Goal: Task Accomplishment & Management: Manage account settings

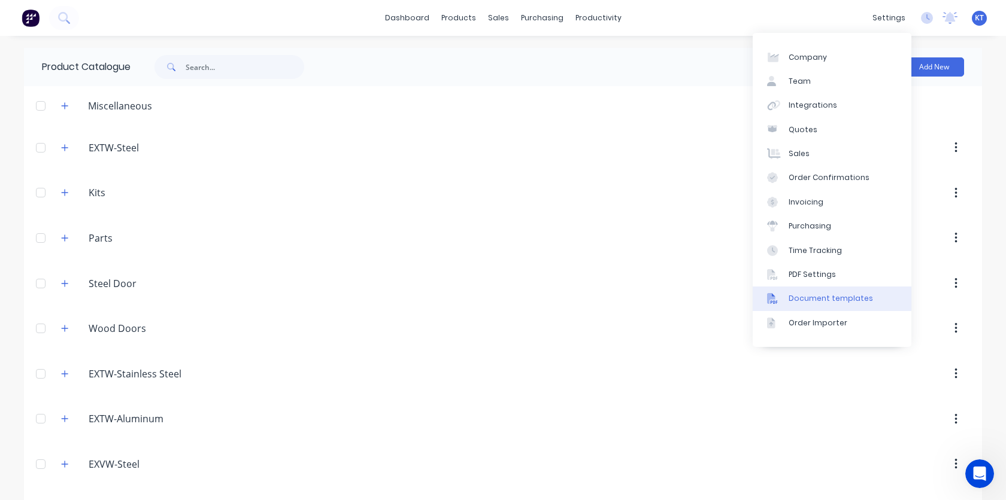
click at [806, 304] on link "Document templates" at bounding box center [831, 299] width 159 height 24
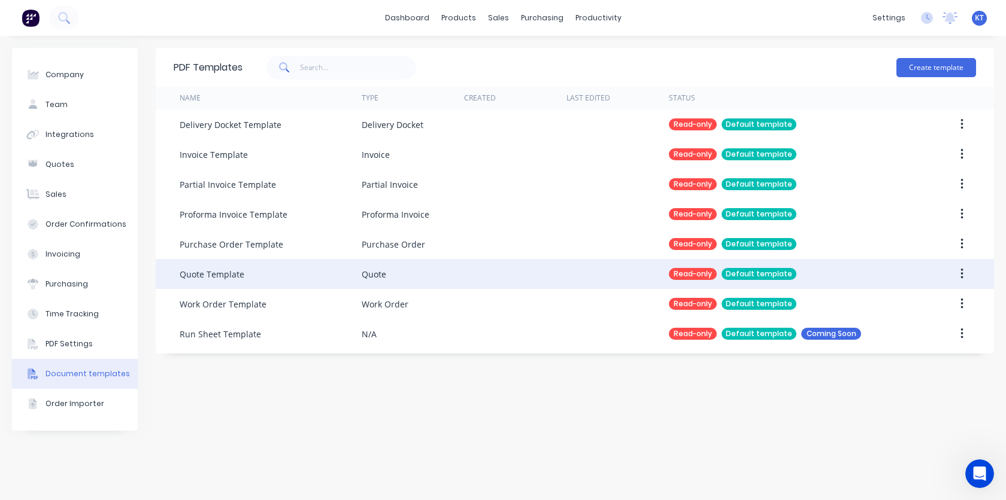
click at [218, 278] on div "Quote Template" at bounding box center [212, 274] width 65 height 13
click at [198, 274] on div "Quote Template" at bounding box center [212, 274] width 65 height 13
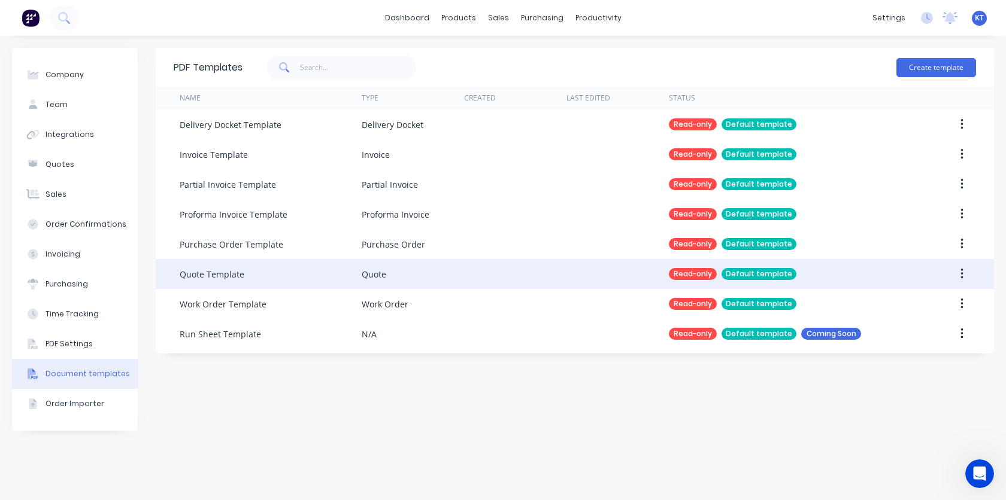
click at [198, 274] on div "Quote Template" at bounding box center [212, 274] width 65 height 13
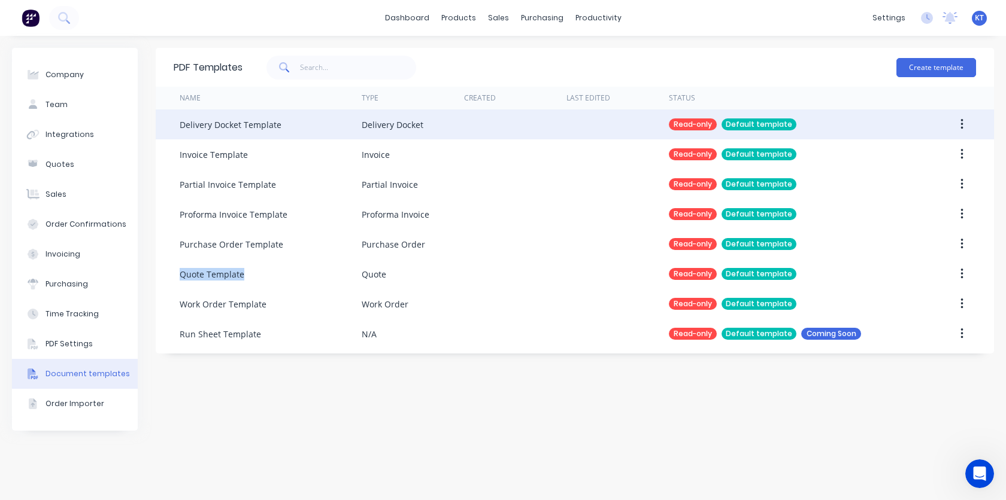
click at [271, 124] on div "Delivery Docket Template" at bounding box center [231, 125] width 102 height 13
click at [780, 126] on div "Default template" at bounding box center [758, 125] width 75 height 12
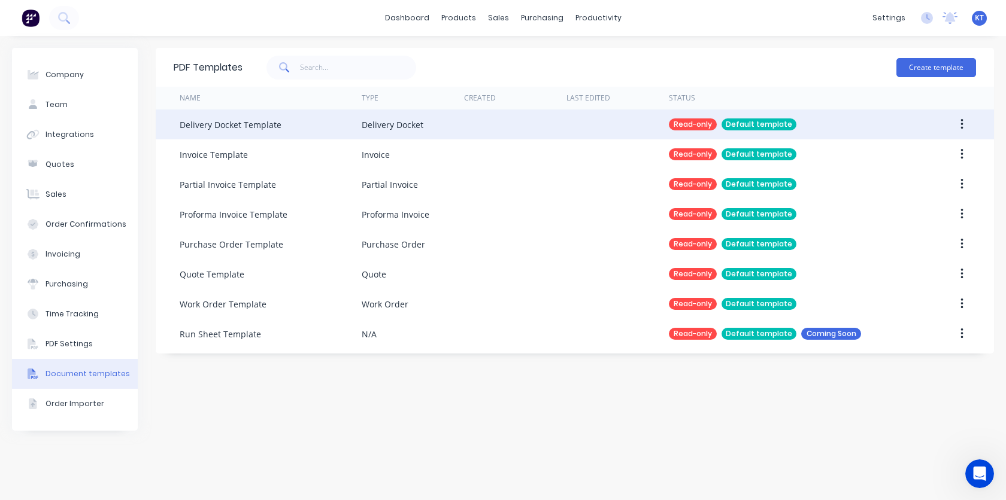
click at [780, 126] on div "Default template" at bounding box center [758, 125] width 75 height 12
click at [779, 126] on div "Default template" at bounding box center [758, 125] width 75 height 12
click at [707, 123] on div "Read-only" at bounding box center [693, 125] width 48 height 12
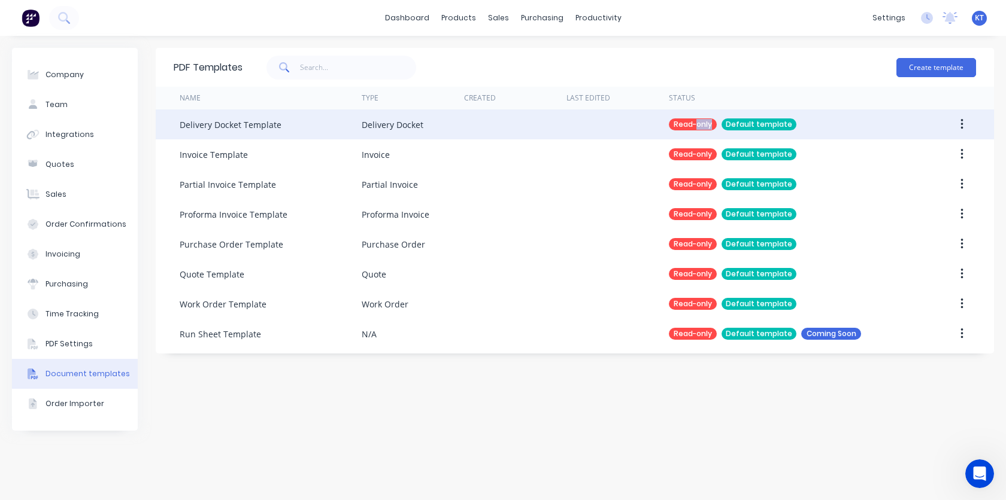
click at [707, 123] on div "Read-only" at bounding box center [693, 125] width 48 height 12
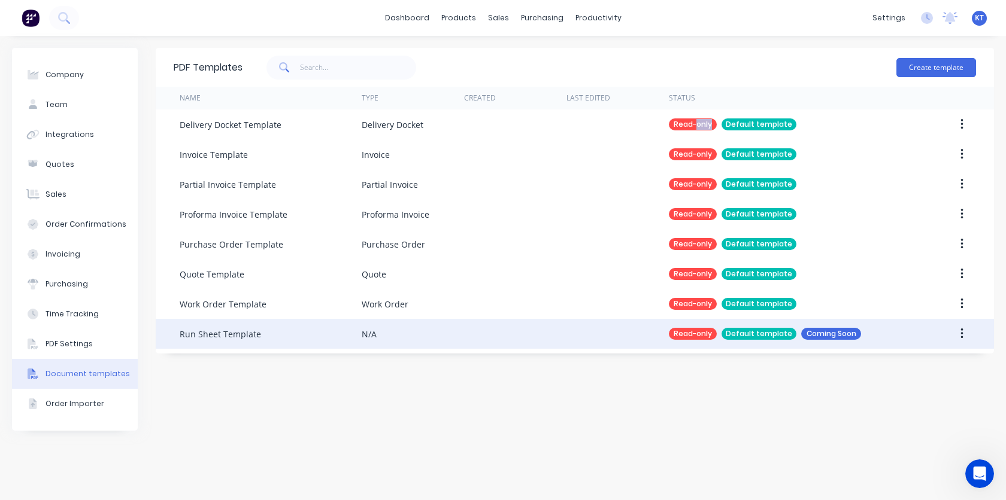
click at [831, 338] on div "Coming Soon" at bounding box center [831, 334] width 60 height 12
click at [771, 327] on div "Read-only Default template Coming Soon" at bounding box center [788, 334] width 239 height 30
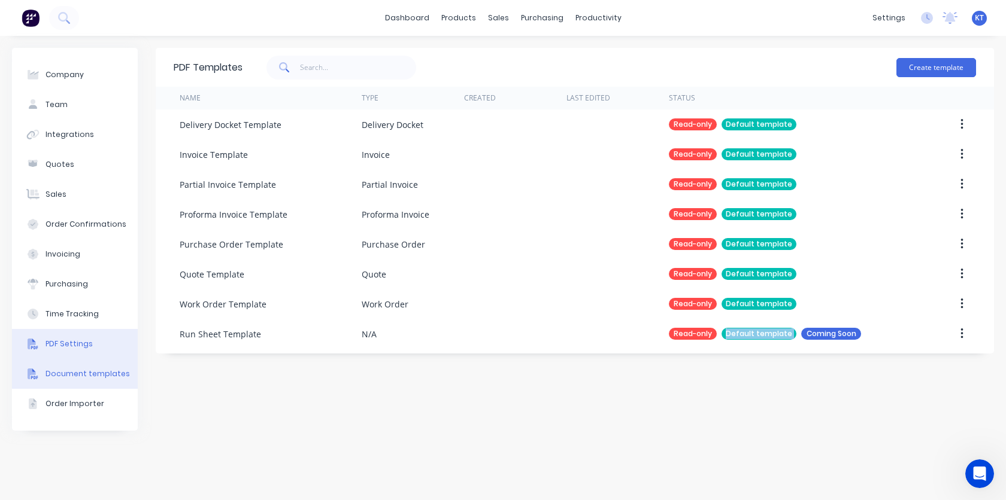
click at [74, 348] on div "PDF Settings" at bounding box center [68, 344] width 47 height 11
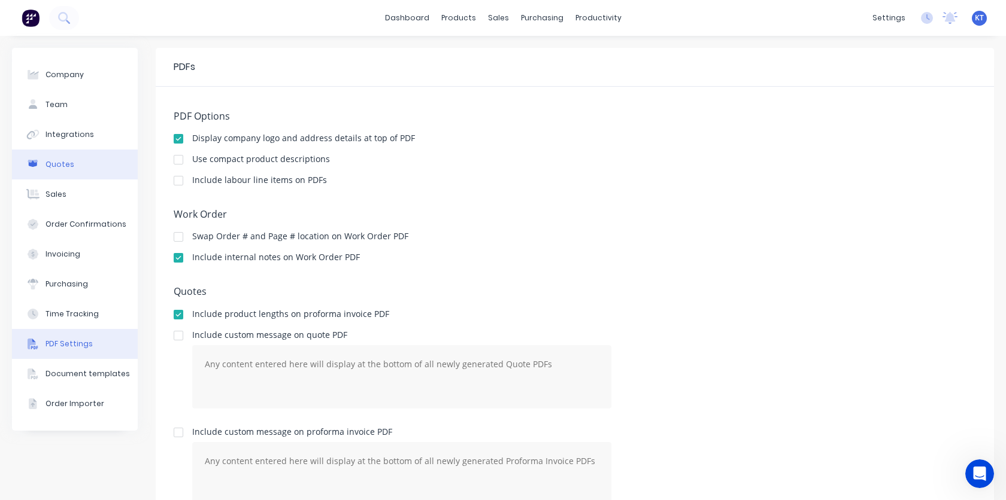
click at [74, 168] on button "Quotes" at bounding box center [75, 165] width 126 height 30
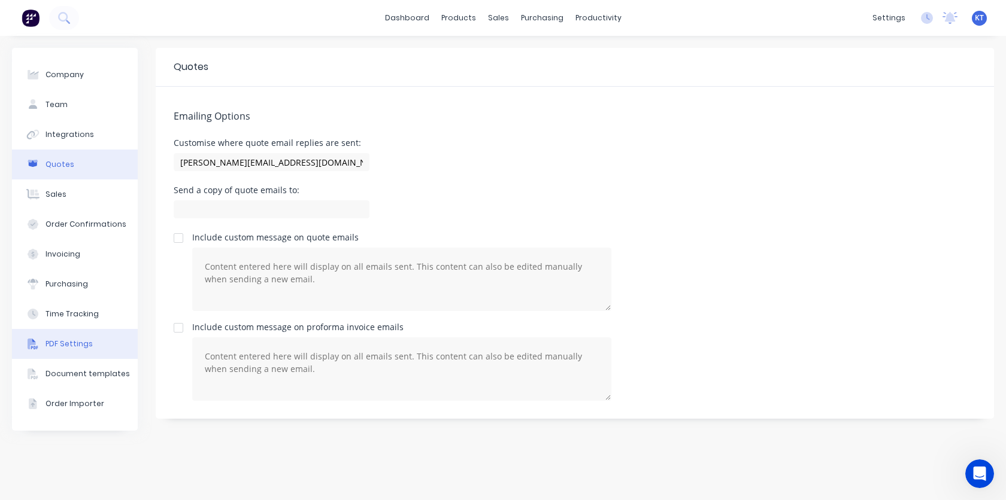
click at [82, 341] on div "PDF Settings" at bounding box center [68, 344] width 47 height 11
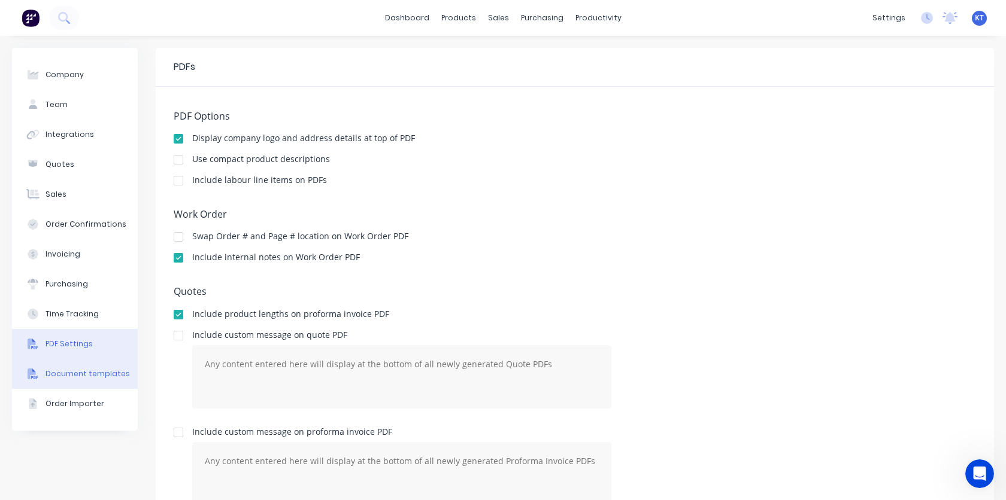
click at [80, 377] on div "Document templates" at bounding box center [87, 374] width 84 height 11
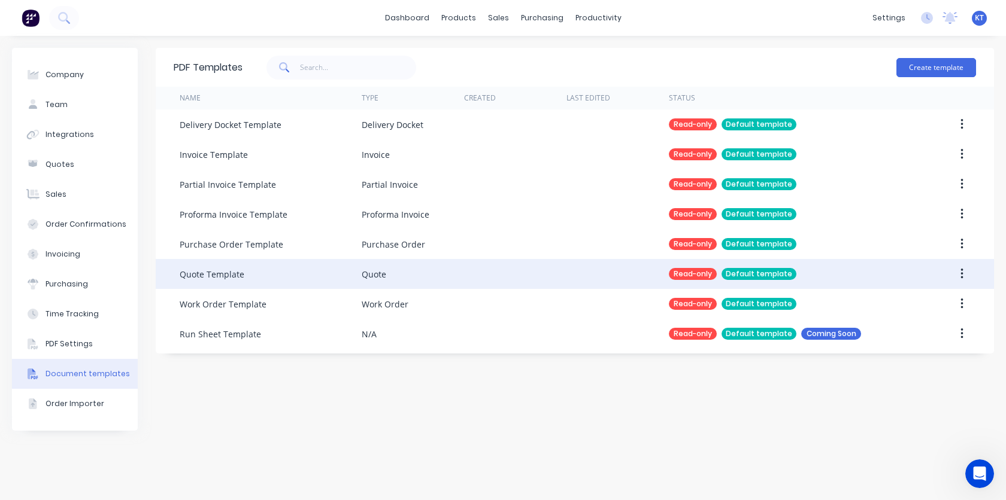
click at [958, 272] on button "button" at bounding box center [961, 274] width 28 height 22
click at [914, 317] on button "Duplicate" at bounding box center [919, 306] width 114 height 24
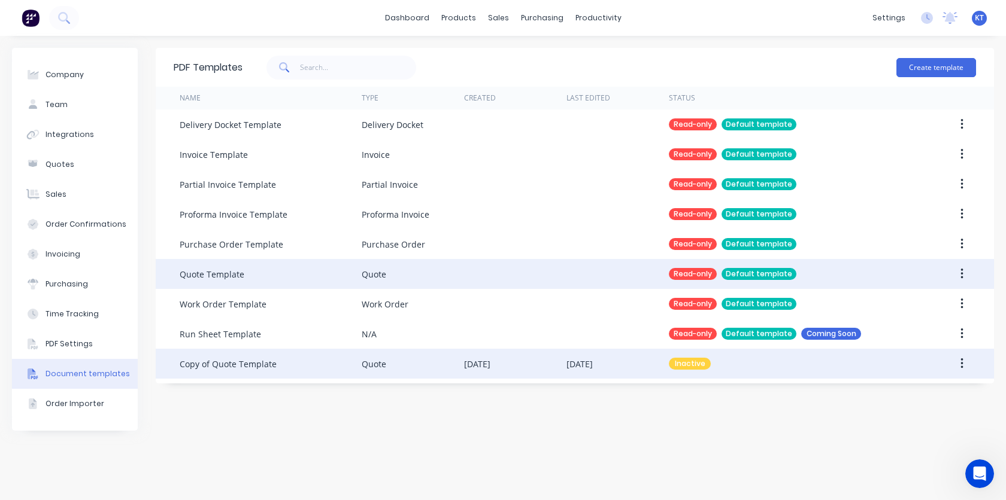
click at [441, 362] on div "Quote" at bounding box center [413, 364] width 102 height 30
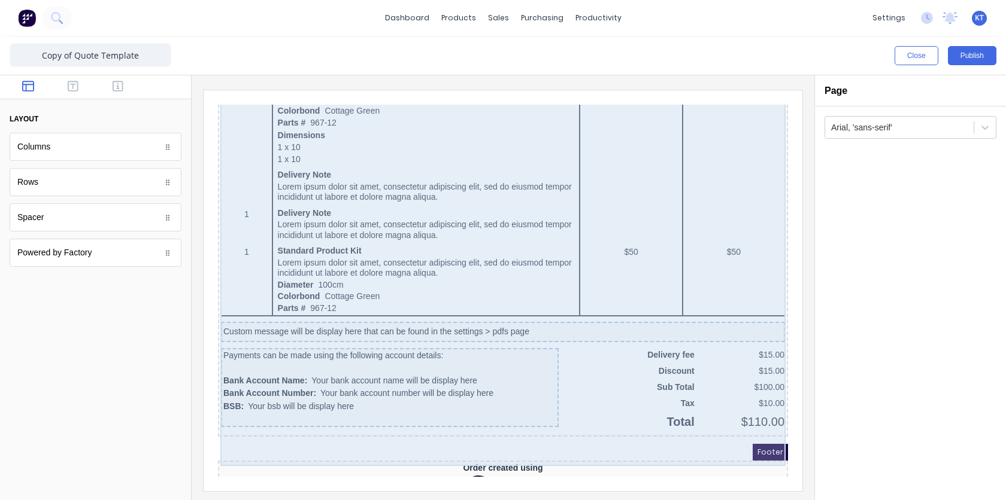
scroll to position [727, 0]
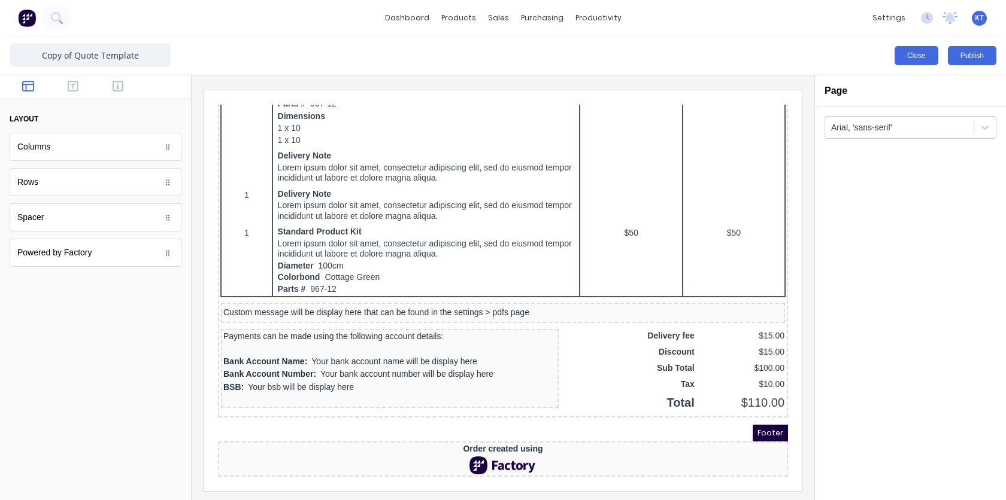
click at [921, 54] on button "Close" at bounding box center [916, 55] width 44 height 19
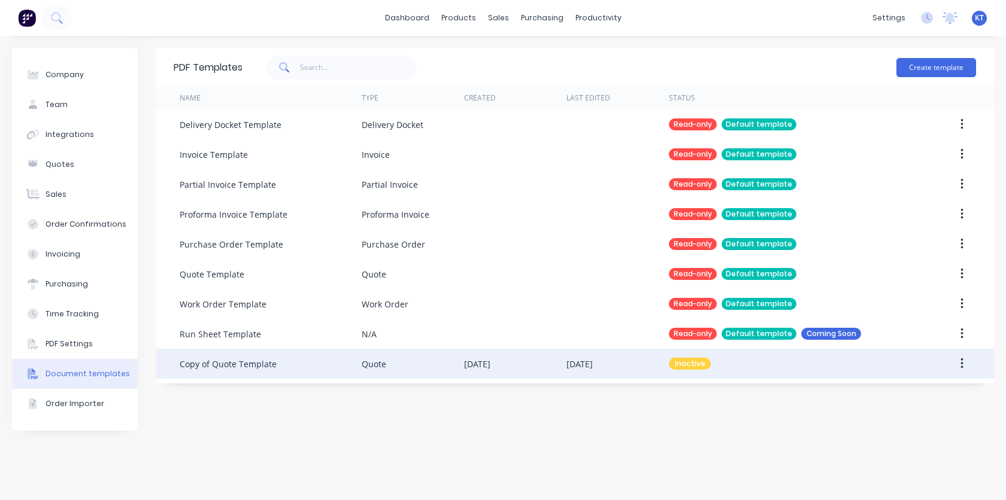
click at [962, 368] on icon "button" at bounding box center [961, 364] width 2 height 11
click at [907, 403] on div "Edit" at bounding box center [919, 395] width 92 height 17
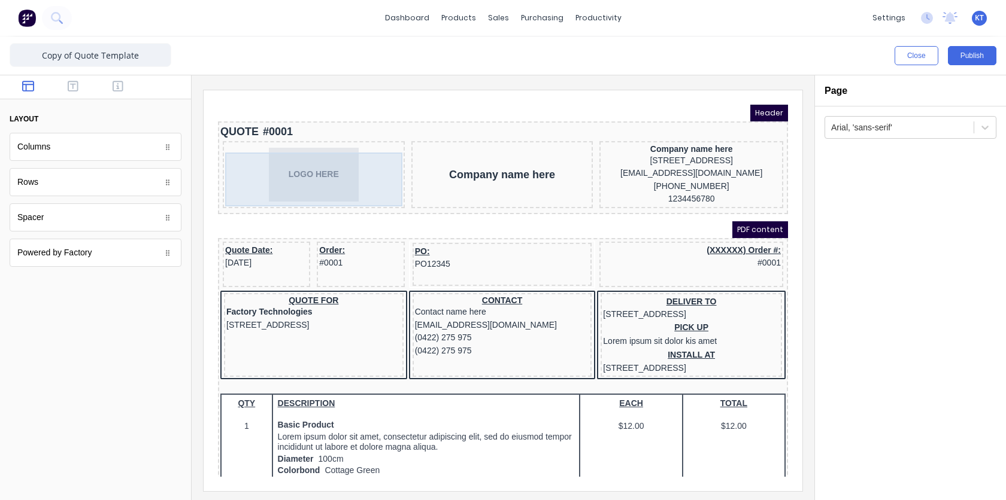
click at [293, 169] on div "LOGO HERE" at bounding box center [299, 160] width 177 height 54
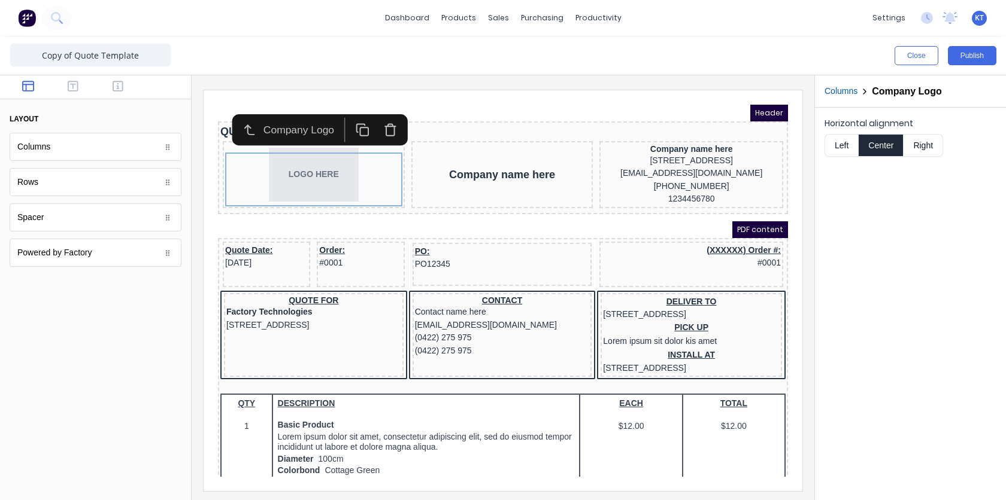
click at [279, 117] on div "Company Logo" at bounding box center [288, 116] width 78 height 16
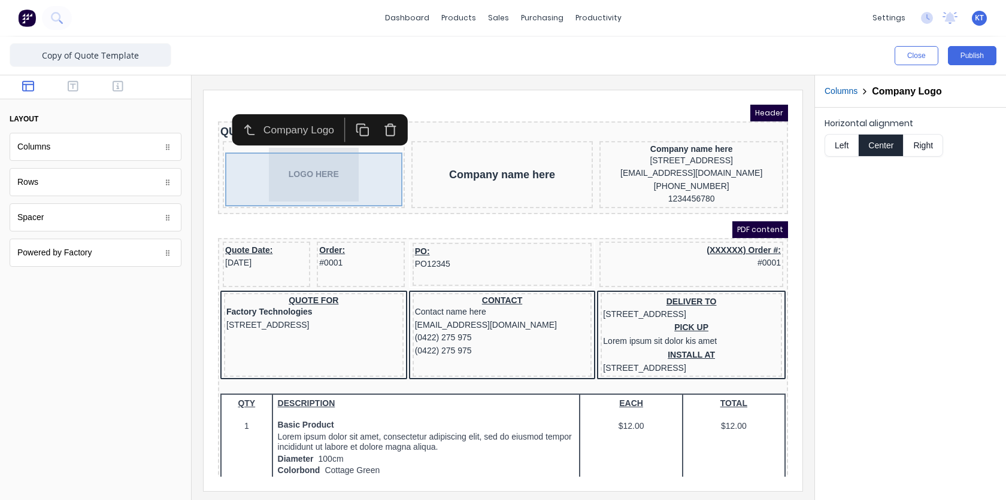
click at [300, 174] on div "LOGO HERE" at bounding box center [299, 160] width 177 height 54
click at [288, 169] on div "LOGO HERE" at bounding box center [299, 160] width 177 height 54
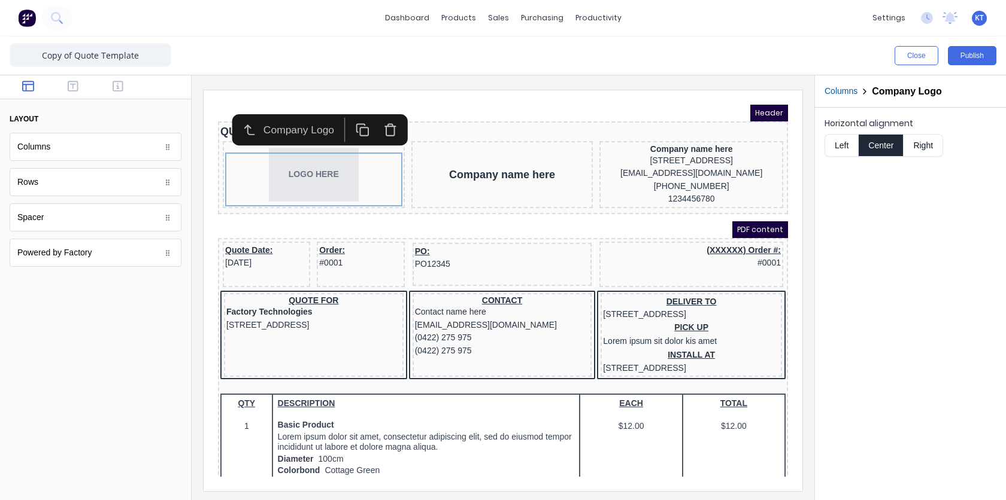
click at [902, 262] on div "Horizontal alignment Left Center Right" at bounding box center [910, 304] width 191 height 393
click at [858, 60] on div "Close Publish" at bounding box center [754, 55] width 484 height 19
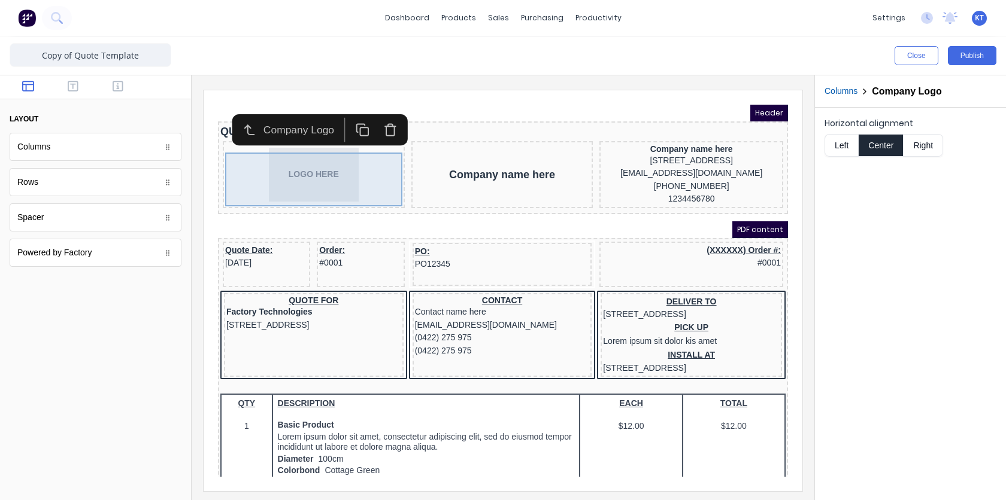
click at [308, 157] on div "LOGO HERE" at bounding box center [299, 160] width 177 height 54
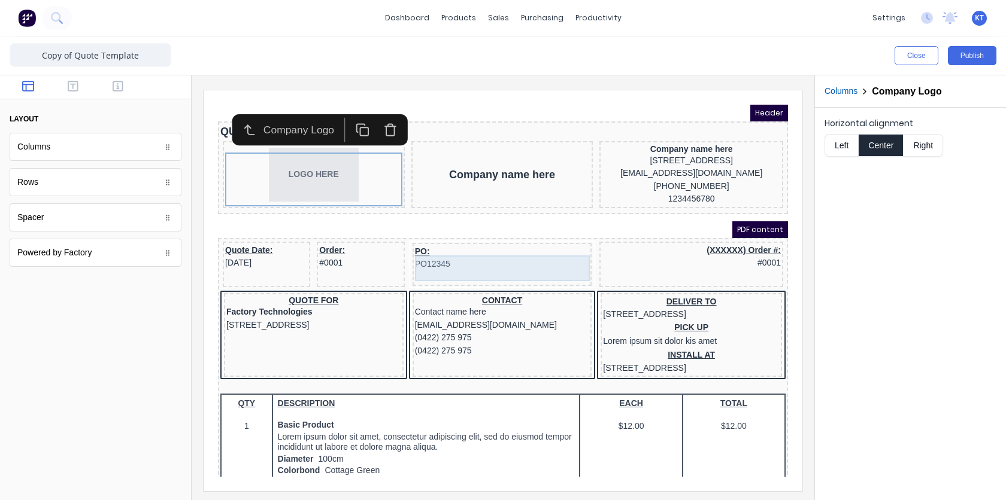
click at [526, 257] on div "PO: PO12345" at bounding box center [487, 244] width 175 height 26
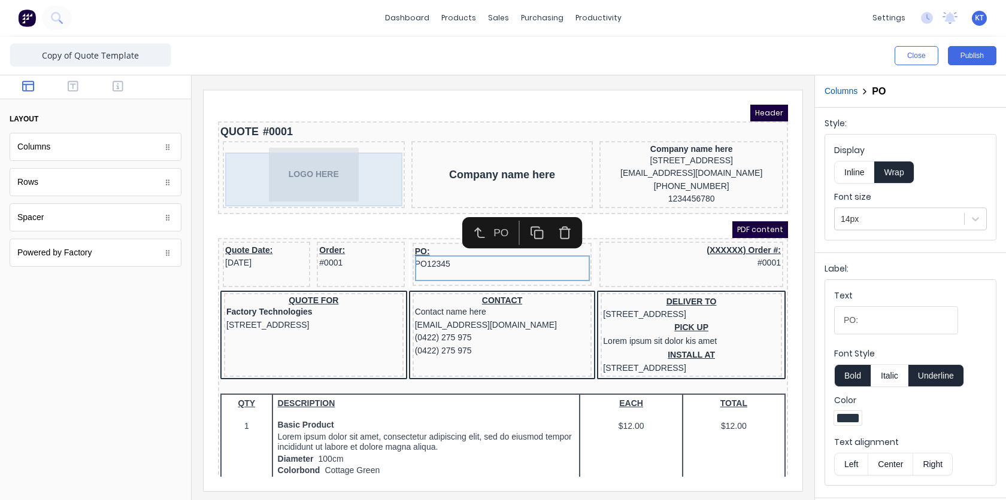
click at [284, 169] on div "LOGO HERE" at bounding box center [299, 160] width 177 height 54
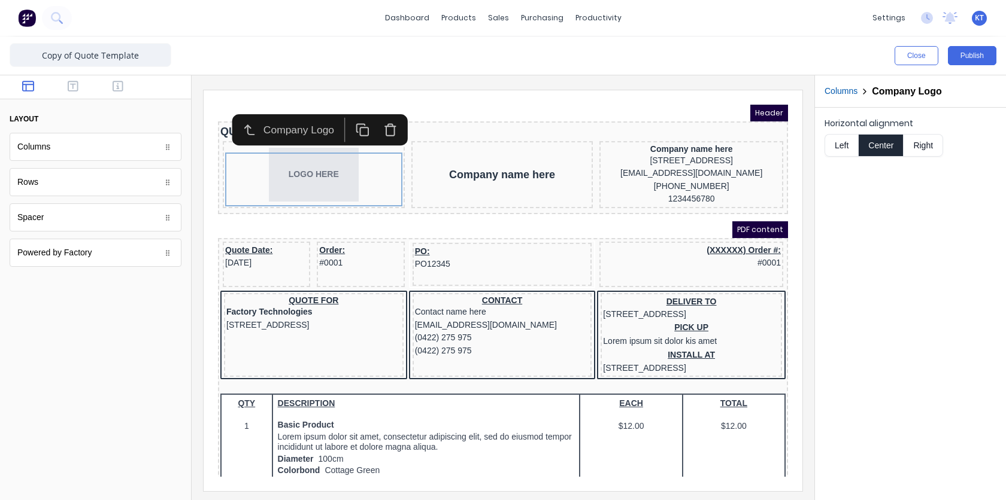
click at [493, 104] on iframe "To enrich screen reader interactions, please activate Accessibility in Grammarl…" at bounding box center [502, 290] width 599 height 401
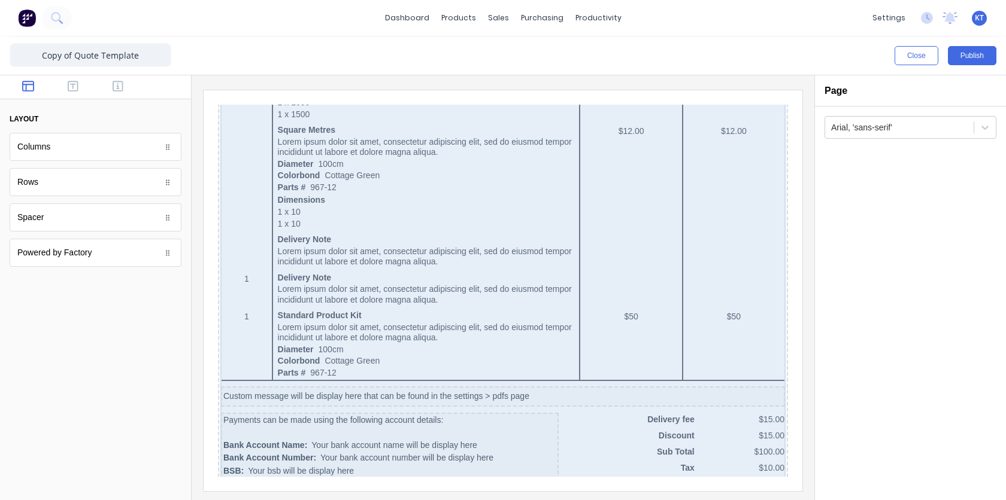
scroll to position [727, 0]
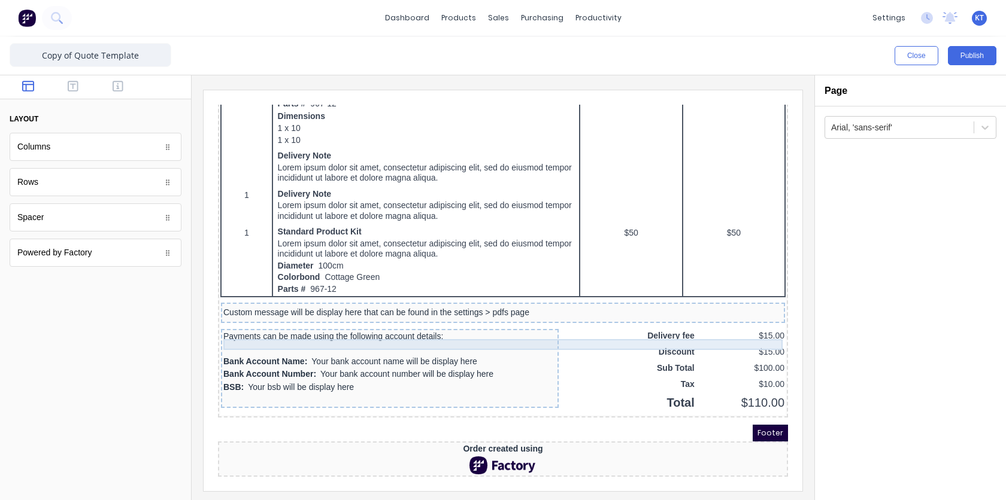
click at [398, 297] on div "Custom message will be display here that can be found in the settings > pdfs pa…" at bounding box center [488, 298] width 559 height 11
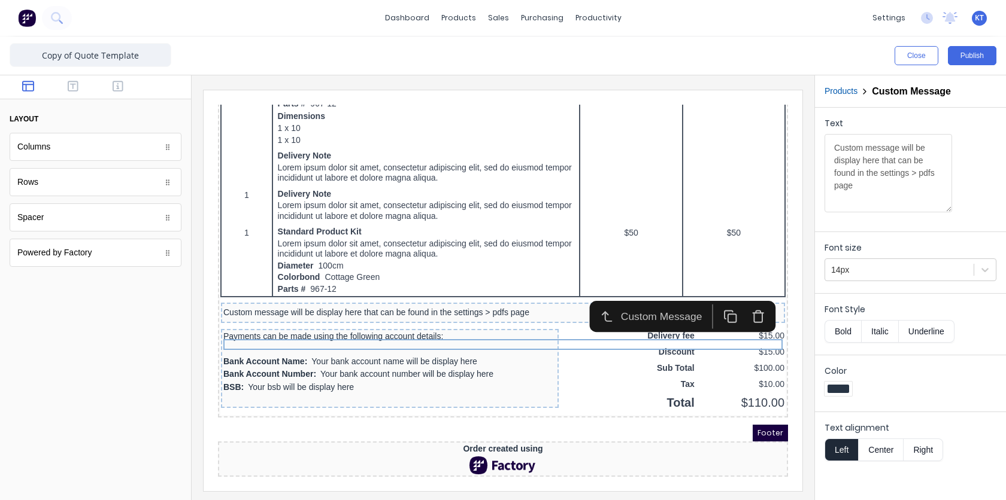
click at [646, 294] on div "Custom Message" at bounding box center [650, 302] width 88 height 16
click at [33, 24] on img at bounding box center [27, 18] width 18 height 18
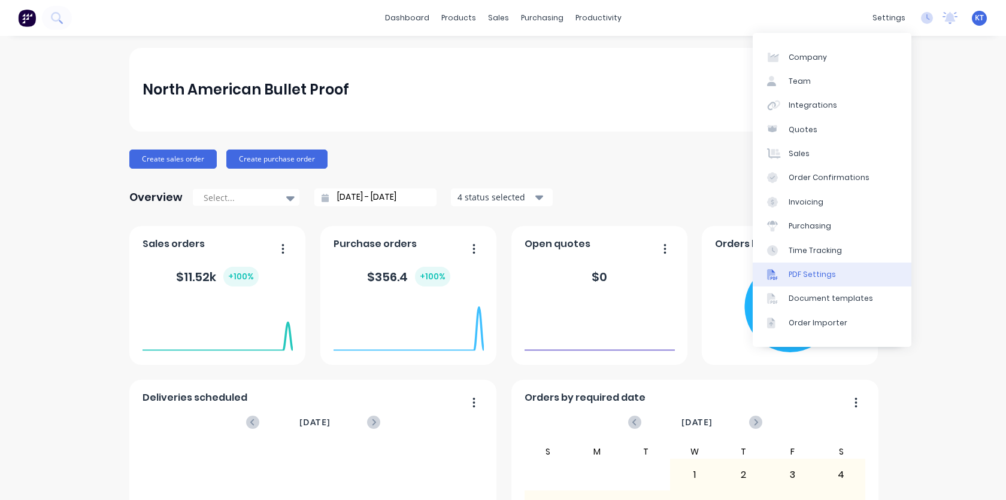
click at [806, 279] on div "PDF Settings" at bounding box center [811, 274] width 47 height 11
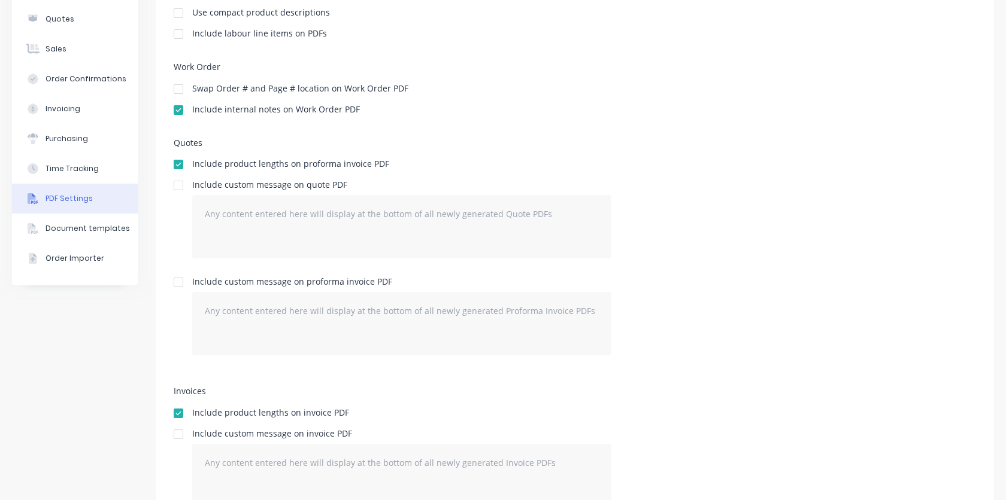
scroll to position [148, 0]
click at [178, 183] on div at bounding box center [178, 183] width 24 height 24
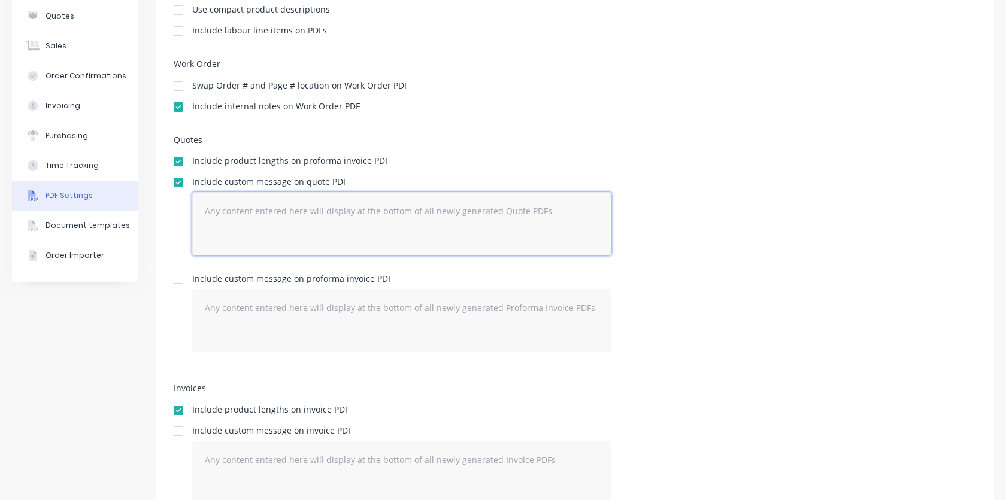
click at [343, 224] on textarea at bounding box center [401, 223] width 419 height 63
click at [282, 200] on textarea "To enrich screen reader interactions, please activate Accessibility in Grammarl…" at bounding box center [401, 223] width 419 height 63
paste textarea "Term & Conditions STANDARD MANUFACTURING TERMS ACCEPTING A QUOTE FOR THE MANUFA…"
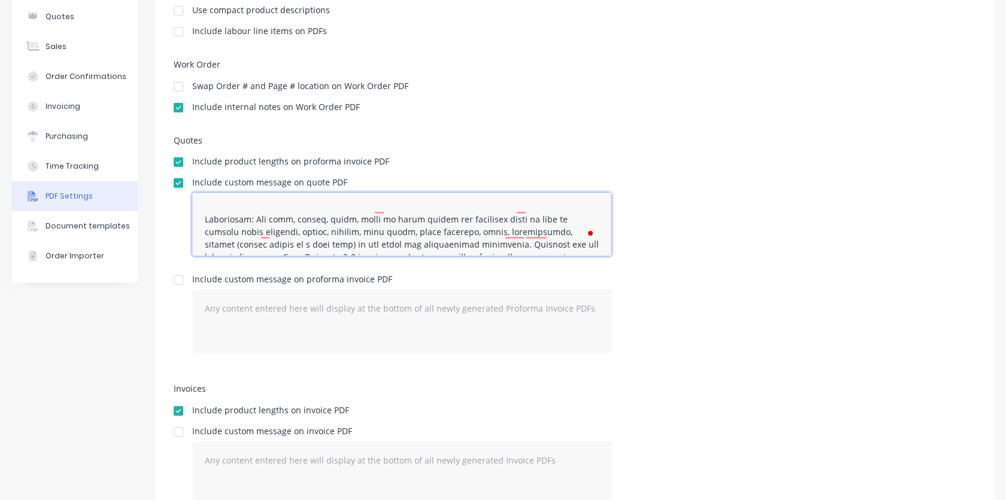
scroll to position [0, 0]
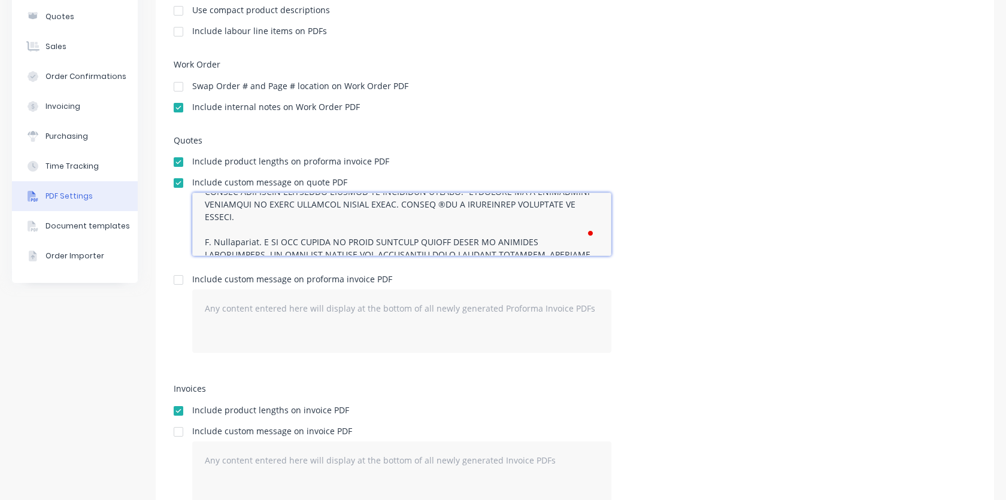
click at [269, 228] on textarea "To enrich screen reader interactions, please activate Accessibility in Grammarl…" at bounding box center [401, 224] width 419 height 63
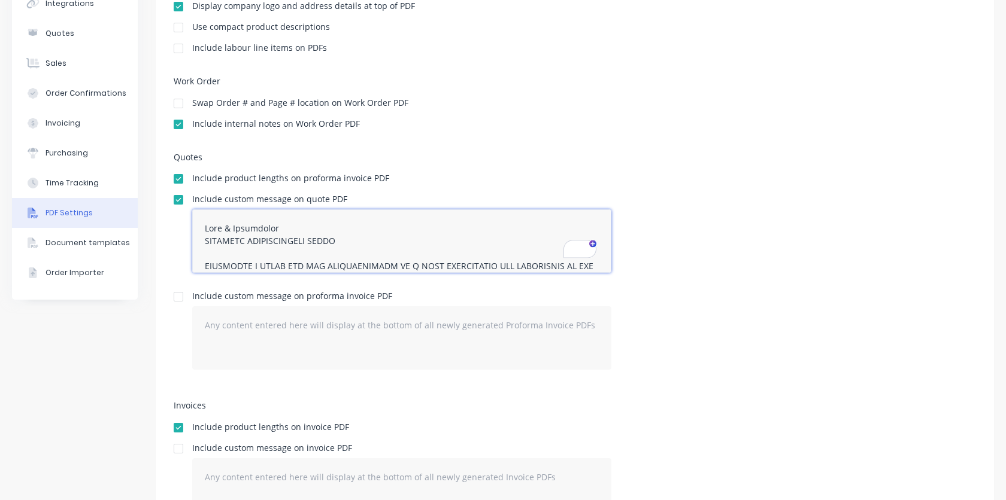
type textarea "Term & Conditions STANDARD MANUFACTURING TERMS ACCEPTING A QUOTE FOR THE MANUFA…"
click at [537, 169] on div "Quotes Include product lengths on proforma invoice PDF Include custom message o…" at bounding box center [575, 271] width 802 height 237
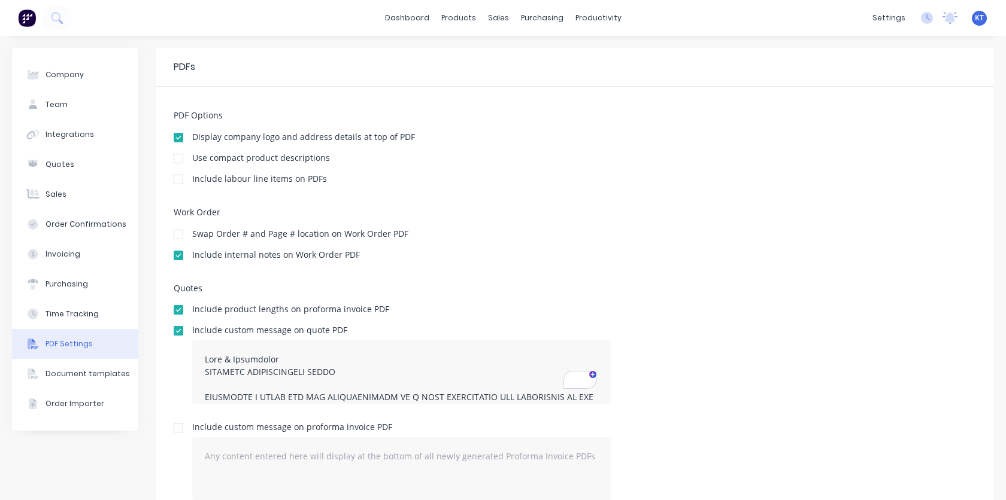
click at [634, 224] on div "Work Order Swap Order # and Page # location on Work Order PDF Include internal …" at bounding box center [575, 240] width 802 height 64
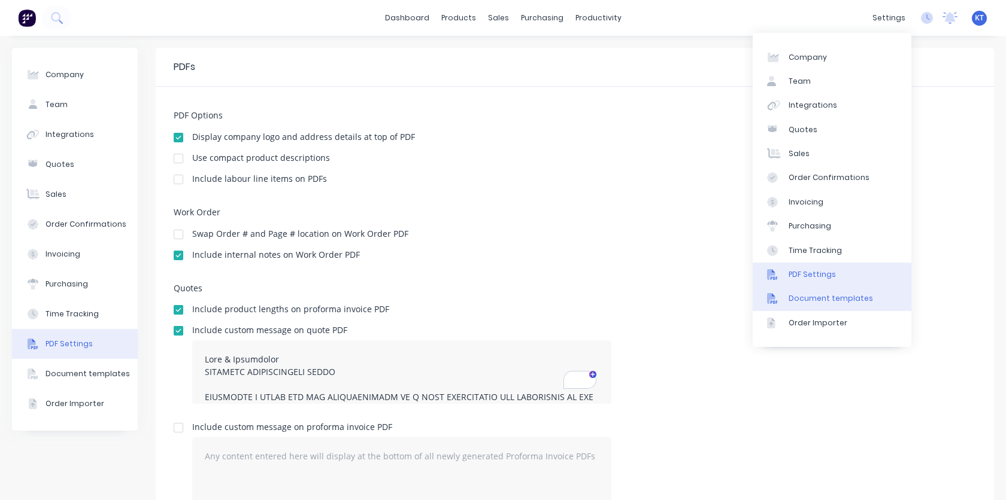
click at [808, 305] on link "Document templates" at bounding box center [831, 299] width 159 height 24
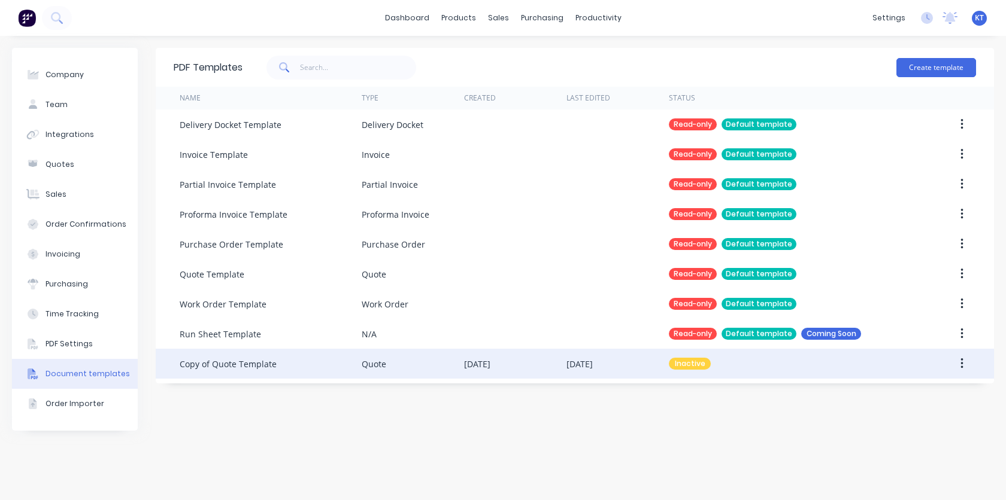
click at [959, 367] on button "button" at bounding box center [961, 364] width 28 height 22
click at [925, 394] on div "Edit" at bounding box center [919, 395] width 92 height 17
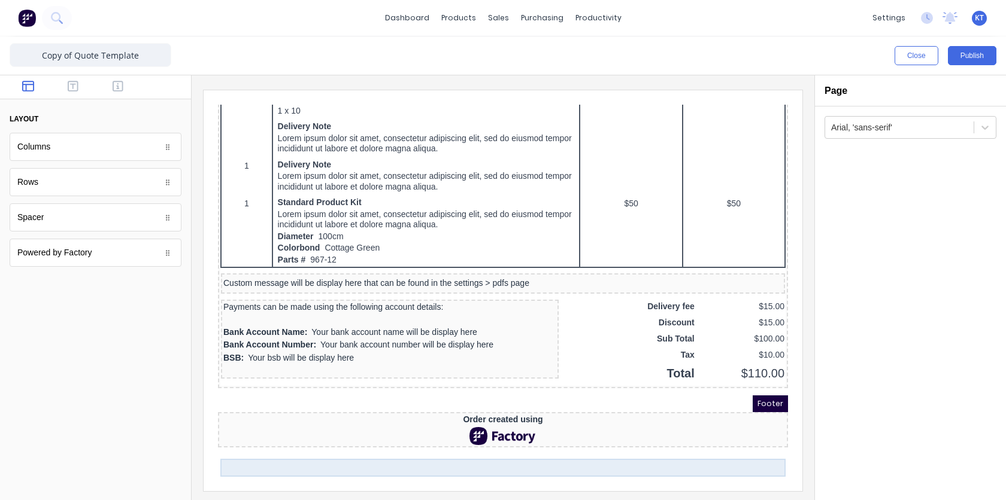
click at [566, 431] on div at bounding box center [488, 422] width 565 height 18
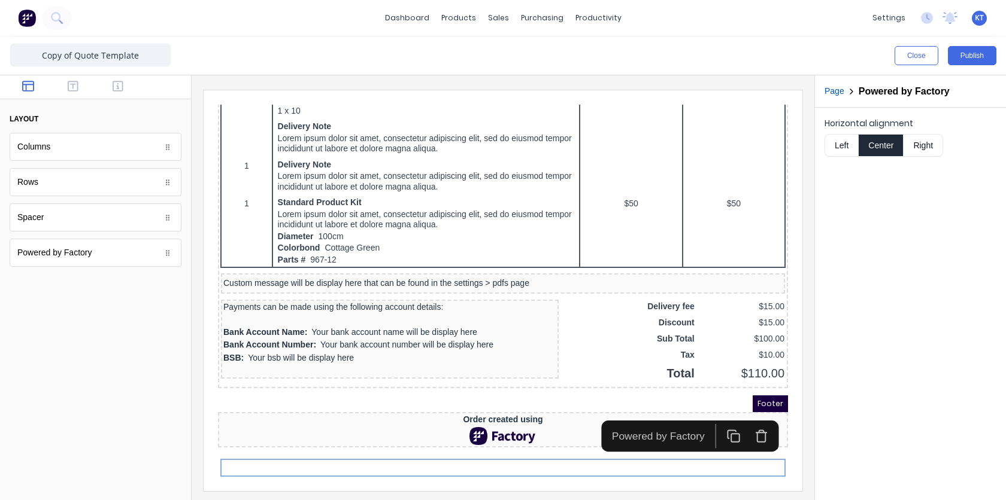
click at [756, 414] on button "button" at bounding box center [747, 421] width 28 height 25
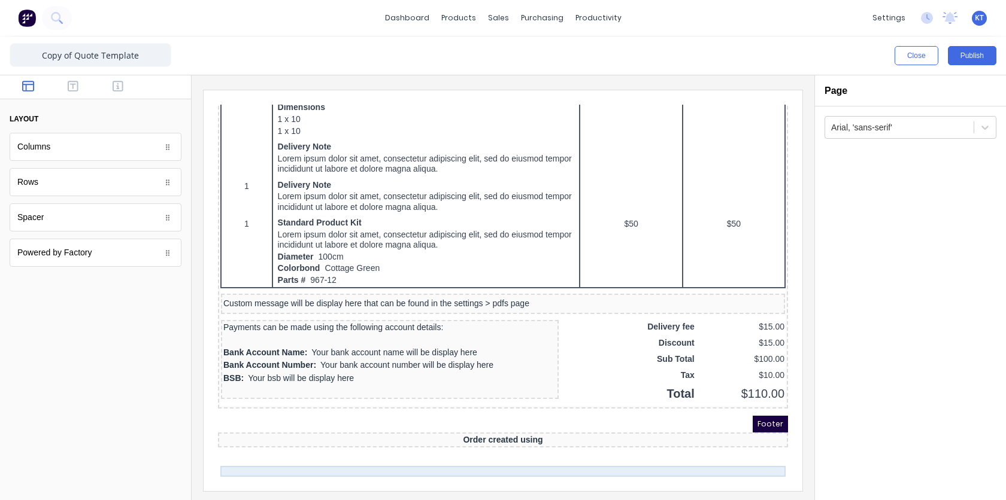
click at [579, 432] on div "Order created using" at bounding box center [488, 426] width 565 height 11
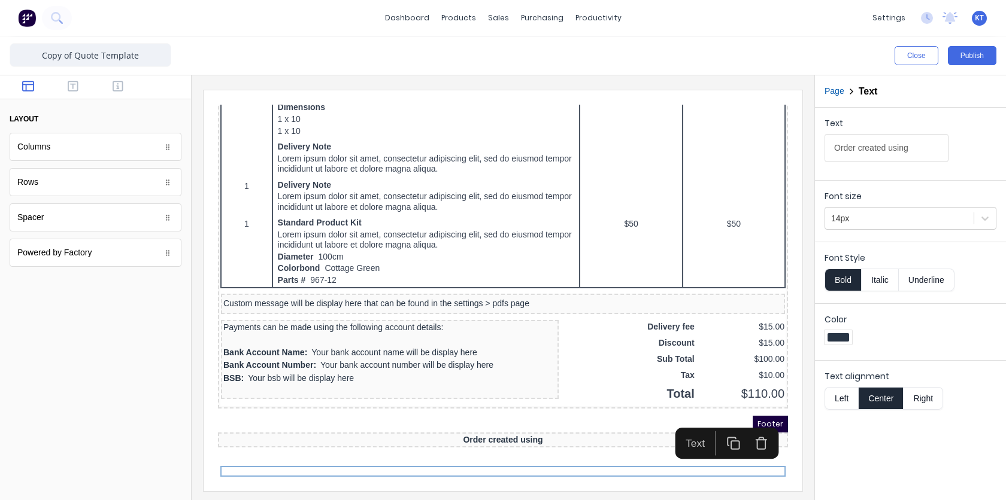
click at [748, 425] on icon "button" at bounding box center [747, 430] width 14 height 14
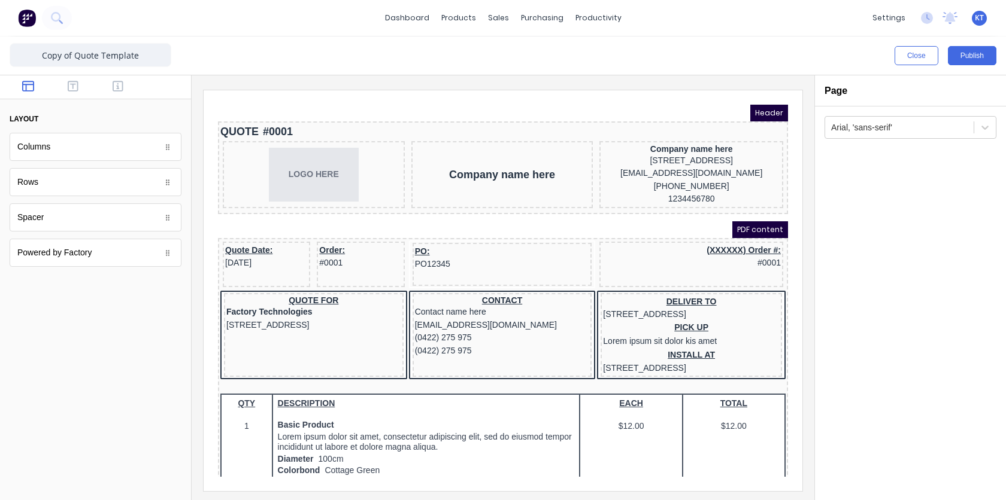
click at [155, 261] on div "Powered by Factory" at bounding box center [96, 253] width 172 height 28
click at [168, 259] on div "Powered by Factory" at bounding box center [96, 253] width 172 height 28
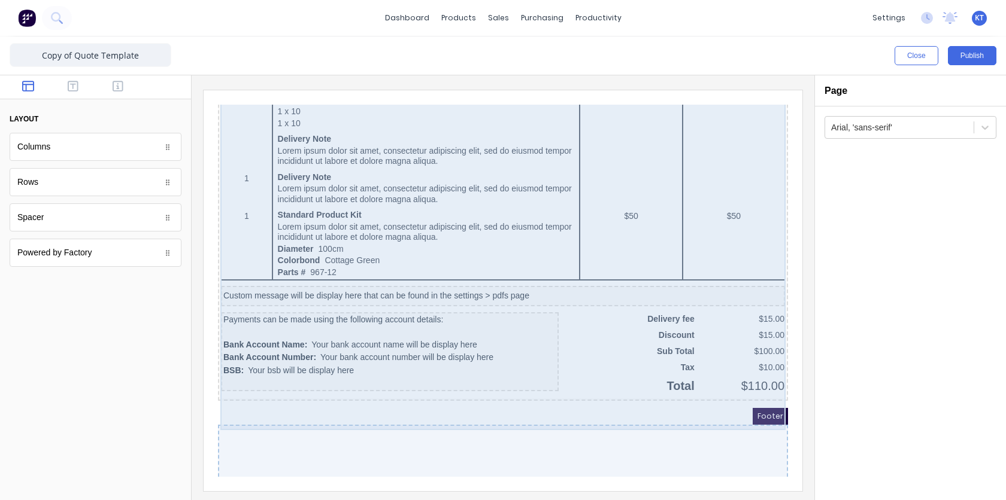
scroll to position [768, 0]
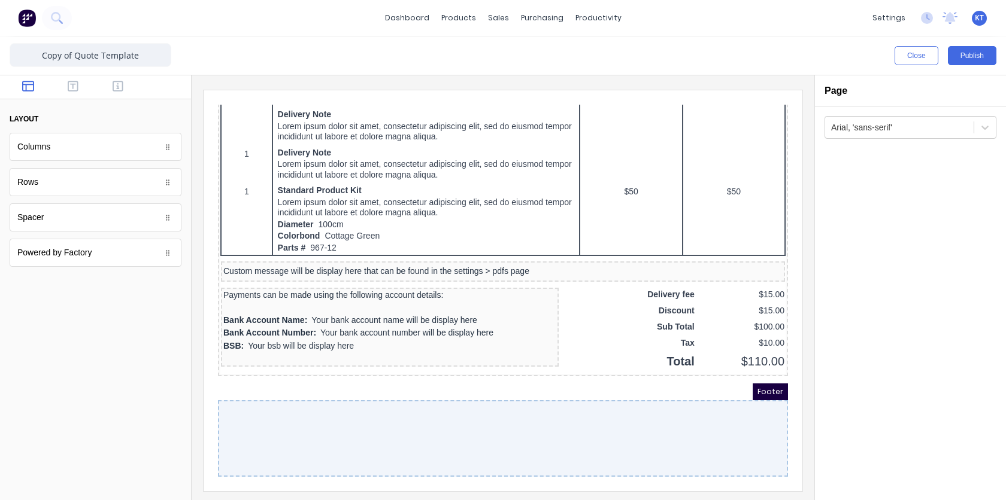
click at [900, 432] on div "Arial, 'sans-serif'" at bounding box center [910, 304] width 191 height 394
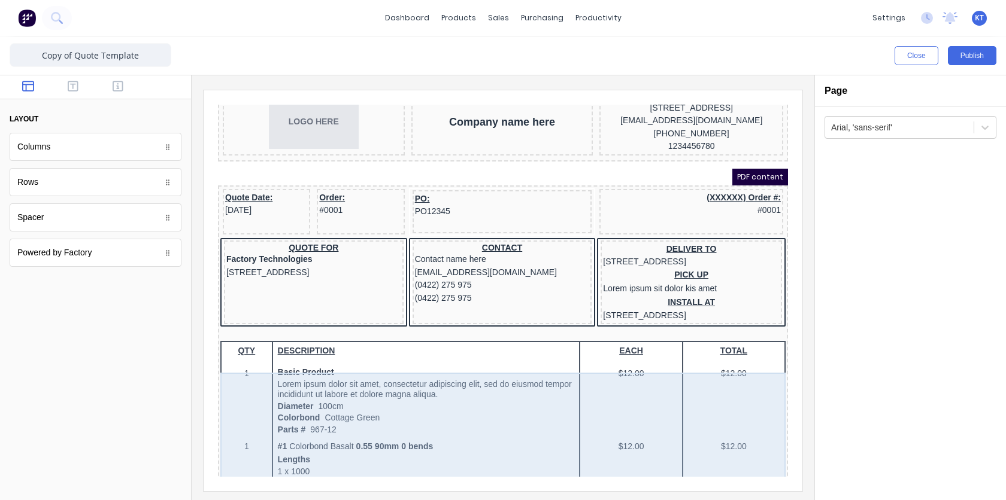
scroll to position [0, 0]
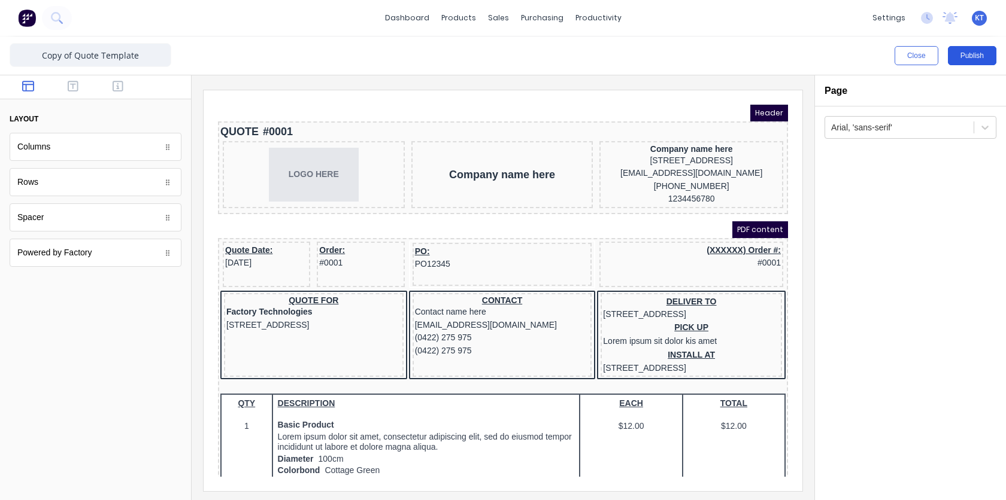
click at [976, 57] on button "Publish" at bounding box center [971, 55] width 48 height 19
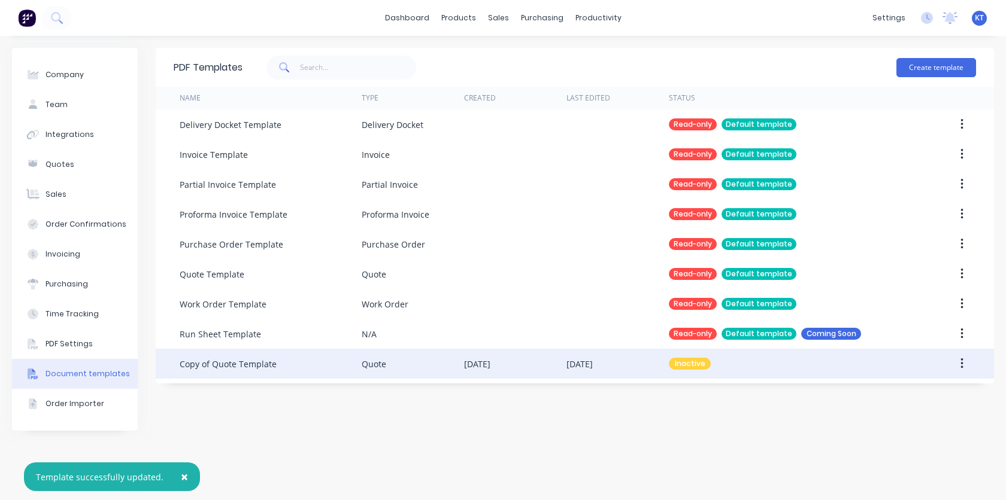
click at [962, 364] on icon "button" at bounding box center [961, 363] width 3 height 13
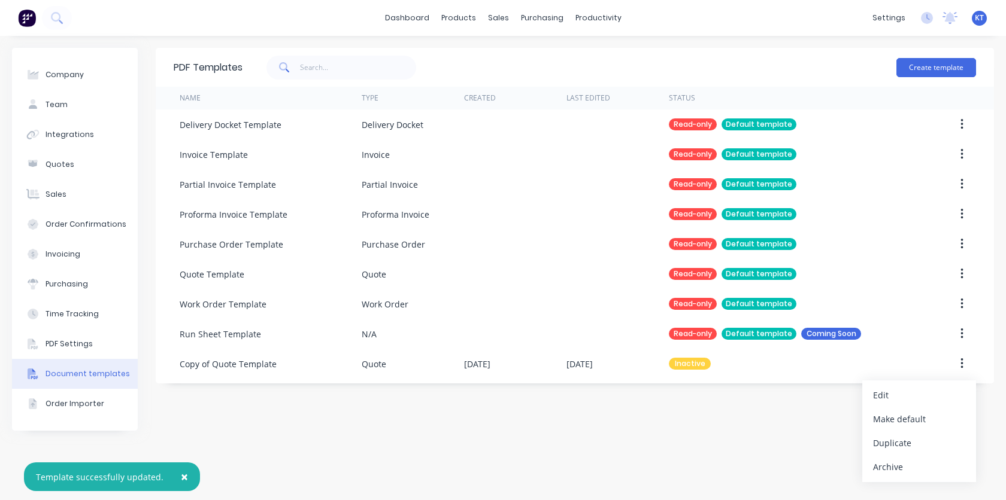
click at [440, 430] on div "PDF Templates Create template Name Type Created Last Edited Status Delivery Doc…" at bounding box center [575, 268] width 838 height 441
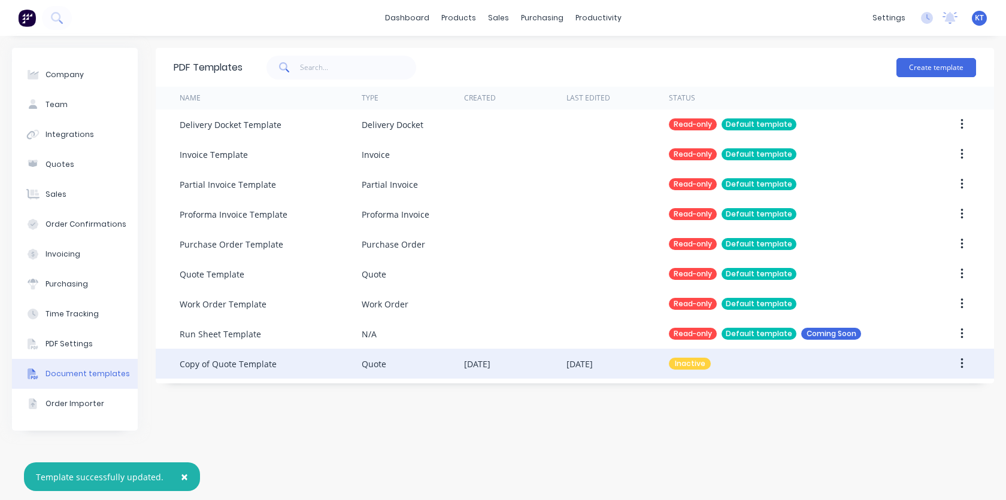
click at [370, 364] on div "Quote" at bounding box center [374, 364] width 25 height 13
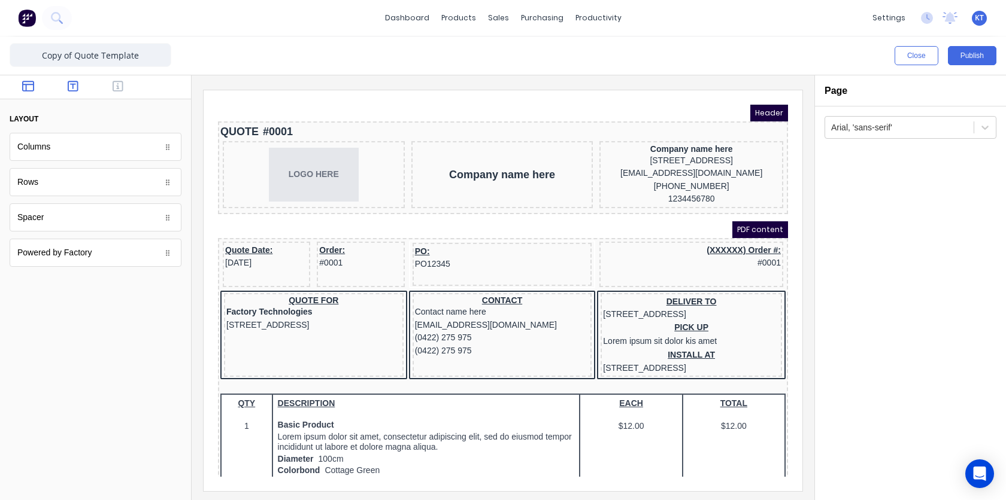
click at [71, 86] on icon "button" at bounding box center [73, 86] width 11 height 12
click at [124, 90] on button "button" at bounding box center [118, 87] width 38 height 14
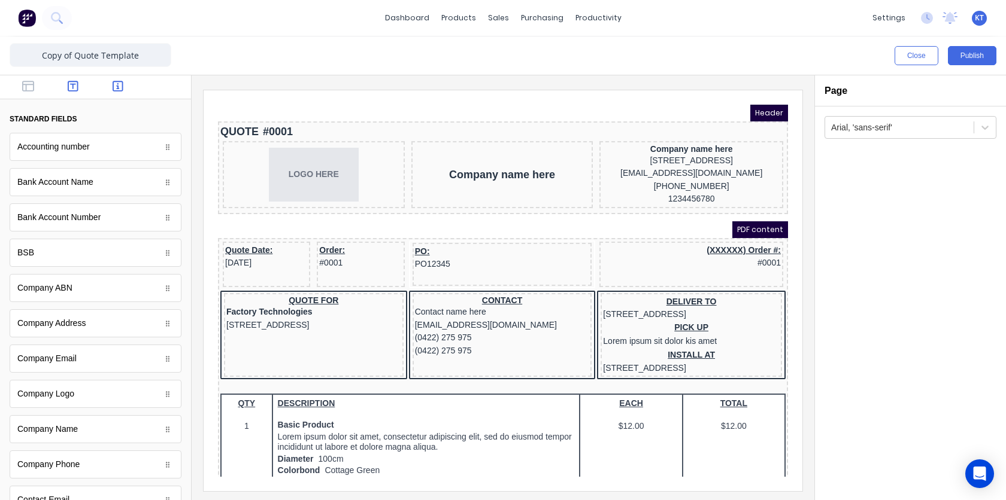
click at [73, 89] on icon "button" at bounding box center [73, 86] width 11 height 11
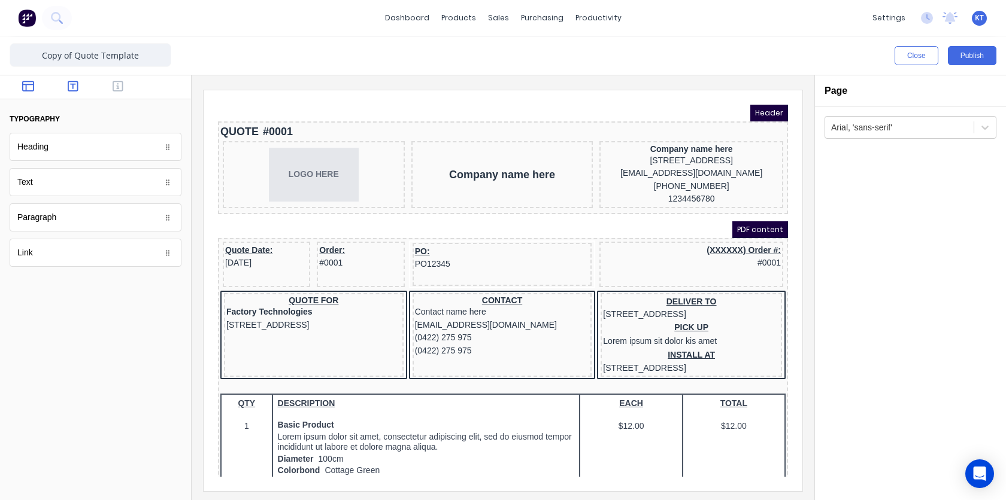
click at [28, 87] on icon "button" at bounding box center [28, 86] width 12 height 12
click at [923, 59] on button "Close" at bounding box center [916, 55] width 44 height 19
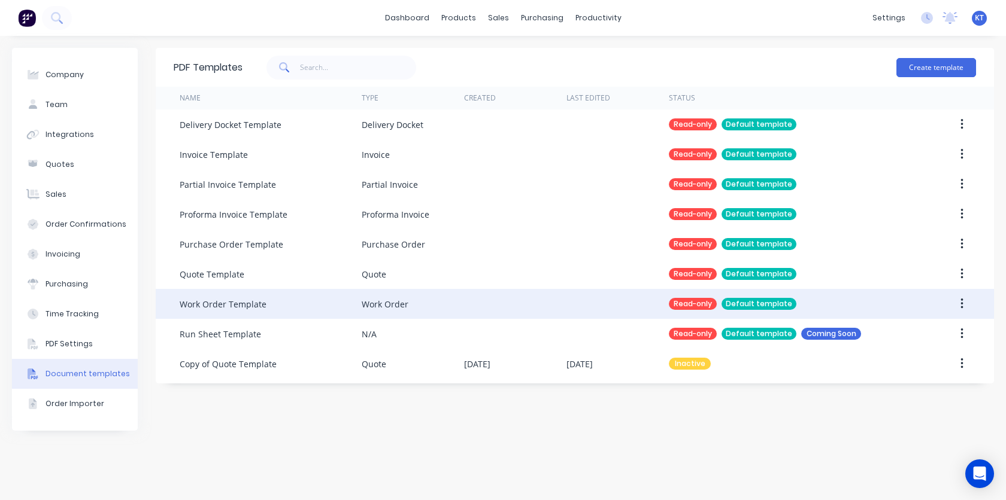
click at [959, 305] on button "button" at bounding box center [961, 304] width 28 height 22
click at [927, 338] on div "Duplicate" at bounding box center [919, 335] width 92 height 17
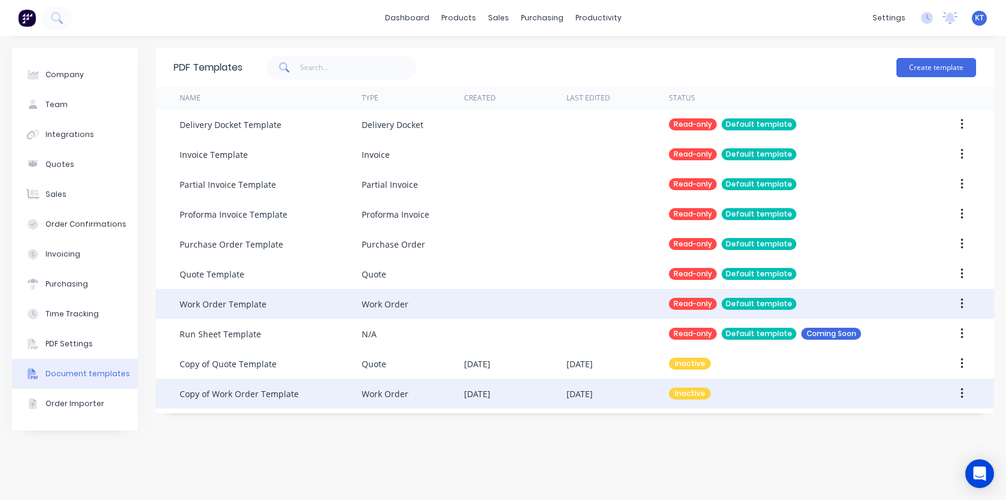
click at [956, 393] on button "button" at bounding box center [961, 394] width 28 height 22
click at [898, 423] on div "Edit" at bounding box center [919, 425] width 92 height 17
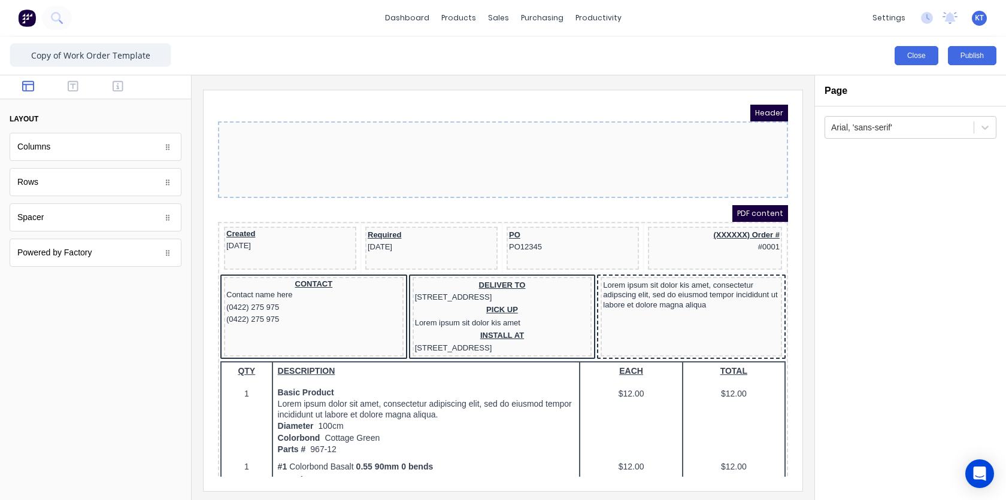
click at [919, 57] on button "Close" at bounding box center [916, 55] width 44 height 19
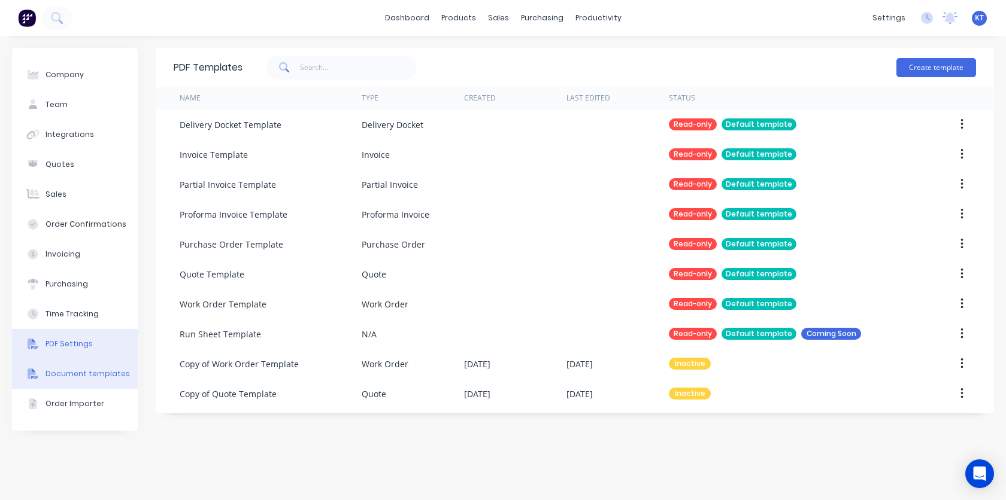
click at [77, 348] on div "PDF Settings" at bounding box center [68, 344] width 47 height 11
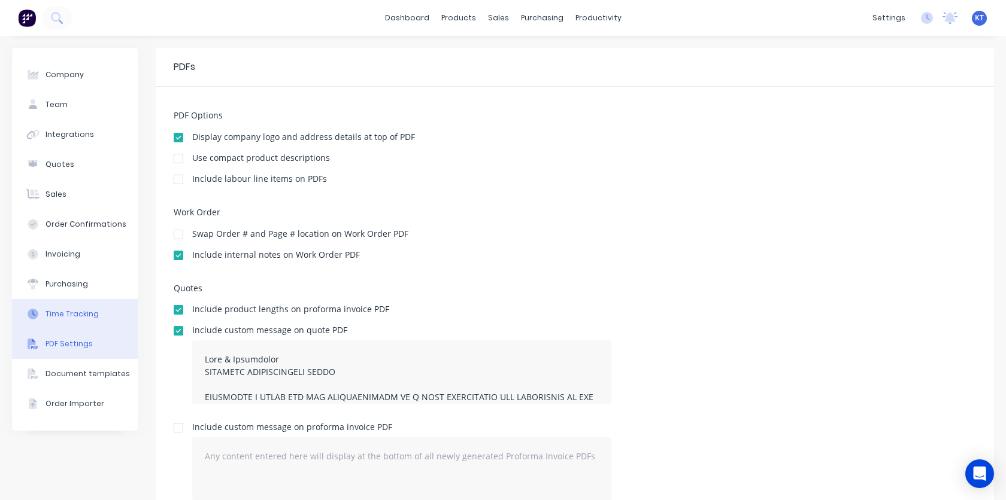
click at [81, 319] on div "Time Tracking" at bounding box center [71, 314] width 53 height 11
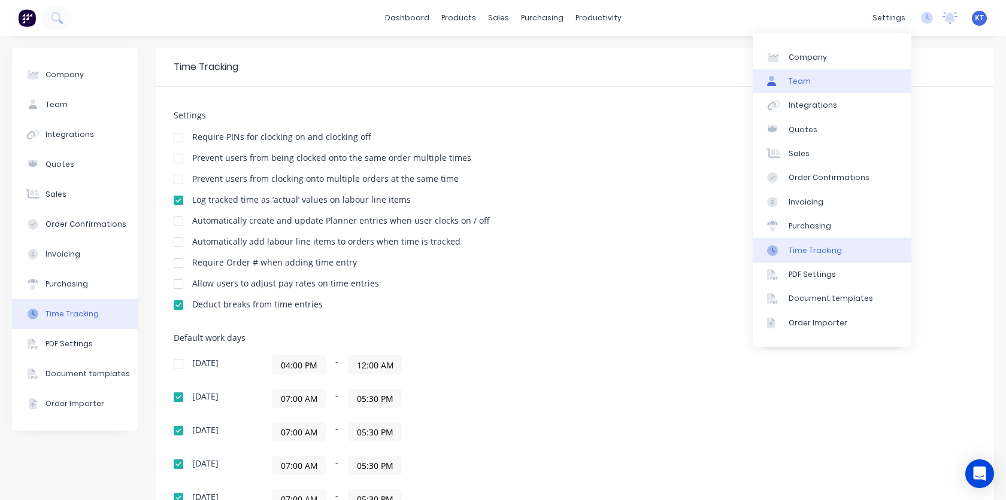
click at [837, 88] on link "Team" at bounding box center [831, 81] width 159 height 24
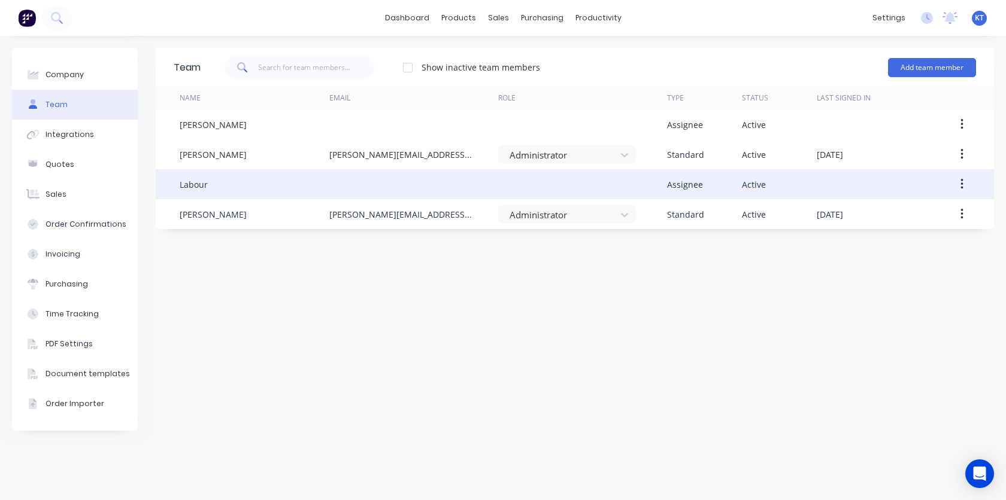
click at [957, 179] on button "button" at bounding box center [961, 185] width 28 height 22
click at [900, 217] on div "Edit" at bounding box center [919, 215] width 92 height 17
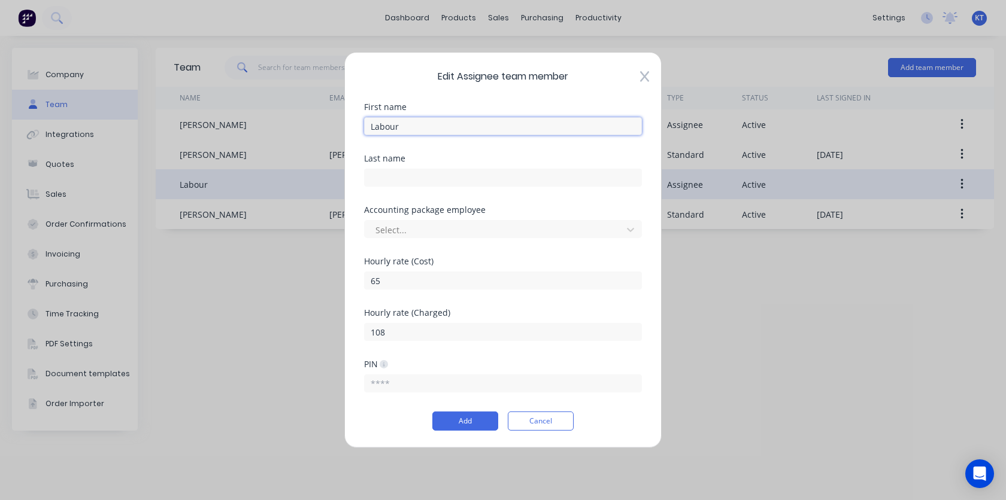
click at [445, 129] on input "Labour" at bounding box center [503, 126] width 278 height 18
type input "Labor"
click at [461, 426] on button "Add" at bounding box center [465, 421] width 66 height 19
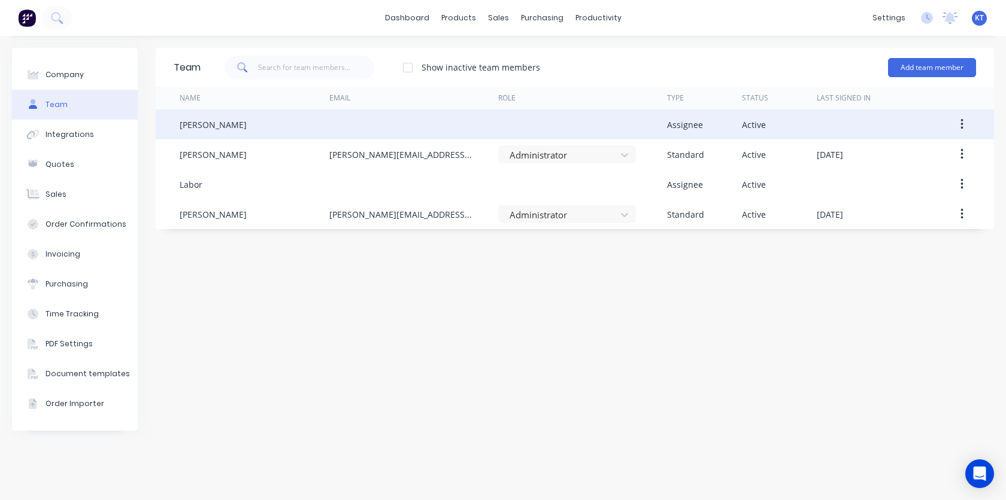
click at [966, 121] on button "button" at bounding box center [961, 125] width 28 height 22
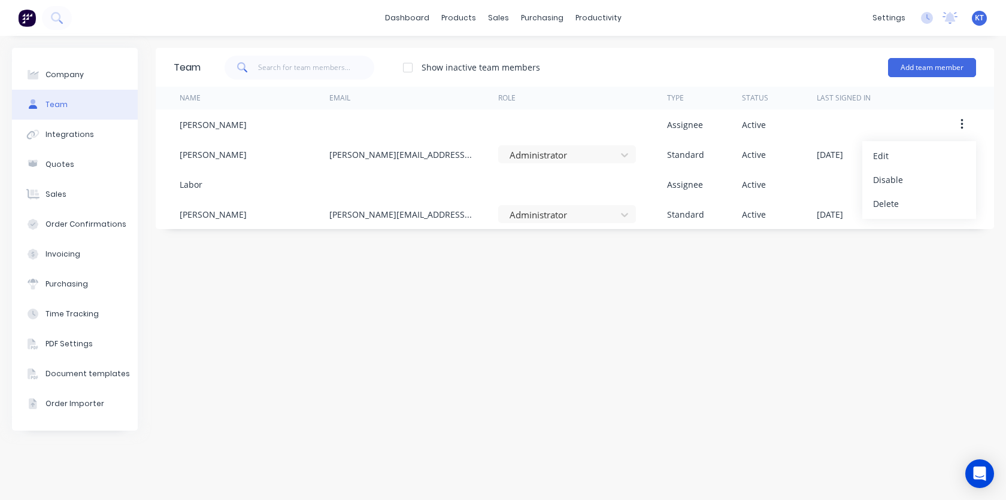
click at [830, 290] on div "Team Show inactive team members Add team member Name Email Role Type Status Las…" at bounding box center [575, 268] width 838 height 441
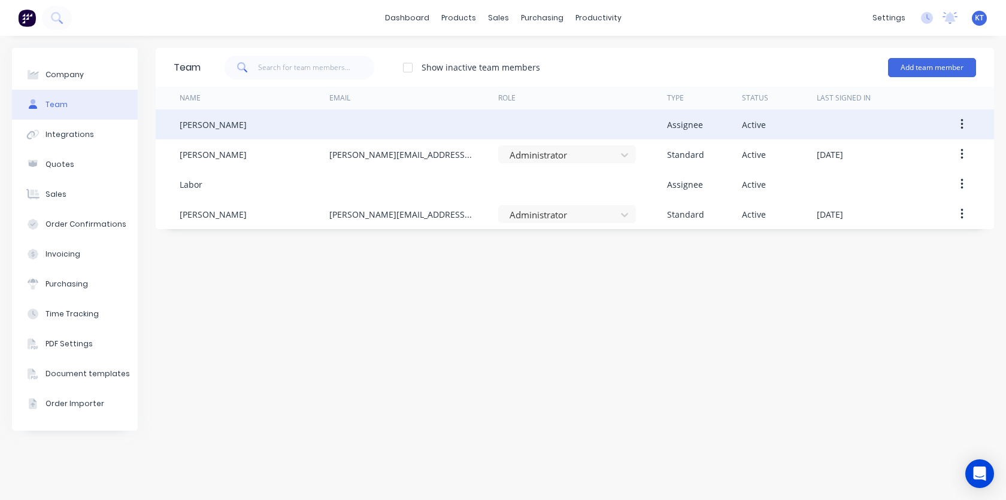
click at [965, 127] on button "button" at bounding box center [961, 125] width 28 height 22
click at [895, 211] on div "Delete" at bounding box center [919, 203] width 92 height 17
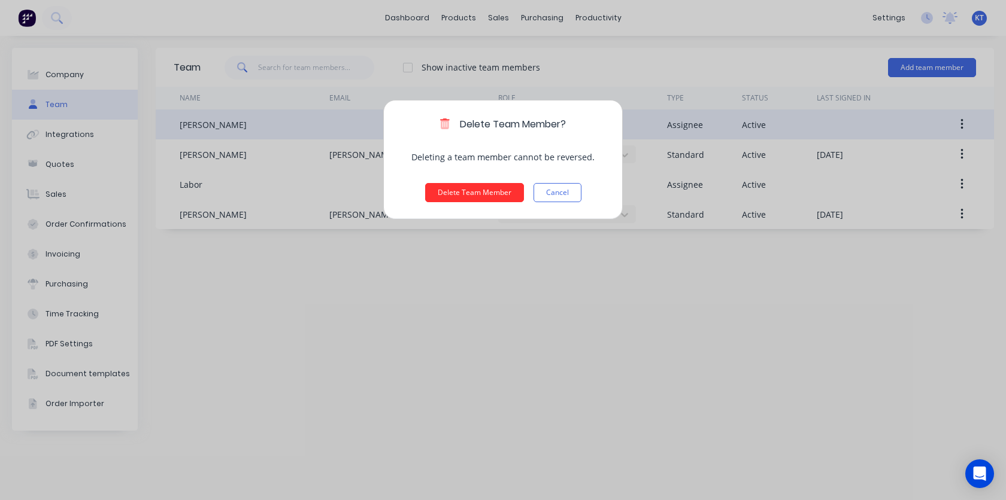
click at [487, 189] on button "Delete Team Member" at bounding box center [474, 192] width 99 height 19
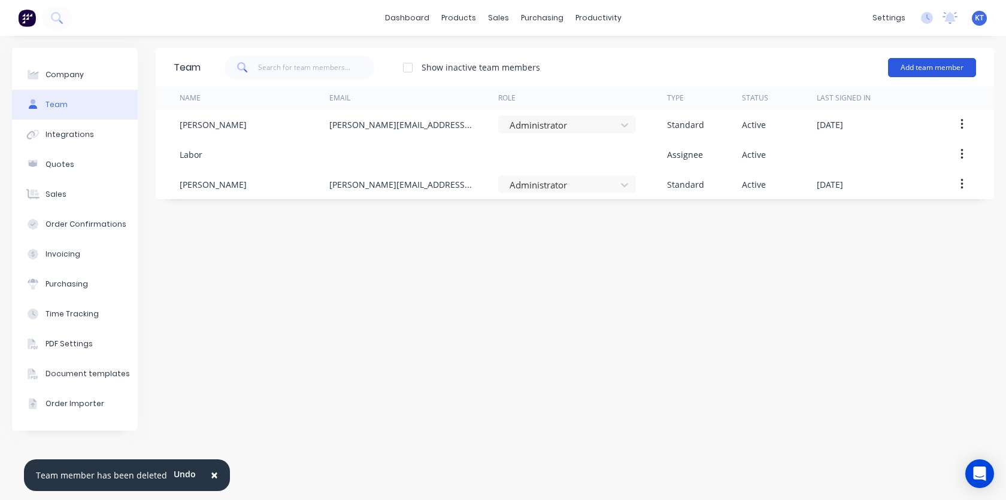
click at [917, 72] on button "Add team member" at bounding box center [932, 67] width 88 height 19
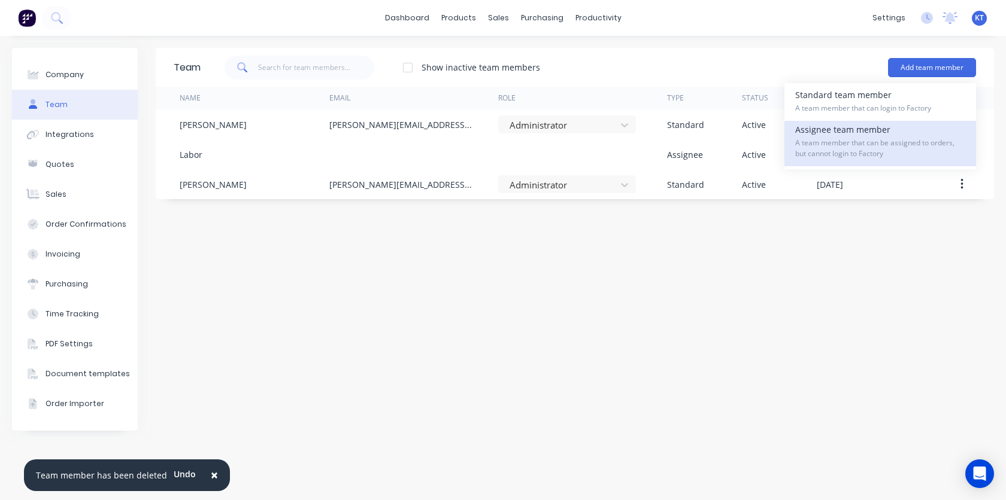
click at [864, 136] on div "Assignee team member A team member that can be assigned to orders, but cannot l…" at bounding box center [880, 143] width 170 height 45
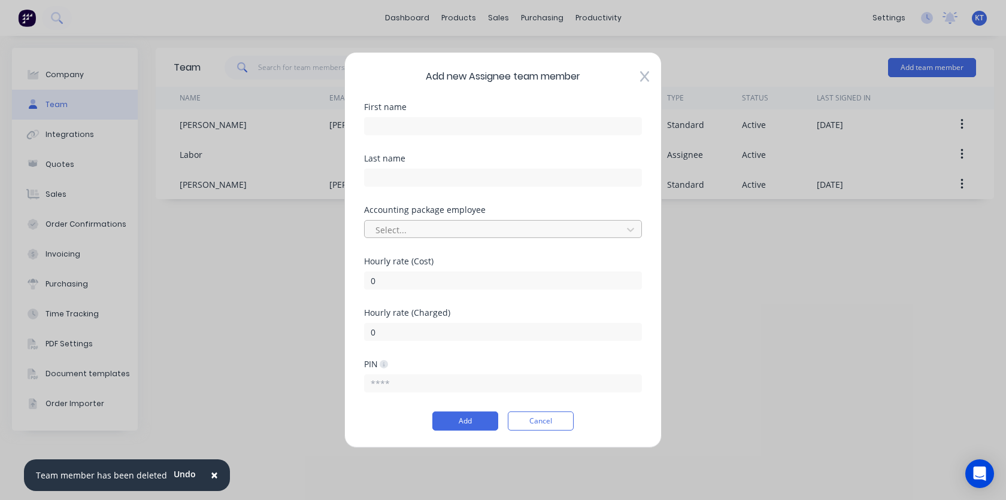
click at [473, 226] on div at bounding box center [495, 229] width 242 height 15
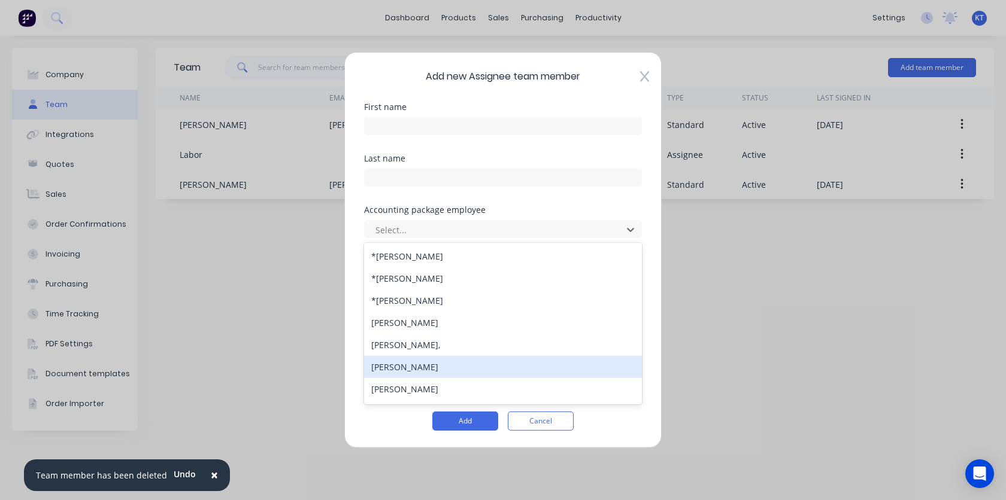
click at [421, 369] on div "David Lomas" at bounding box center [503, 367] width 278 height 22
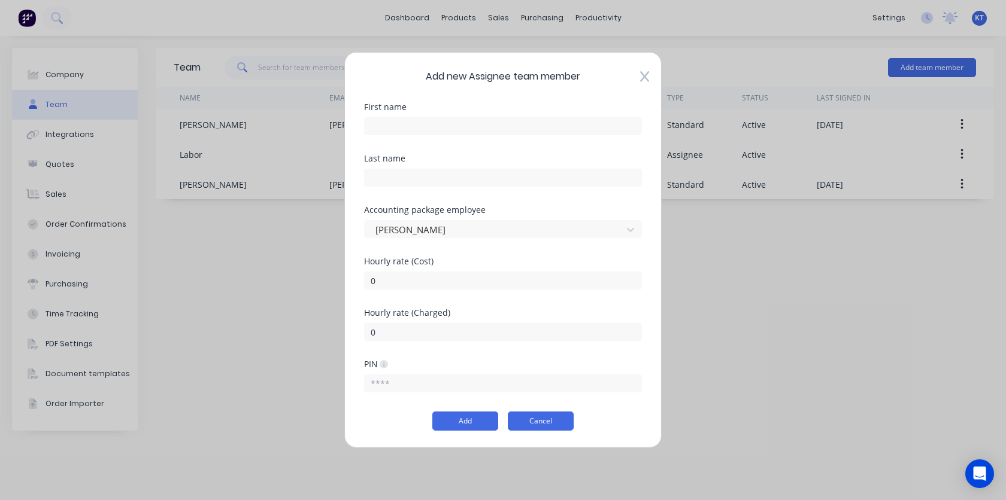
click at [524, 424] on button "Cancel" at bounding box center [541, 421] width 66 height 19
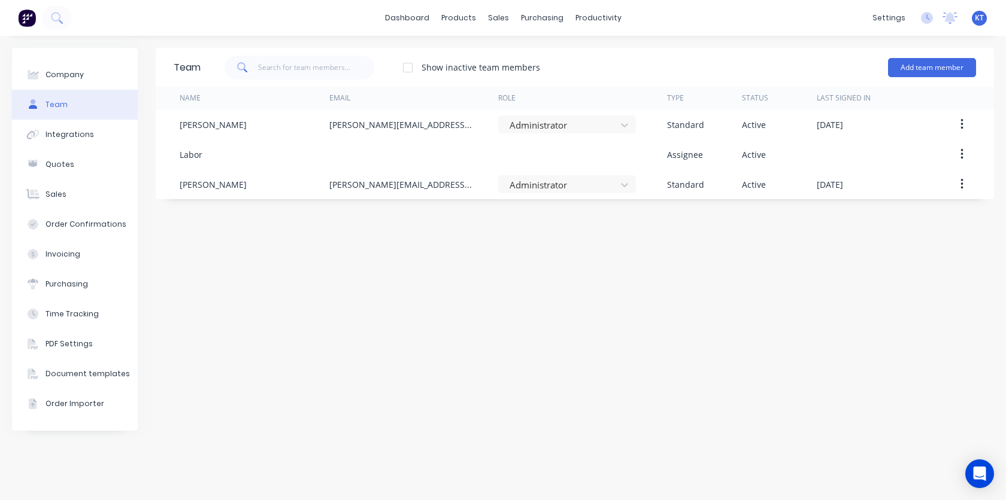
click at [647, 251] on div "Team Show inactive team members Add team member Name Email Role Type Status Las…" at bounding box center [575, 268] width 838 height 441
click at [941, 70] on button "Add team member" at bounding box center [932, 67] width 88 height 19
click at [684, 323] on div "Team Show inactive team members Add team member Standard team member A team mem…" at bounding box center [575, 268] width 838 height 441
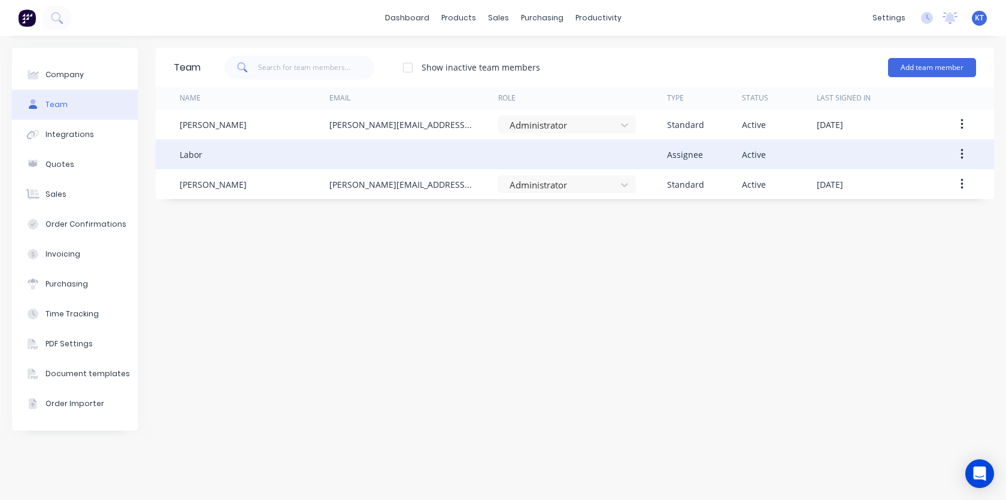
click at [956, 156] on button "button" at bounding box center [961, 155] width 28 height 22
click at [904, 187] on div "Edit" at bounding box center [919, 185] width 92 height 17
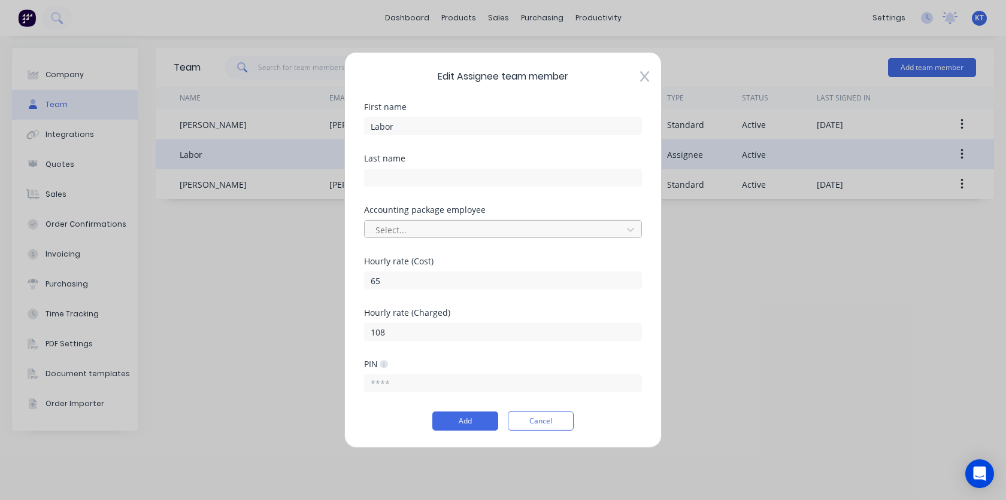
click at [487, 232] on div at bounding box center [495, 229] width 242 height 15
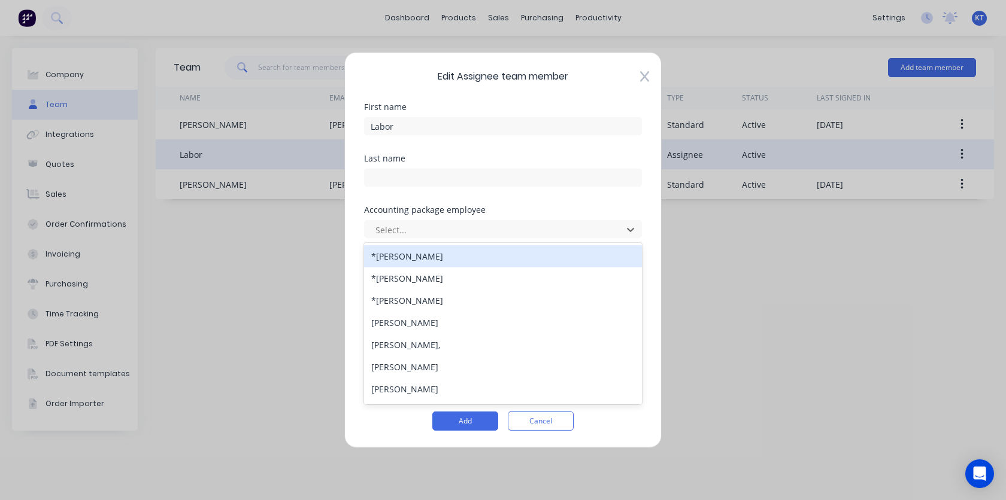
click at [266, 280] on div "Edit Assignee team member First name Labor Last name Accounting package employe…" at bounding box center [503, 250] width 1006 height 500
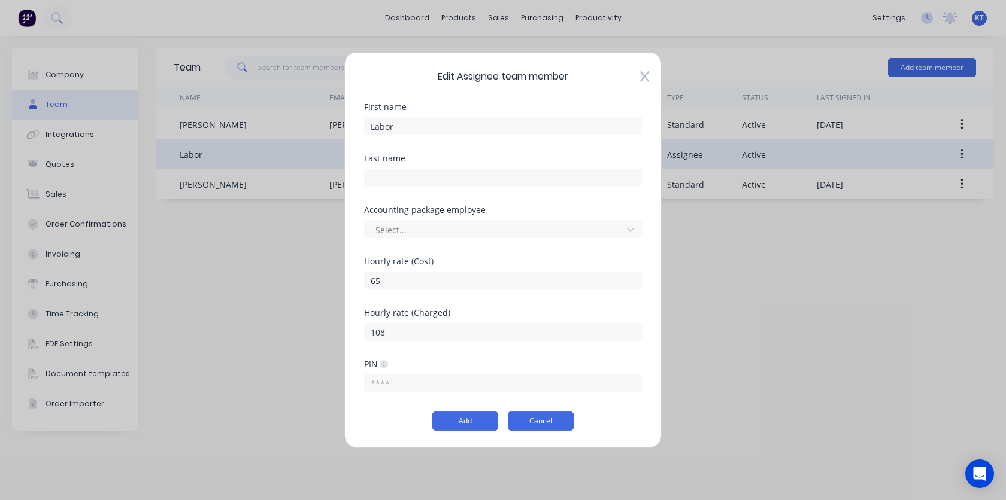
click at [527, 422] on button "Cancel" at bounding box center [541, 421] width 66 height 19
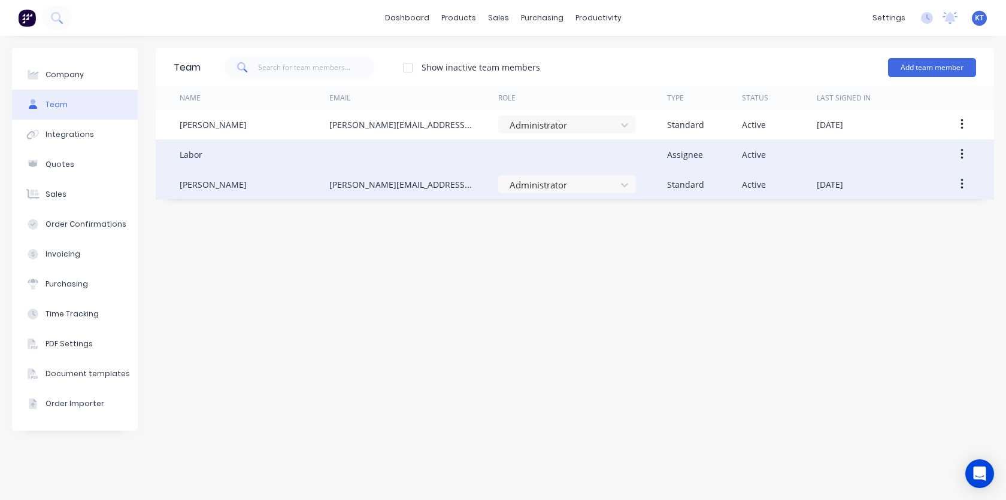
click at [958, 186] on button "button" at bounding box center [961, 185] width 28 height 22
click at [926, 218] on div "Edit" at bounding box center [919, 215] width 92 height 17
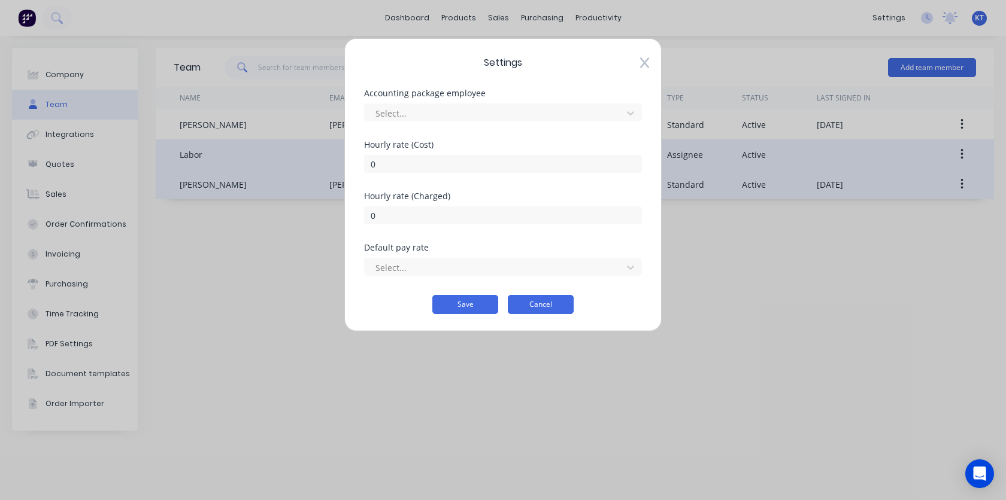
click at [527, 306] on button "Cancel" at bounding box center [541, 304] width 66 height 19
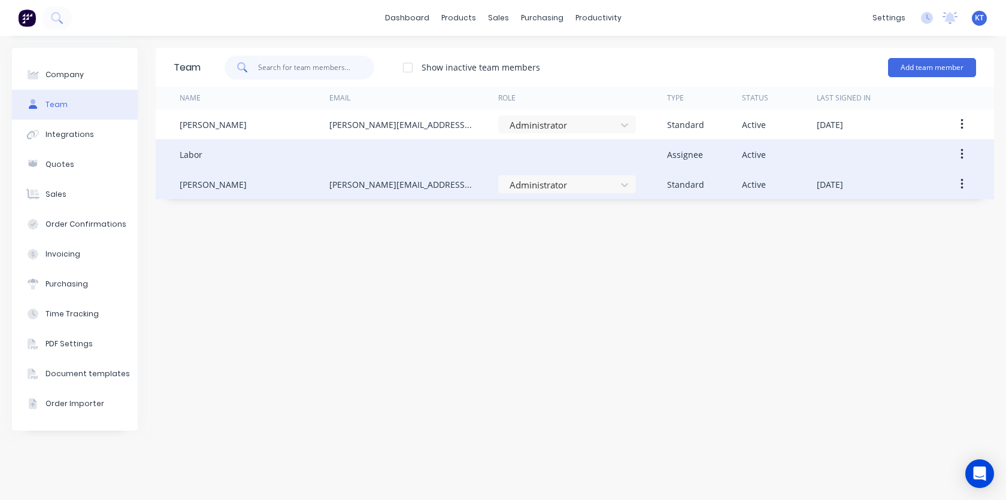
click at [286, 64] on input "text" at bounding box center [316, 68] width 117 height 24
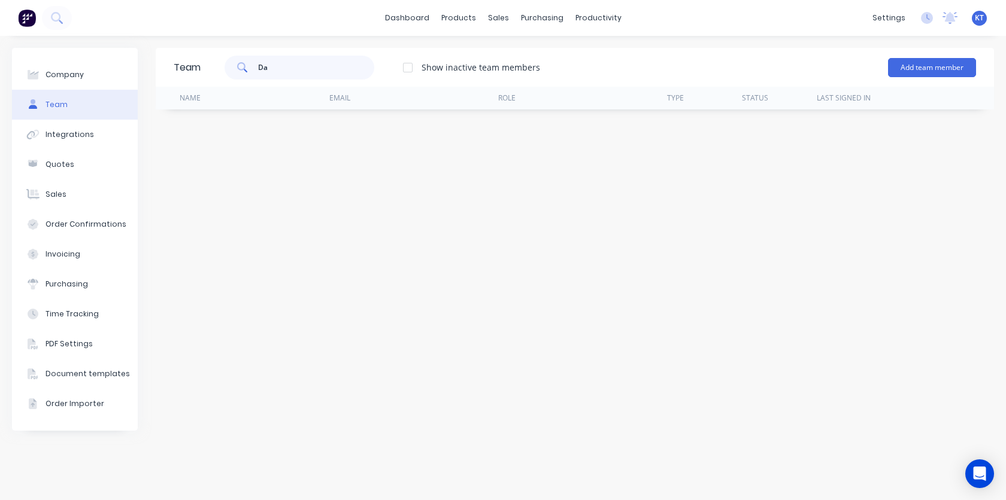
type input "D"
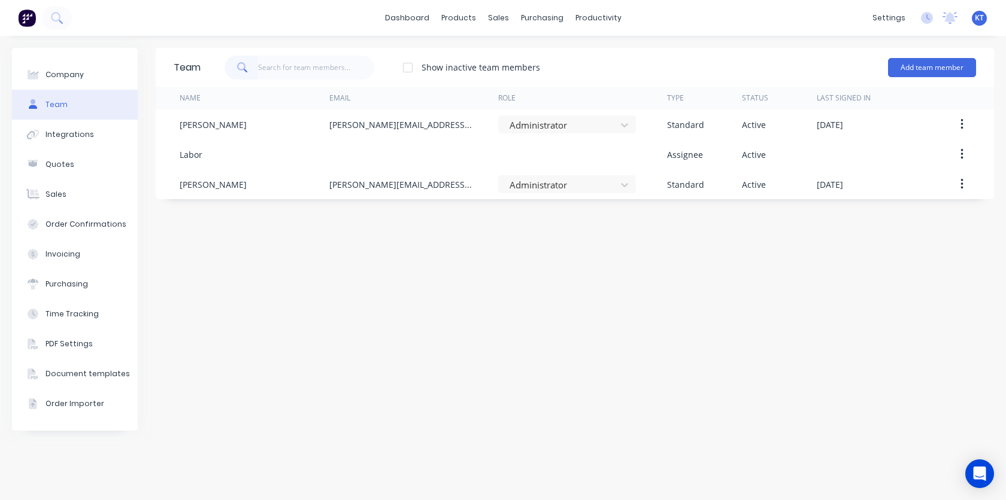
click at [409, 70] on div at bounding box center [408, 68] width 24 height 24
click at [256, 349] on div "Team Show inactive team members Add team member Name Email Role Type Status Las…" at bounding box center [575, 268] width 838 height 441
click at [946, 70] on button "Add team member" at bounding box center [932, 67] width 88 height 19
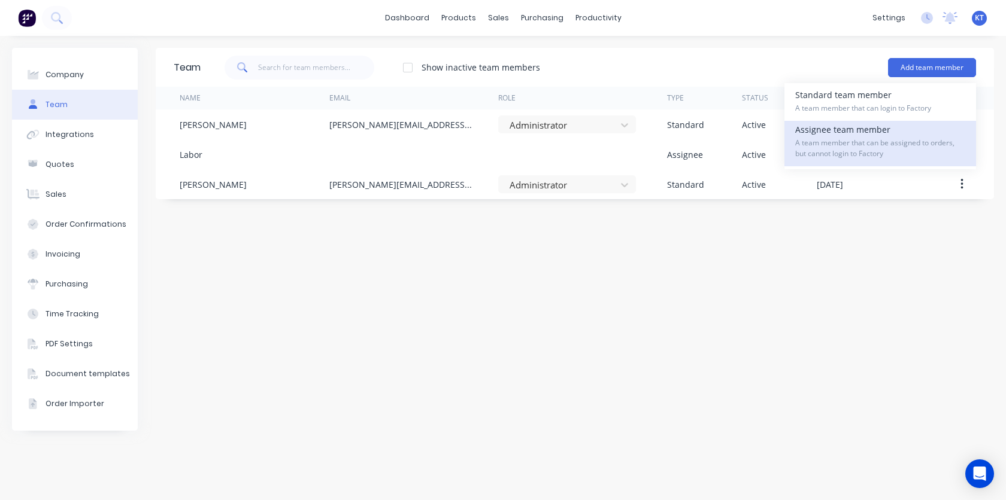
click at [873, 138] on span "A team member that can be assigned to orders, but cannot login to Factory" at bounding box center [880, 149] width 170 height 22
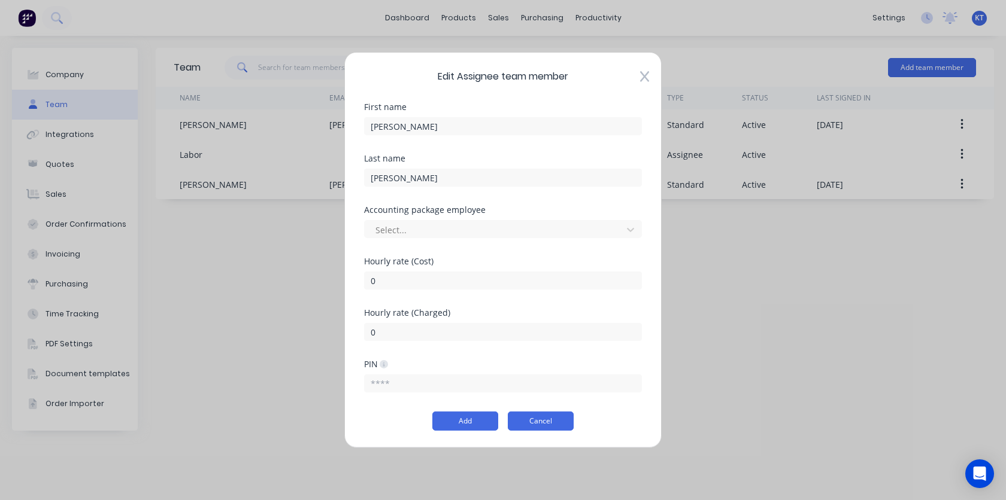
click at [533, 428] on button "Cancel" at bounding box center [541, 421] width 66 height 19
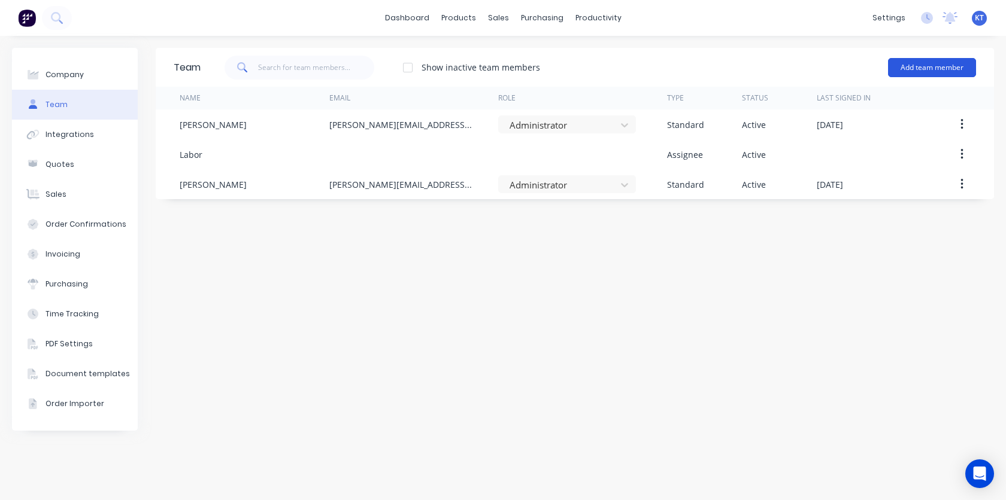
click at [940, 74] on button "Add team member" at bounding box center [932, 67] width 88 height 19
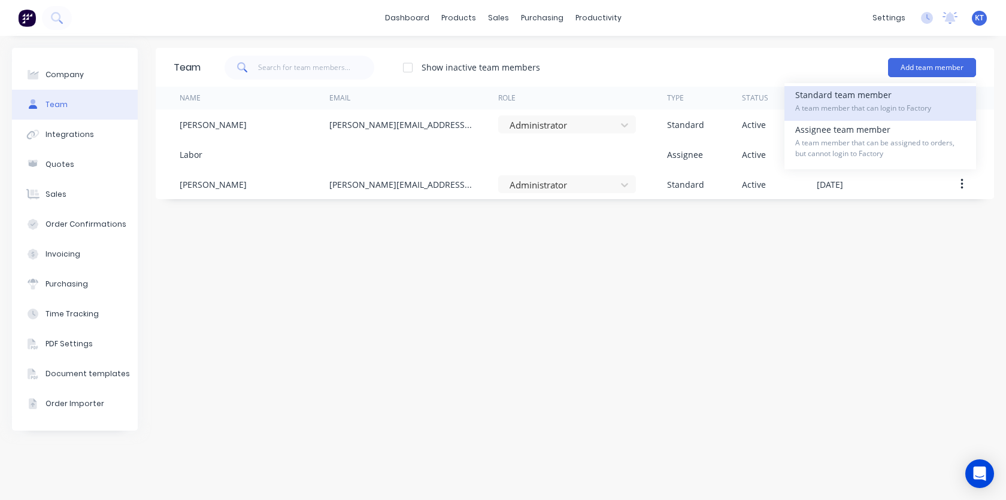
click at [897, 97] on div "Standard team member A team member that can login to Factory" at bounding box center [880, 103] width 170 height 35
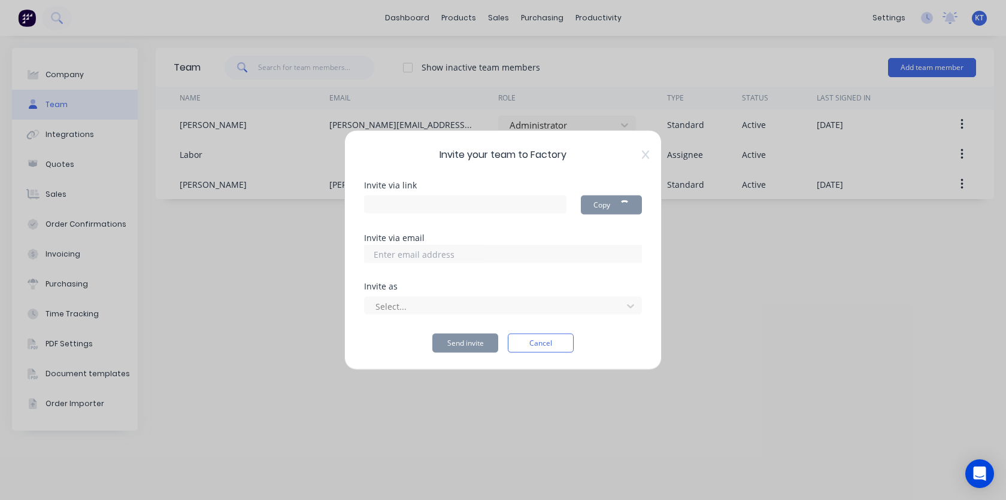
type input "https://app.factory.app/invite/sCD5N70f"
click at [538, 347] on button "Cancel" at bounding box center [541, 343] width 66 height 19
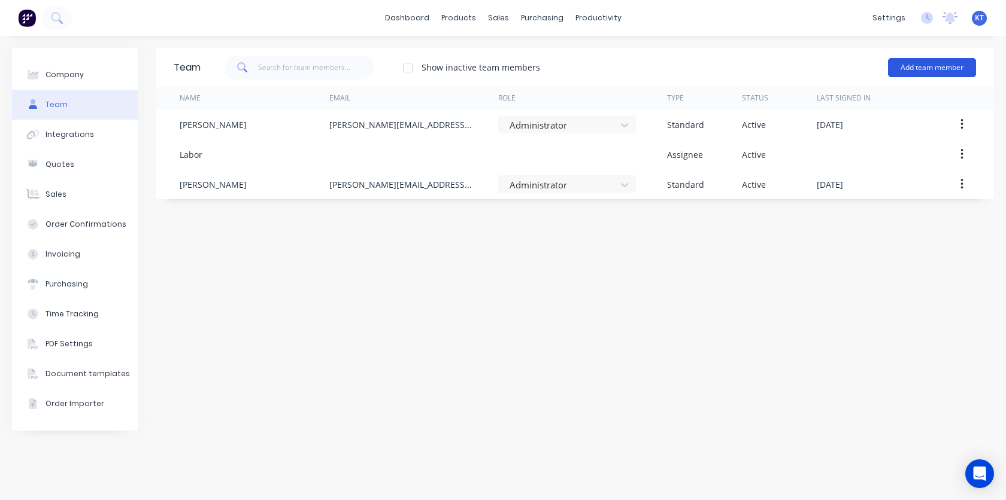
click at [930, 65] on button "Add team member" at bounding box center [932, 67] width 88 height 19
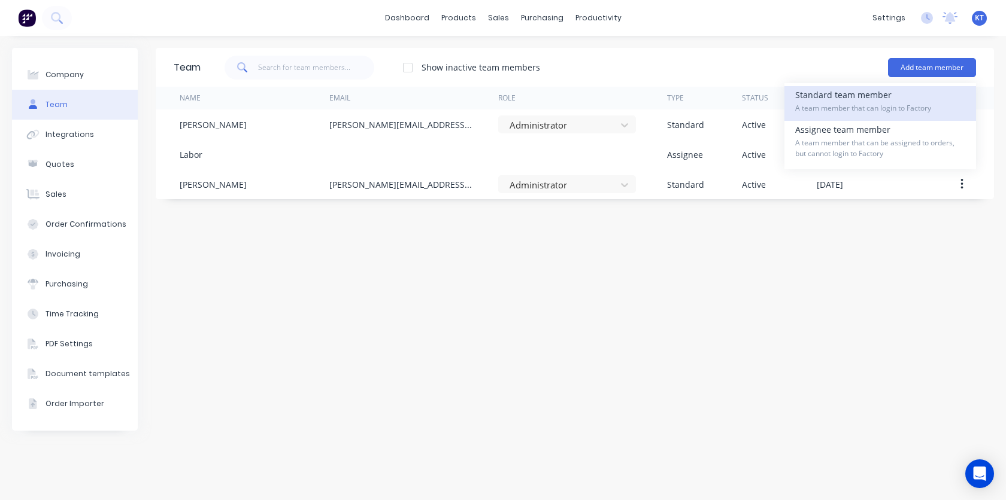
click at [899, 93] on div "Standard team member A team member that can login to Factory" at bounding box center [880, 103] width 170 height 35
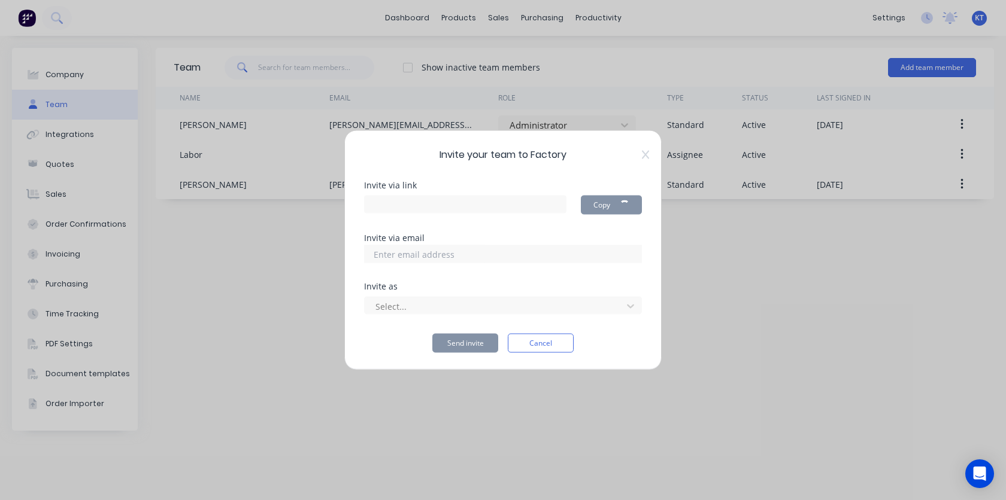
type input "https://app.factory.app/invite/nSH3DxRq"
click at [478, 257] on input at bounding box center [427, 254] width 120 height 18
type input "dlomas@nabulletproof.com"
click at [423, 306] on div at bounding box center [495, 306] width 242 height 15
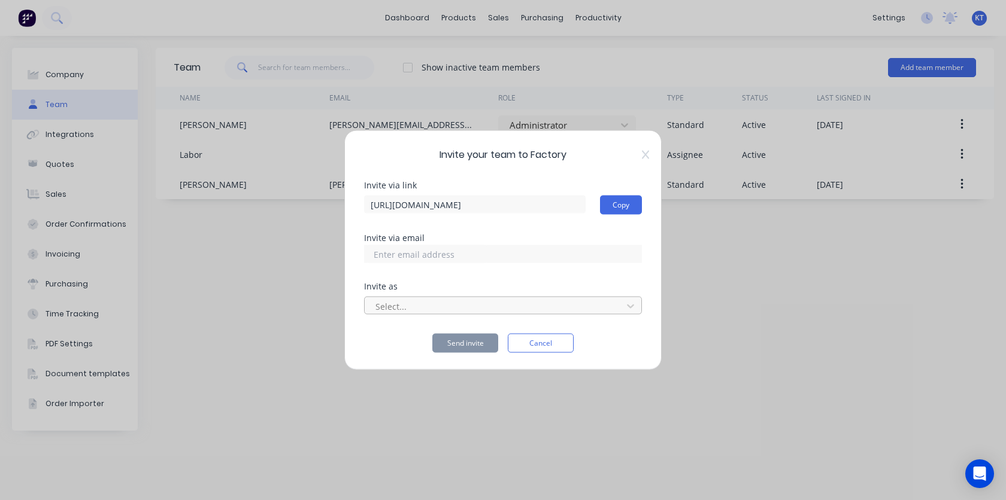
scroll to position [0, 0]
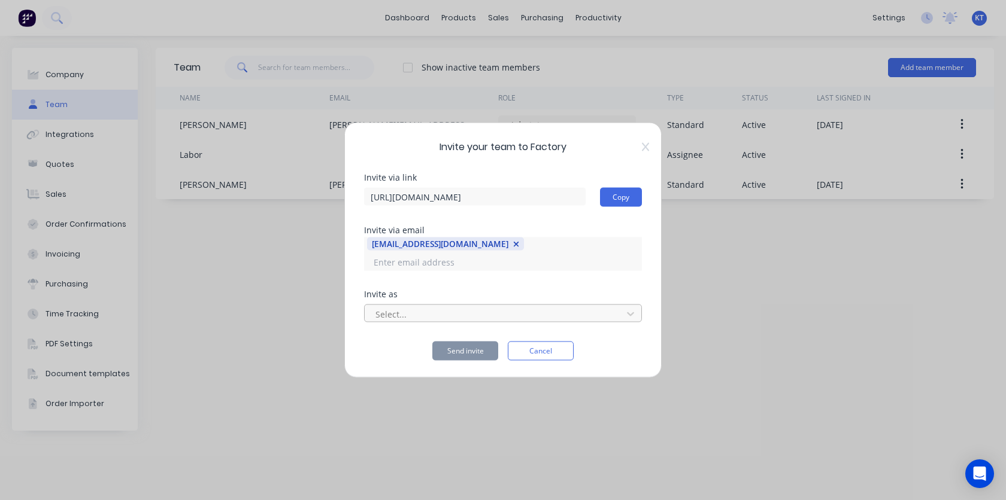
click at [423, 306] on div at bounding box center [495, 313] width 242 height 15
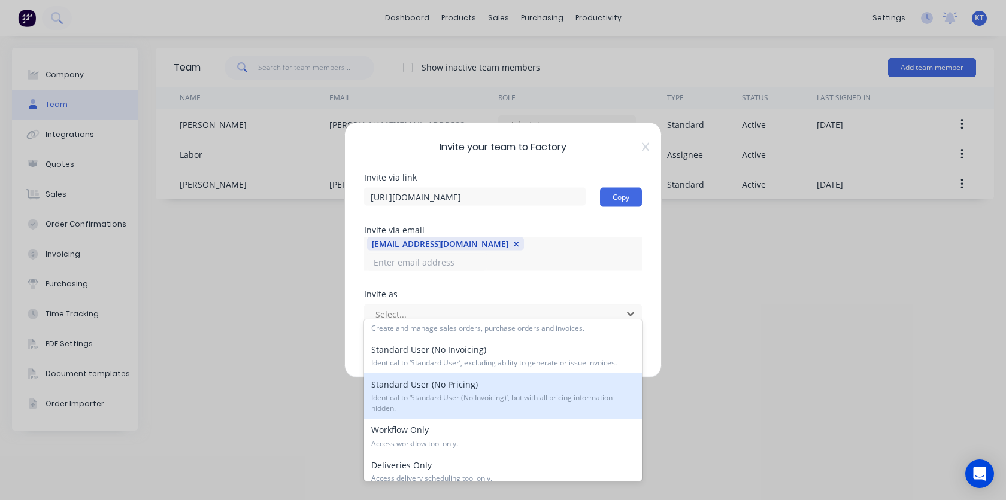
scroll to position [93, 0]
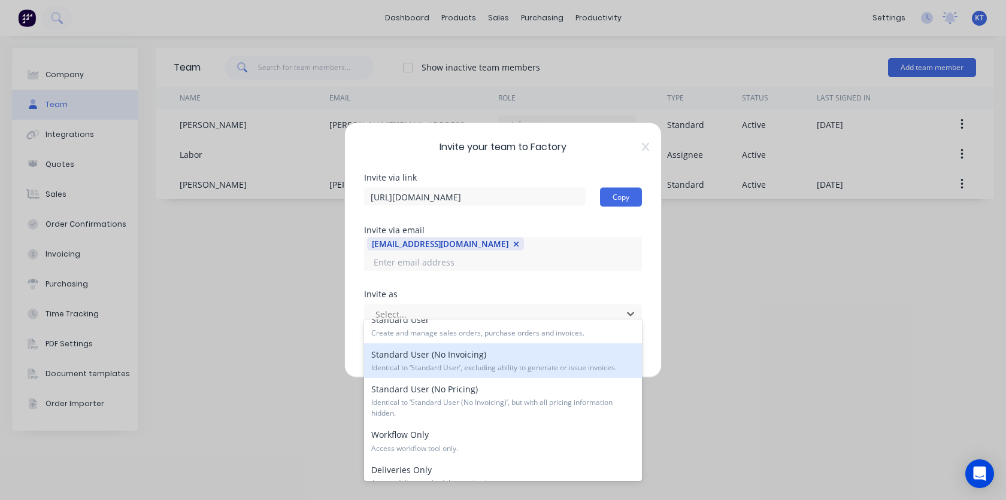
click at [524, 366] on span "Identical to ‘Standard User’, excluding ability to generate or issue invoices." at bounding box center [502, 368] width 263 height 11
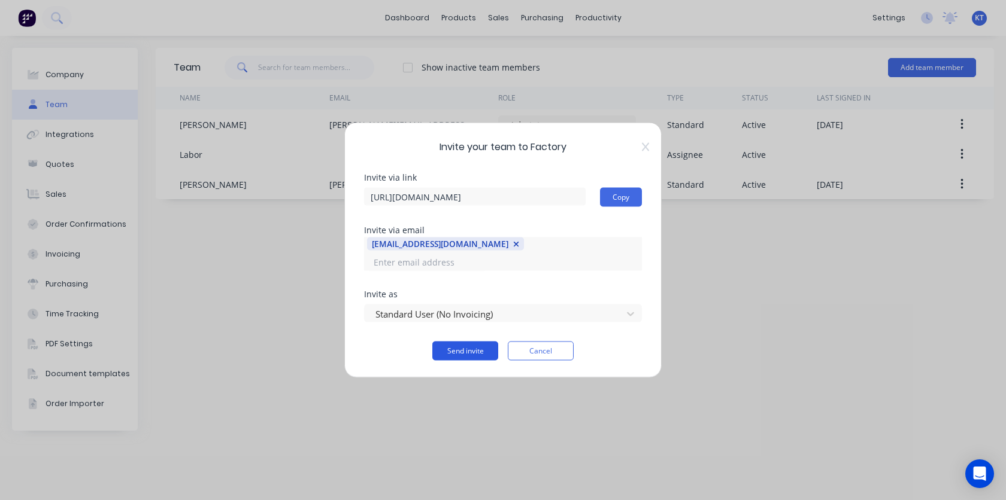
click at [469, 344] on button "Send invite" at bounding box center [465, 351] width 66 height 19
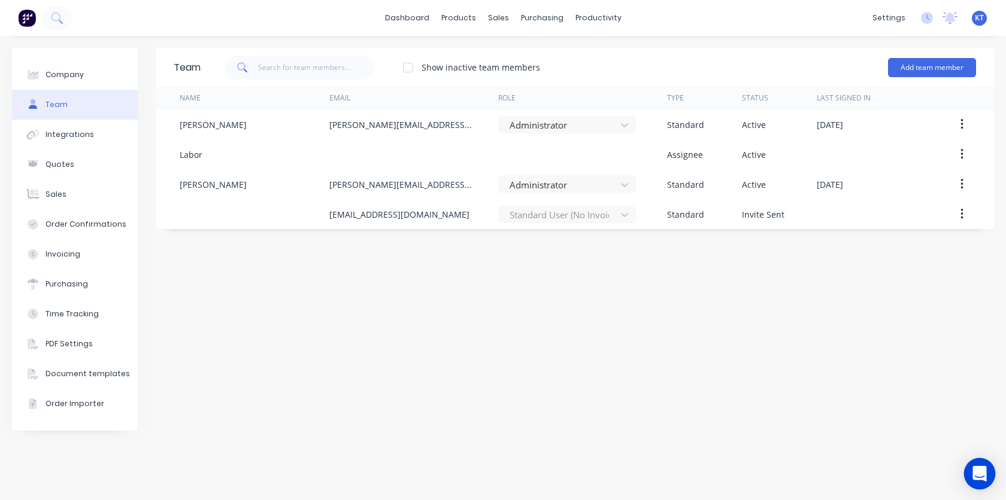
click at [985, 473] on icon "Open Intercom Messenger" at bounding box center [979, 474] width 14 height 16
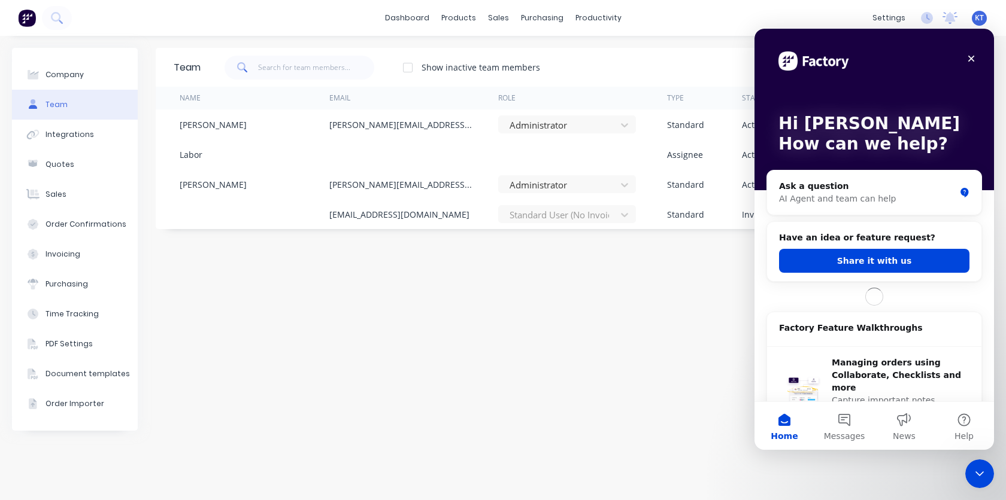
scroll to position [0, 0]
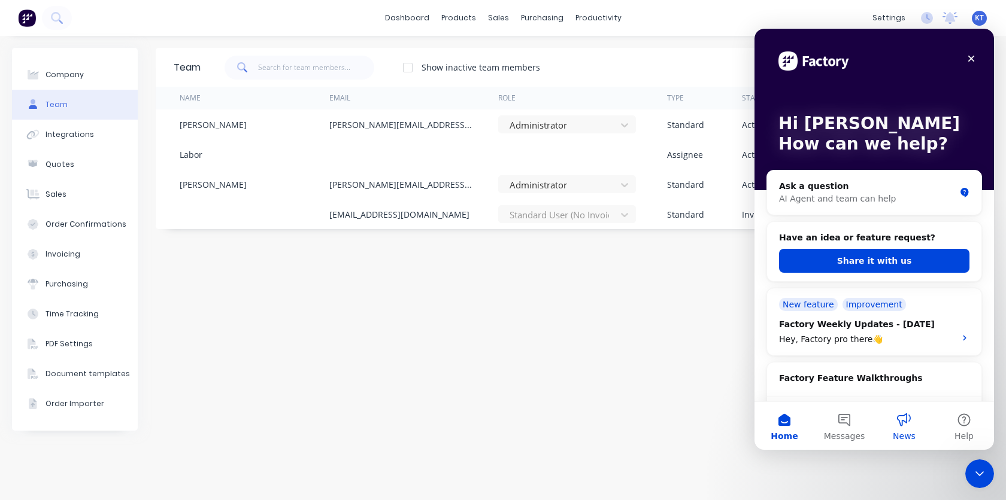
click at [909, 427] on button "News" at bounding box center [904, 426] width 60 height 48
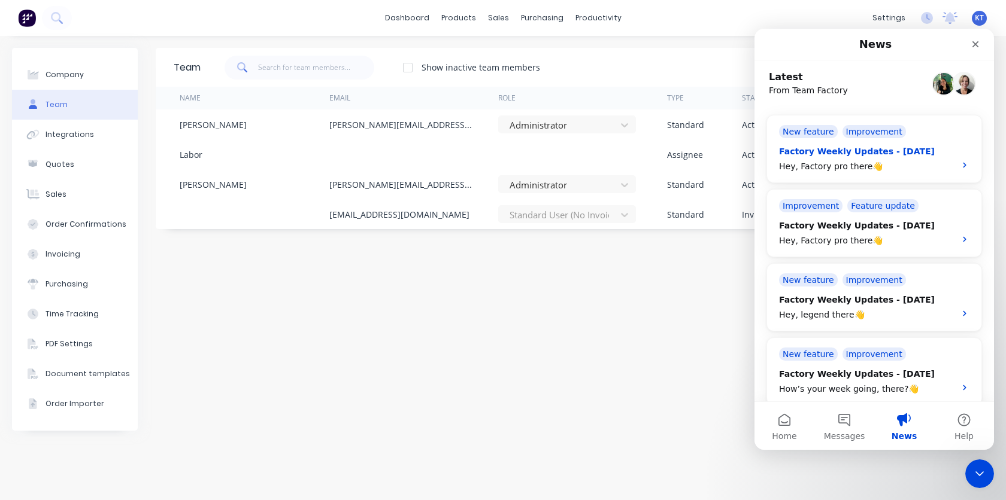
click at [887, 171] on div "Hey, Factory pro there👋" at bounding box center [863, 166] width 169 height 13
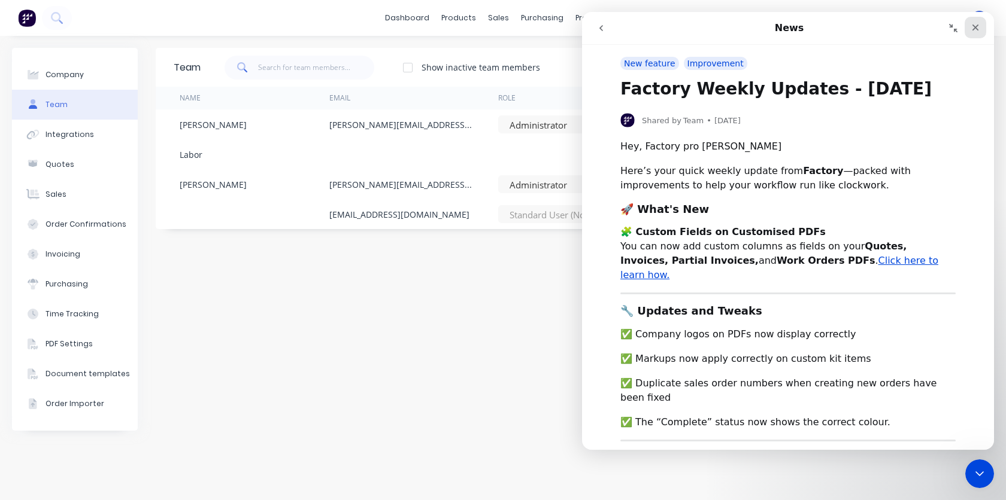
click at [974, 28] on icon "Close" at bounding box center [975, 28] width 7 height 7
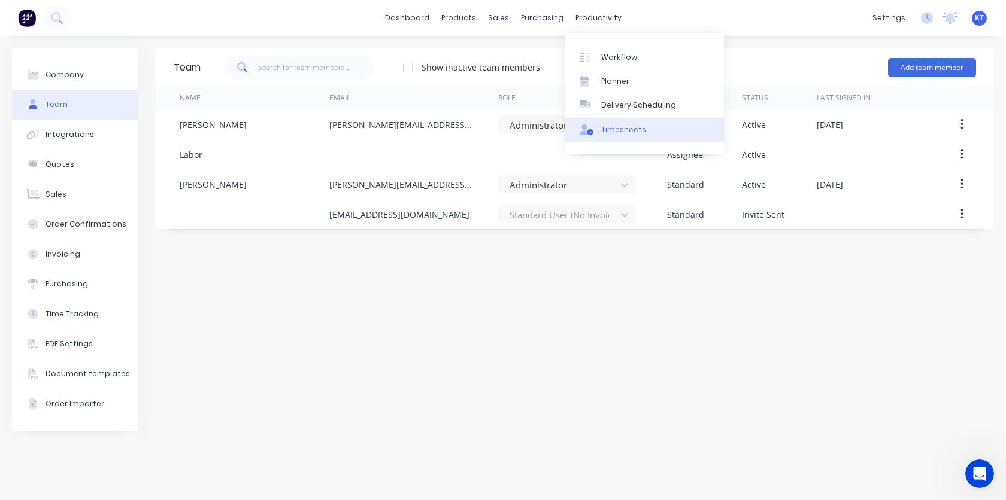
click at [624, 126] on div "Timesheets" at bounding box center [623, 129] width 45 height 11
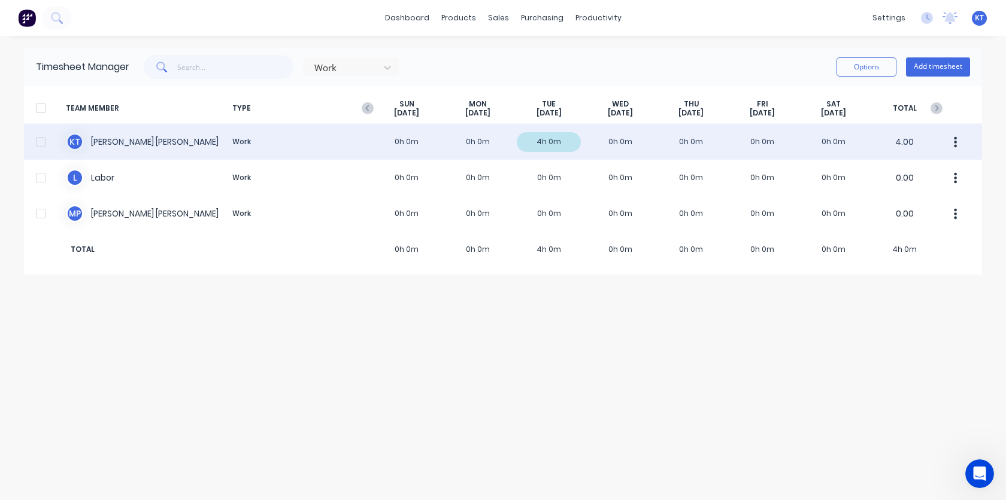
click at [548, 143] on div "K T Kris Tatsch Work 0h 0m 0h 0m 4h 0m 0h 0m 0h 0m 0h 0m 0h 0m 4.00" at bounding box center [503, 142] width 958 height 36
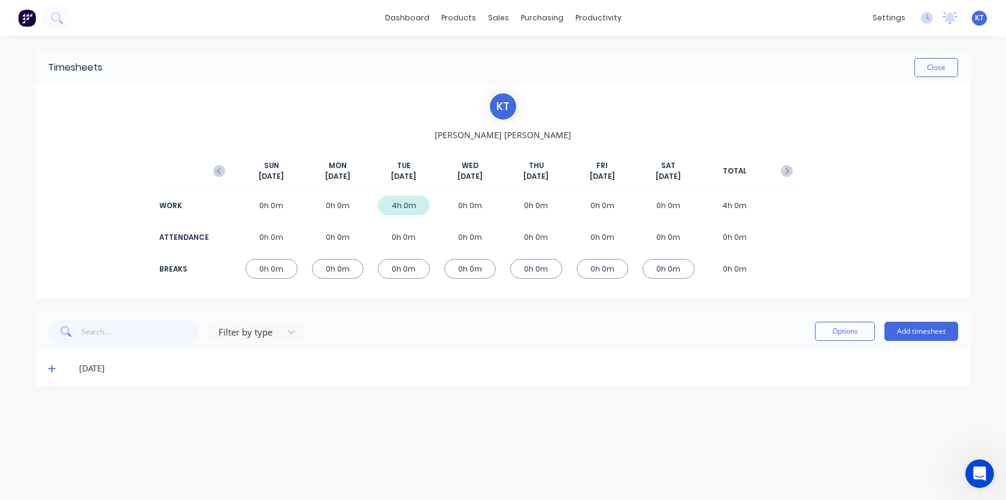
click at [51, 369] on icon at bounding box center [51, 369] width 7 height 7
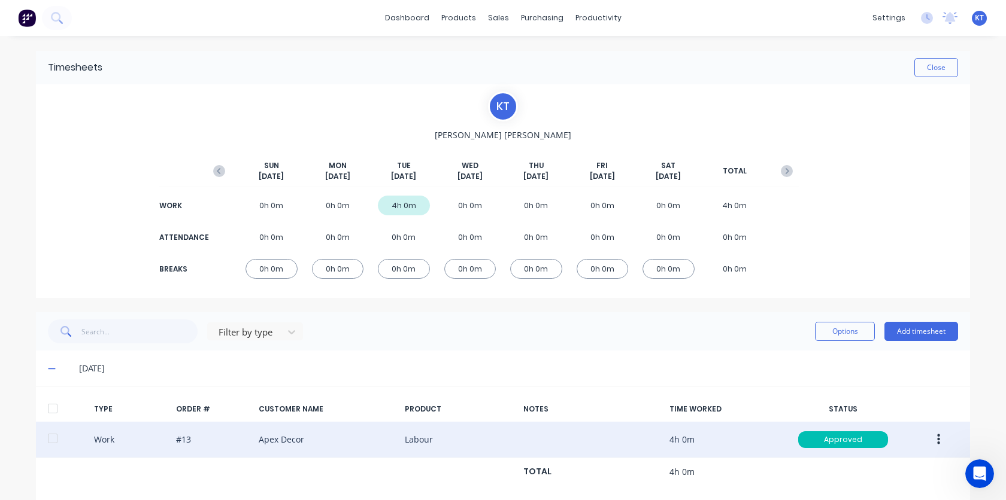
click at [940, 437] on button "button" at bounding box center [938, 440] width 28 height 22
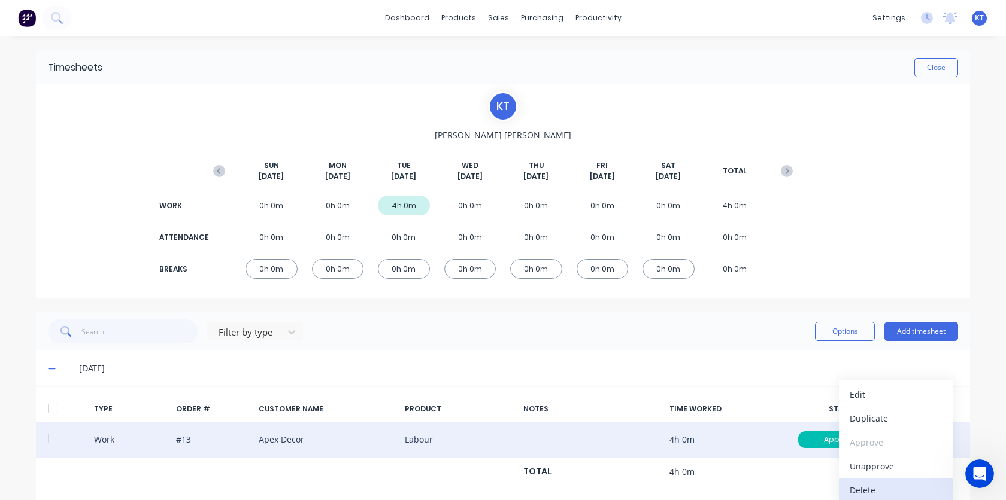
click at [885, 496] on div "Delete" at bounding box center [895, 490] width 92 height 17
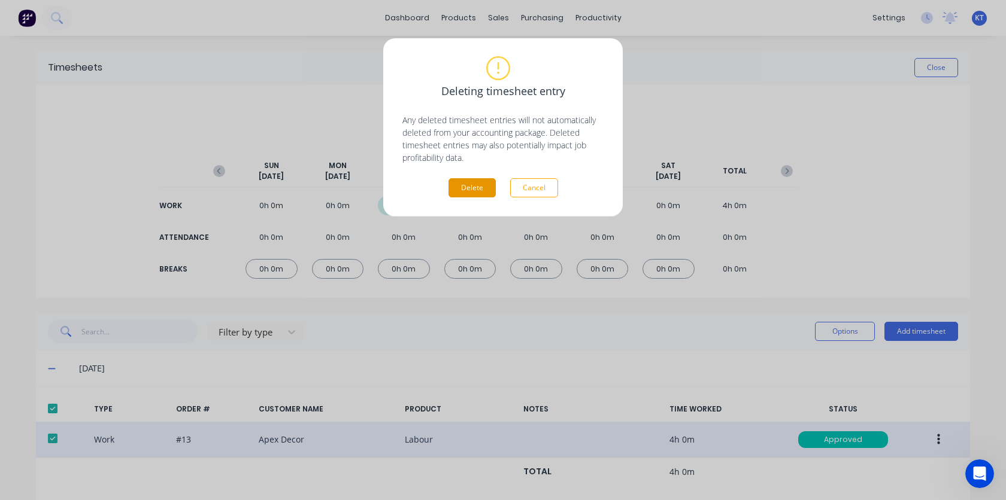
click at [464, 190] on button "Delete" at bounding box center [471, 187] width 47 height 19
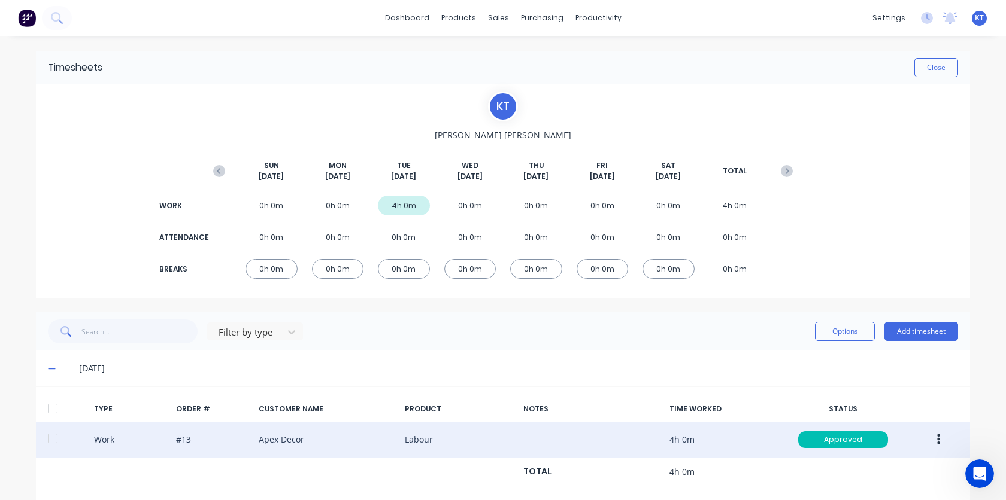
click at [49, 415] on div at bounding box center [53, 409] width 24 height 24
click at [855, 332] on button "Options" at bounding box center [845, 331] width 60 height 19
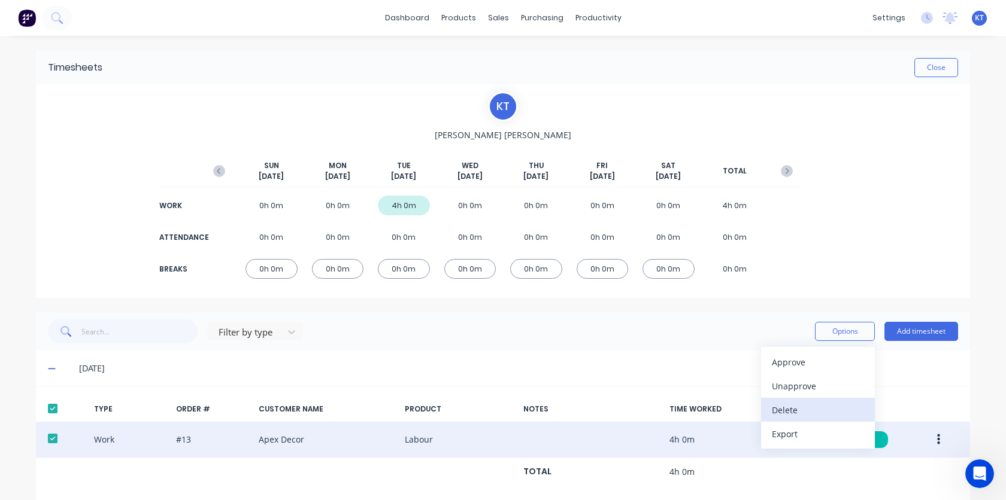
click at [812, 412] on div "Delete" at bounding box center [817, 410] width 92 height 17
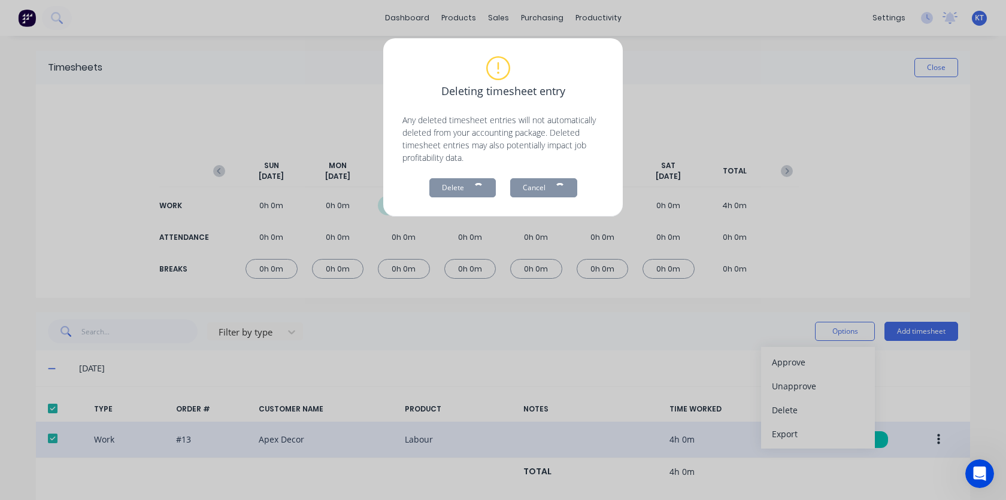
click at [511, 333] on div "Deleting timesheet entry Any deleted timesheet entries will not automatically d…" at bounding box center [503, 250] width 1006 height 500
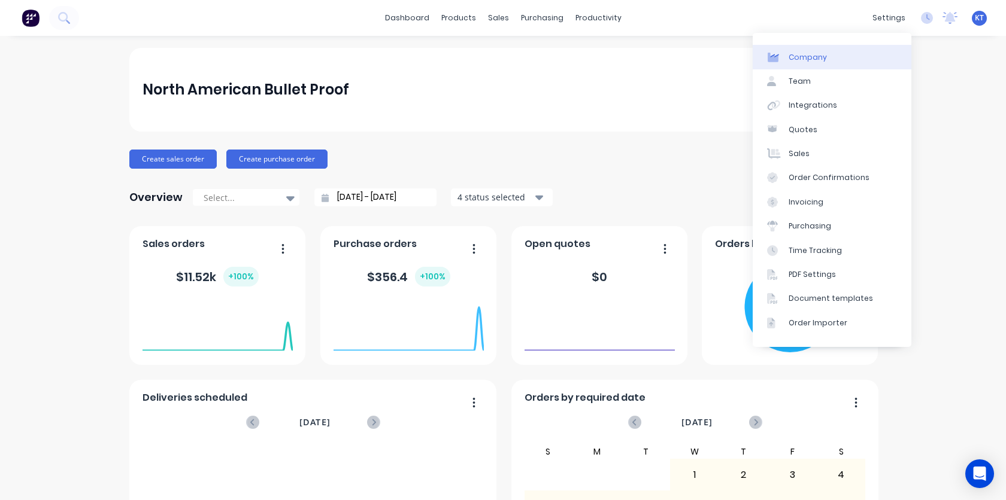
click at [819, 61] on div "Company" at bounding box center [807, 57] width 38 height 11
select select "US"
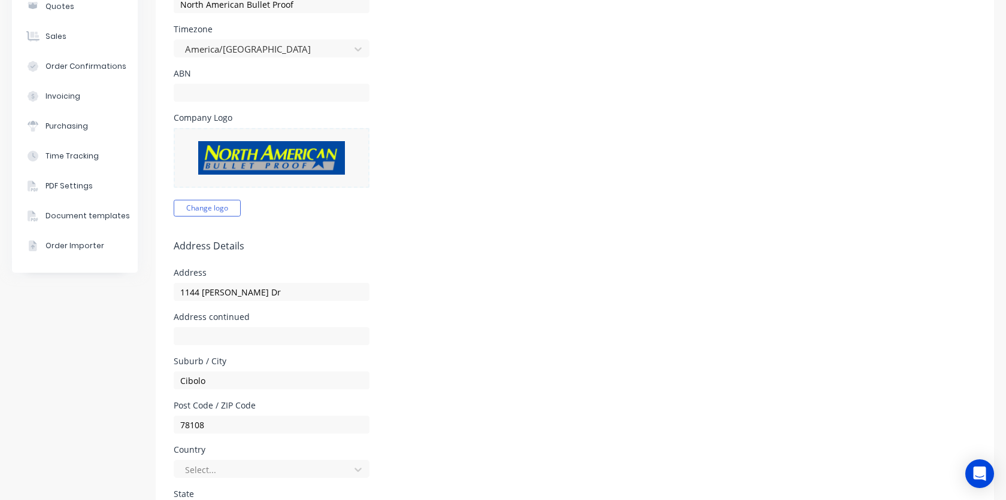
scroll to position [169, 0]
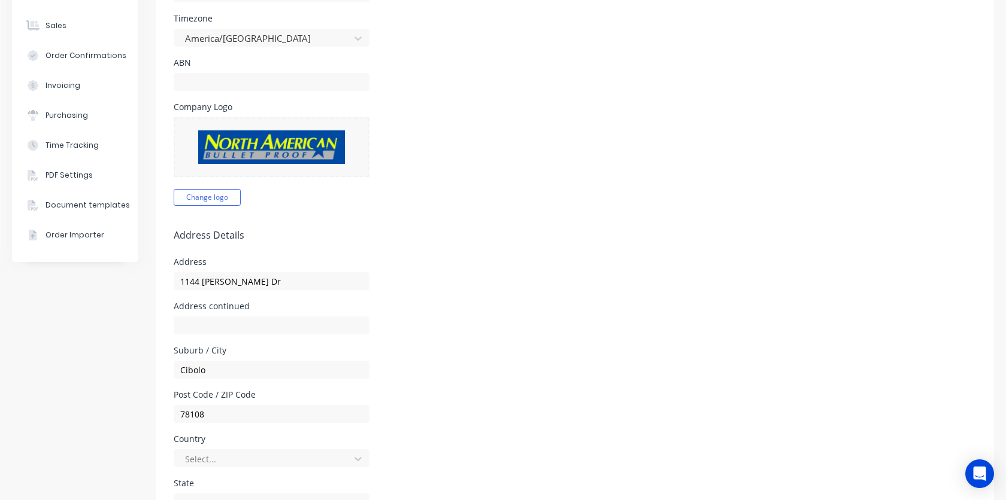
click at [294, 150] on img at bounding box center [271, 147] width 147 height 34
click at [599, 308] on div "Address continued" at bounding box center [575, 318] width 802 height 32
click at [502, 170] on div "Company Logo Change logo" at bounding box center [575, 154] width 802 height 103
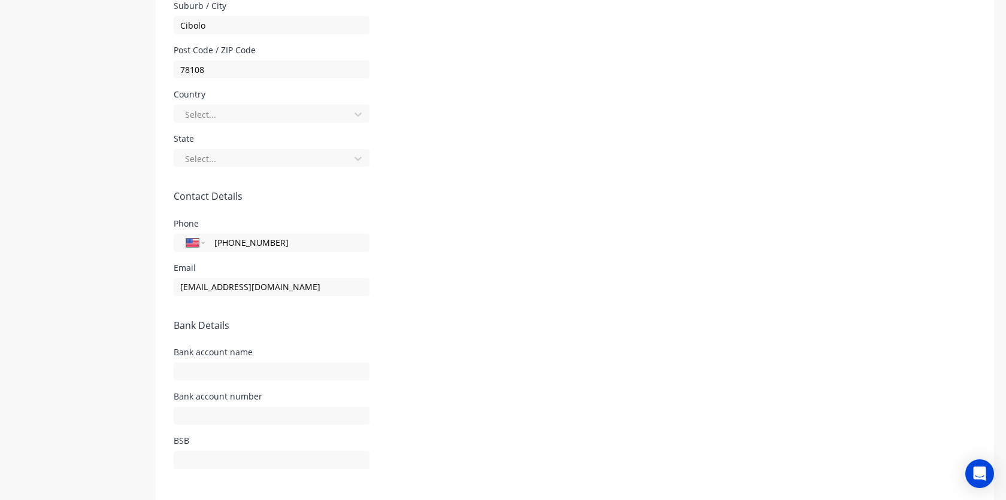
scroll to position [493, 0]
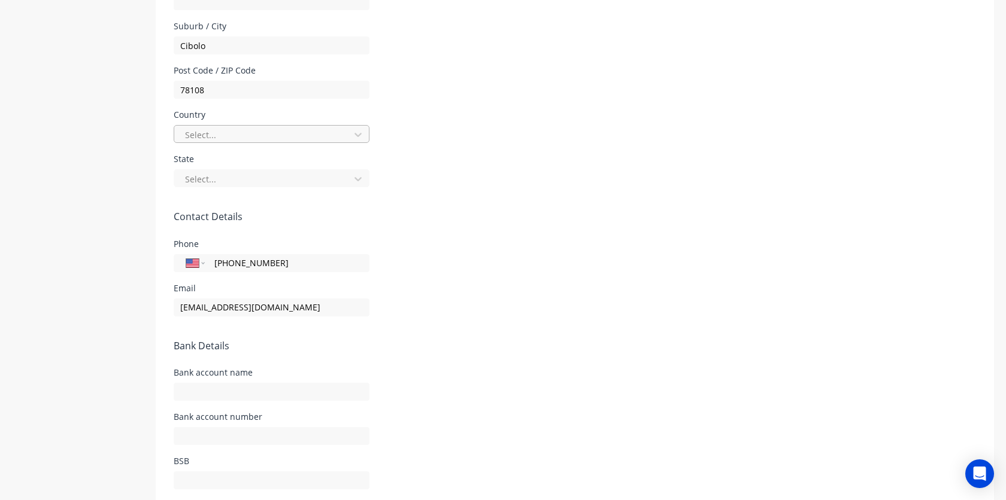
click at [317, 137] on div at bounding box center [264, 134] width 160 height 15
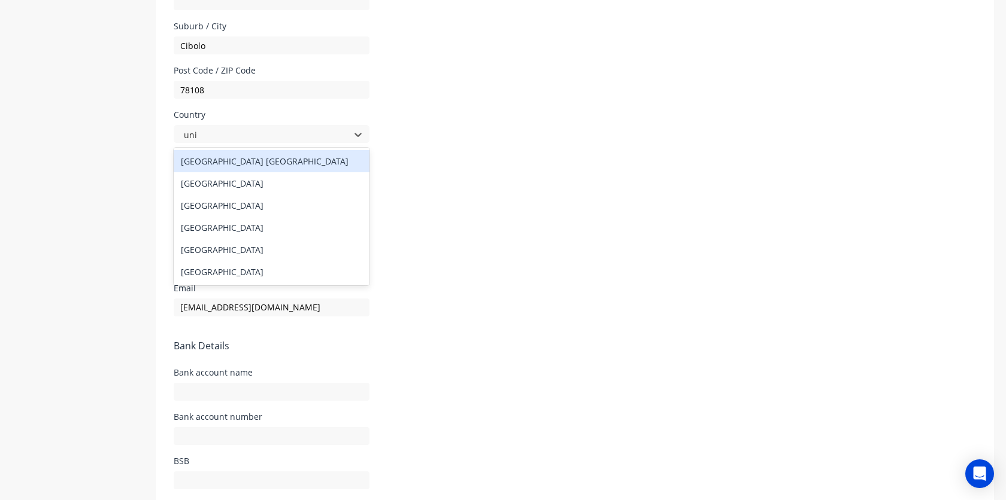
type input "unit"
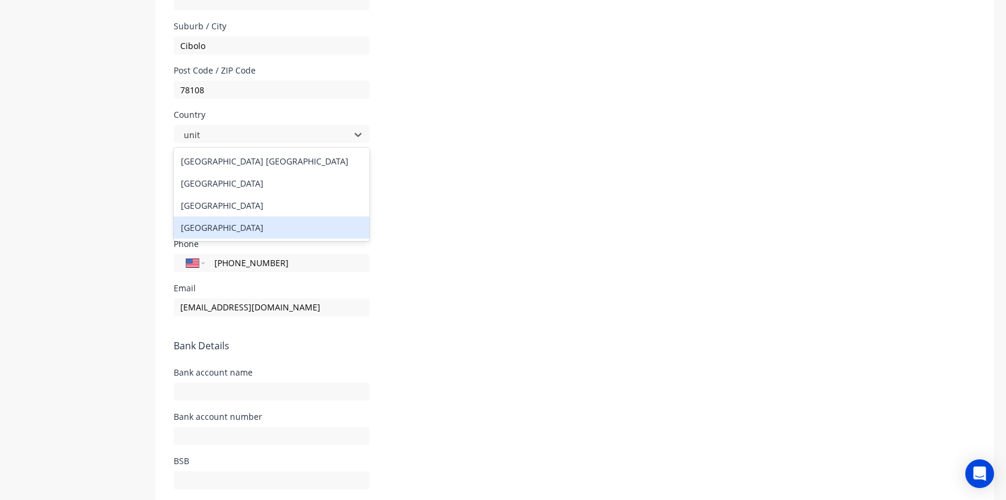
click at [223, 226] on div "United States" at bounding box center [272, 228] width 196 height 22
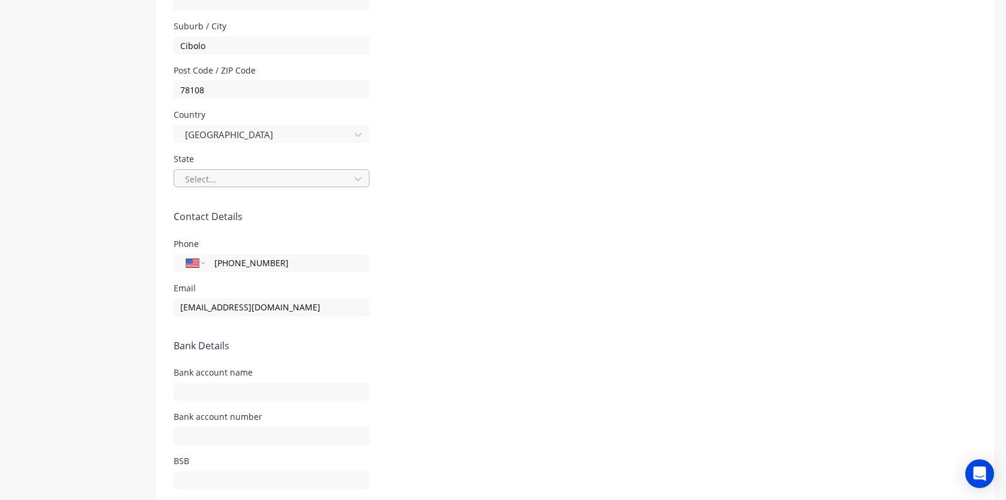
click at [235, 174] on div at bounding box center [264, 179] width 160 height 15
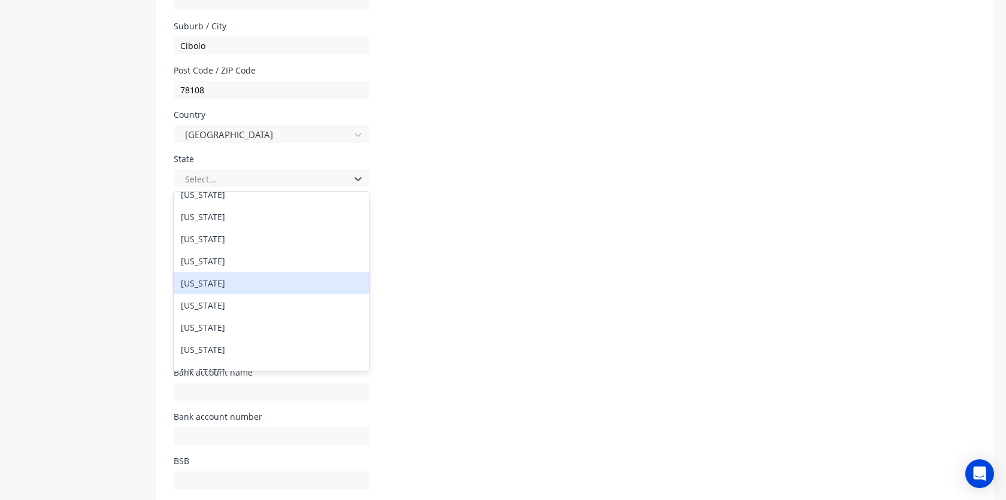
scroll to position [969, 0]
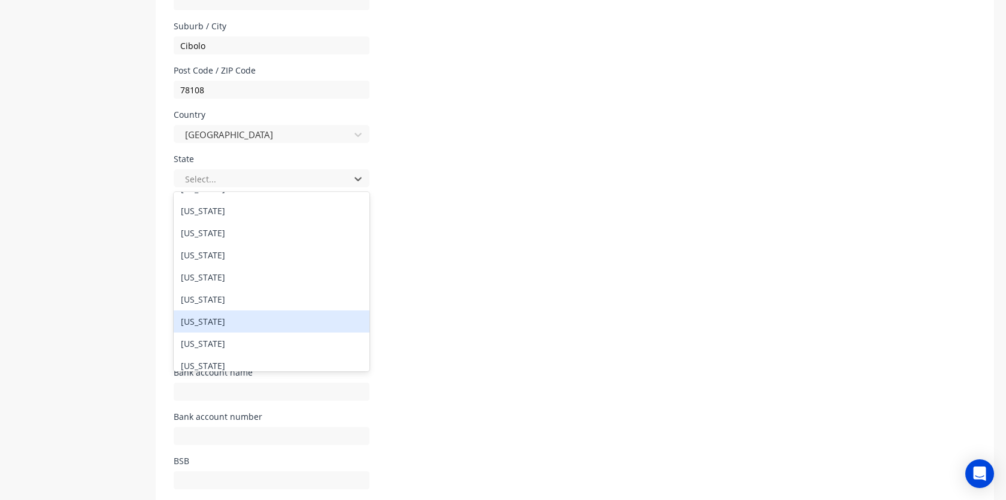
click at [220, 323] on div "Texas" at bounding box center [272, 322] width 196 height 22
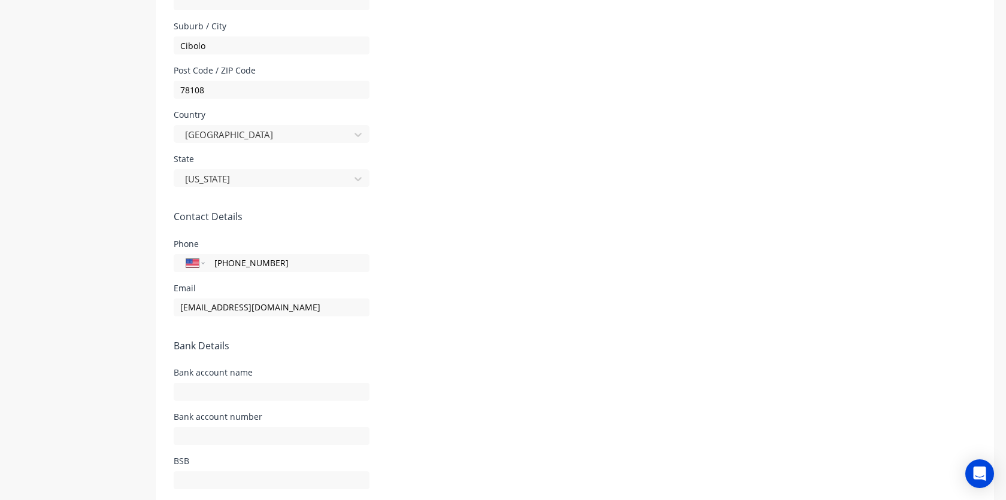
click at [596, 315] on div "Email info@nabulletproof.com" at bounding box center [575, 300] width 802 height 32
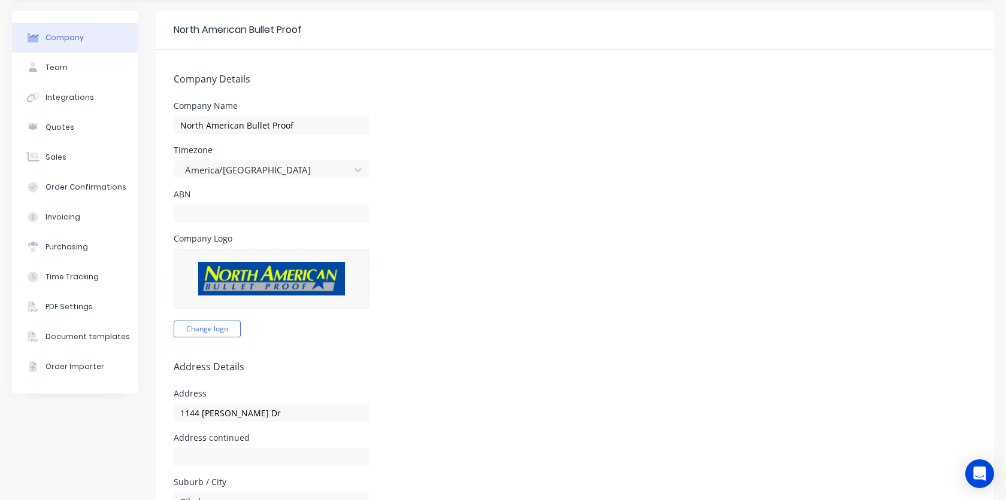
scroll to position [0, 0]
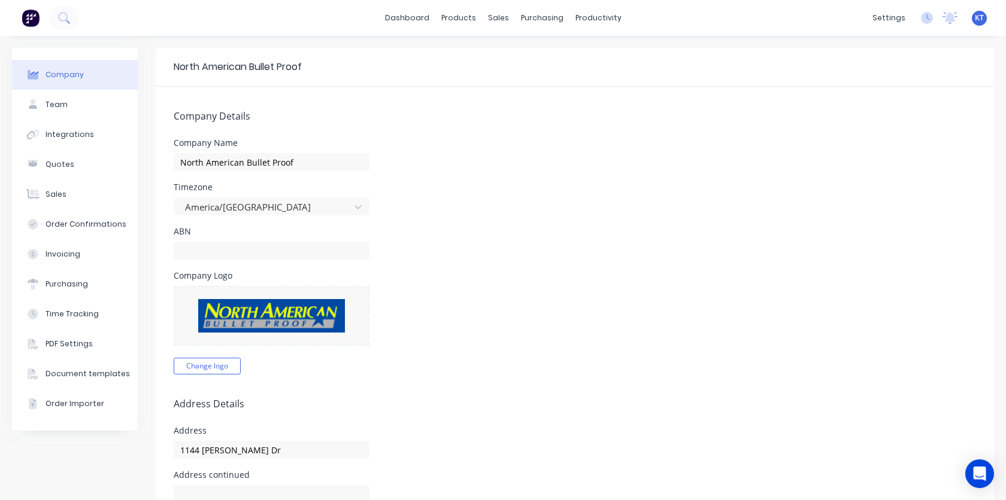
click at [653, 243] on div "ABN" at bounding box center [575, 243] width 802 height 32
click at [528, 302] on div "Company Logo Change logo" at bounding box center [575, 323] width 802 height 103
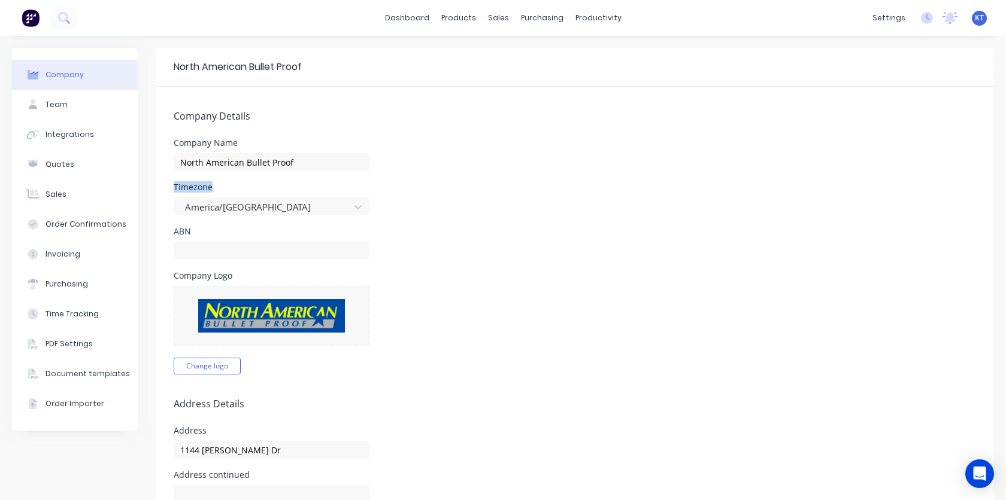
click at [63, 103] on div "Team" at bounding box center [56, 104] width 22 height 11
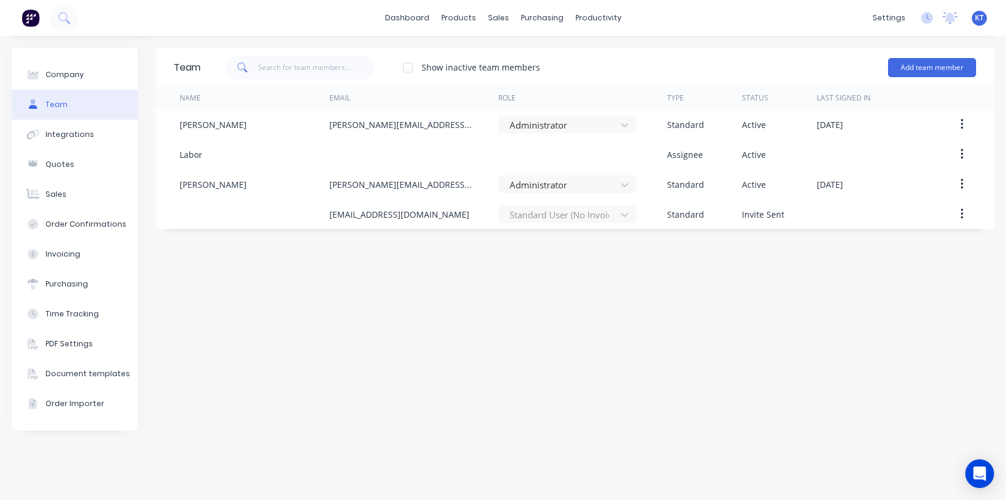
click at [485, 317] on div "Team Show inactive team members Add team member Name Email Role Type Status Las…" at bounding box center [575, 268] width 838 height 441
click at [67, 166] on div "Quotes" at bounding box center [59, 164] width 29 height 11
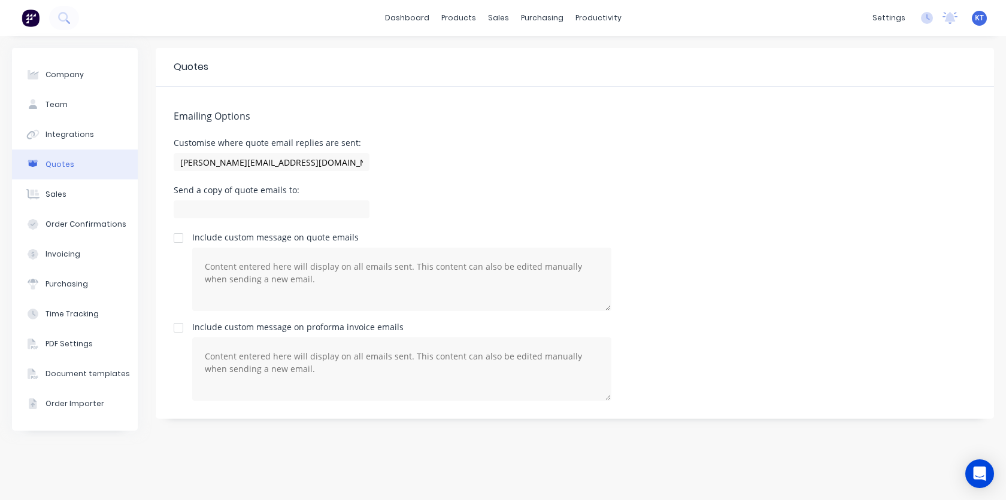
click at [637, 159] on div "Customise where quote email replies are sent: kris@nabulletproof.com" at bounding box center [575, 156] width 802 height 35
click at [49, 188] on button "Sales" at bounding box center [75, 195] width 126 height 30
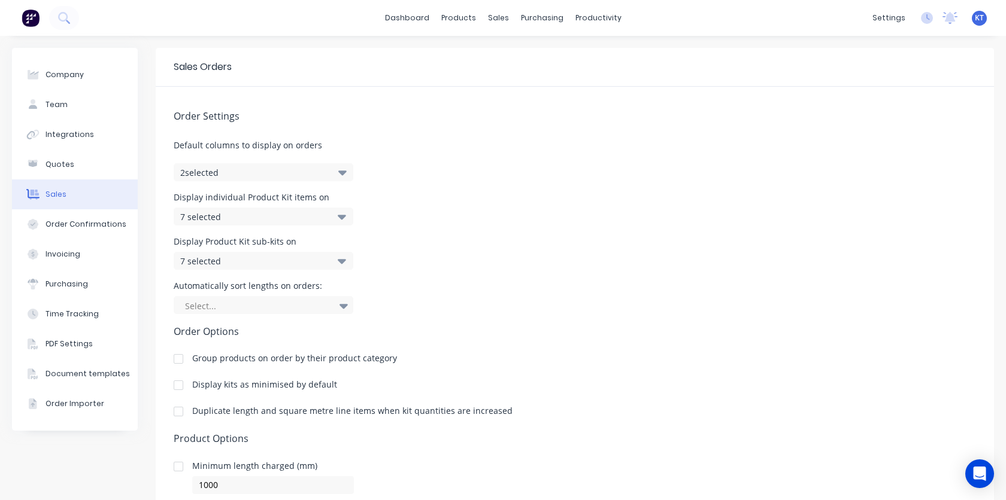
click at [671, 247] on div "Display Product Kit sub-kits on 7 selected" at bounding box center [575, 254] width 802 height 32
click at [336, 177] on button "2 selected" at bounding box center [264, 172] width 180 height 18
click at [489, 177] on div "Order Settings Default columns to display on orders 2 selected Display individu…" at bounding box center [575, 335] width 838 height 496
click at [315, 215] on div "7 selected" at bounding box center [250, 217] width 141 height 13
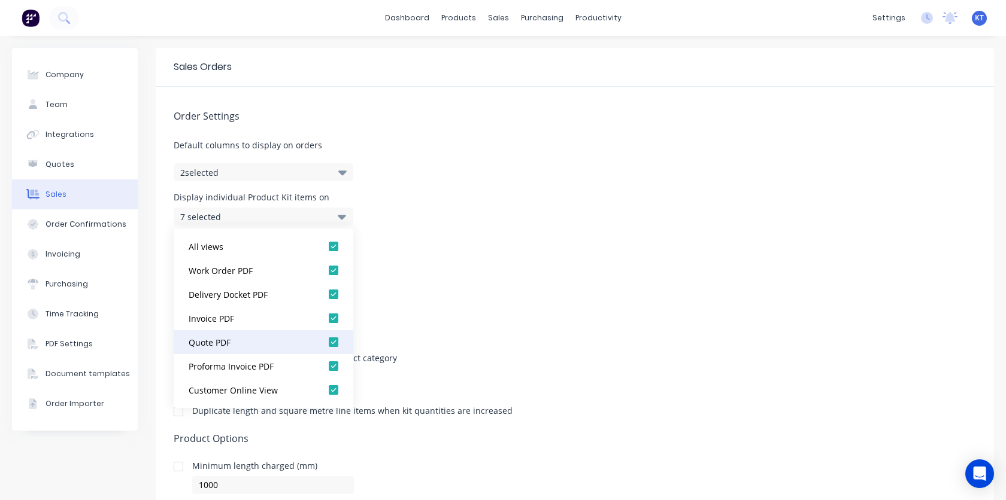
click at [335, 343] on div at bounding box center [333, 342] width 24 height 24
click at [333, 345] on div at bounding box center [333, 342] width 24 height 24
click at [333, 344] on div at bounding box center [333, 342] width 24 height 24
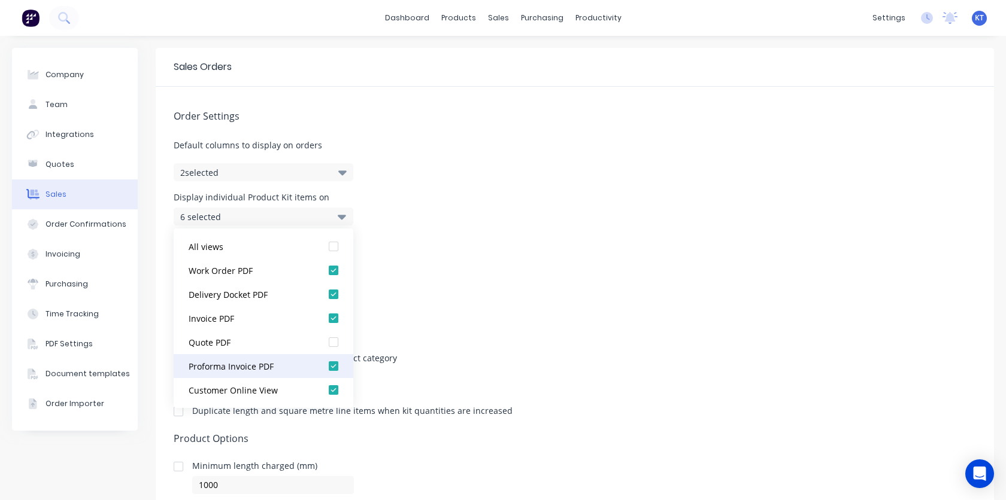
click at [333, 370] on div at bounding box center [333, 366] width 24 height 24
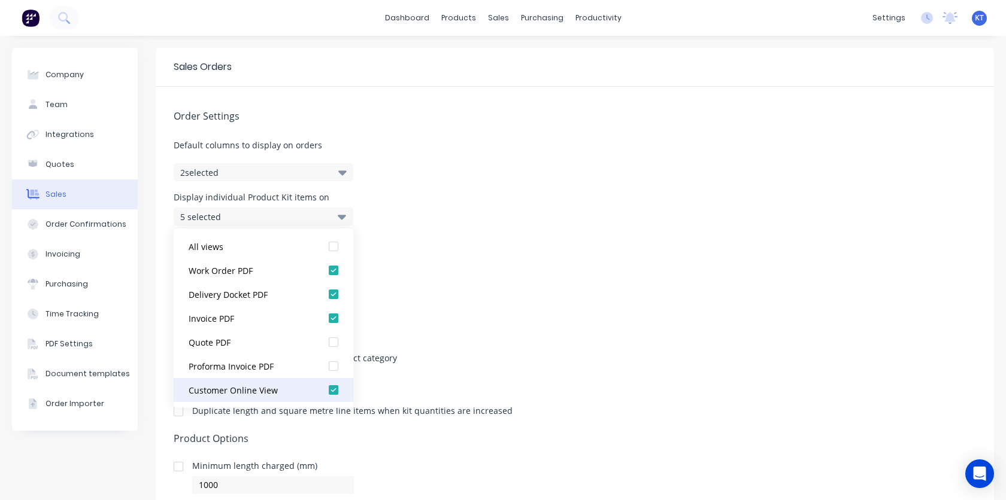
click at [333, 396] on div at bounding box center [333, 390] width 24 height 24
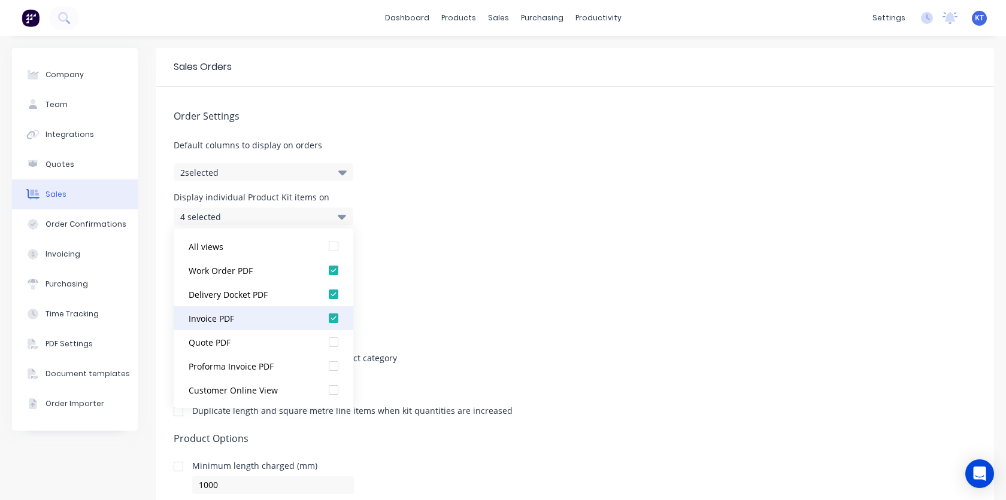
click at [335, 322] on div at bounding box center [333, 318] width 24 height 24
click at [409, 303] on div "Automatically sort lengths on orders: Select..." at bounding box center [575, 298] width 802 height 32
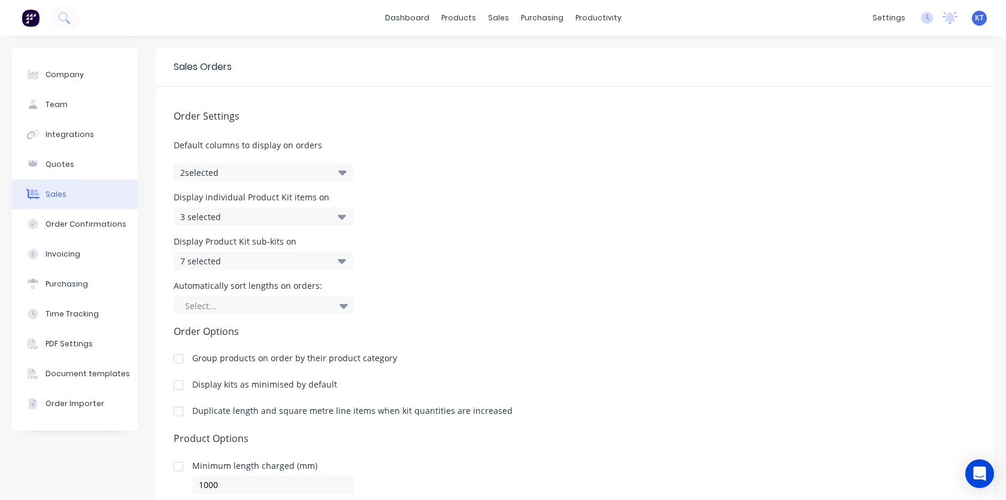
click at [337, 262] on div "7 selected" at bounding box center [264, 261] width 180 height 18
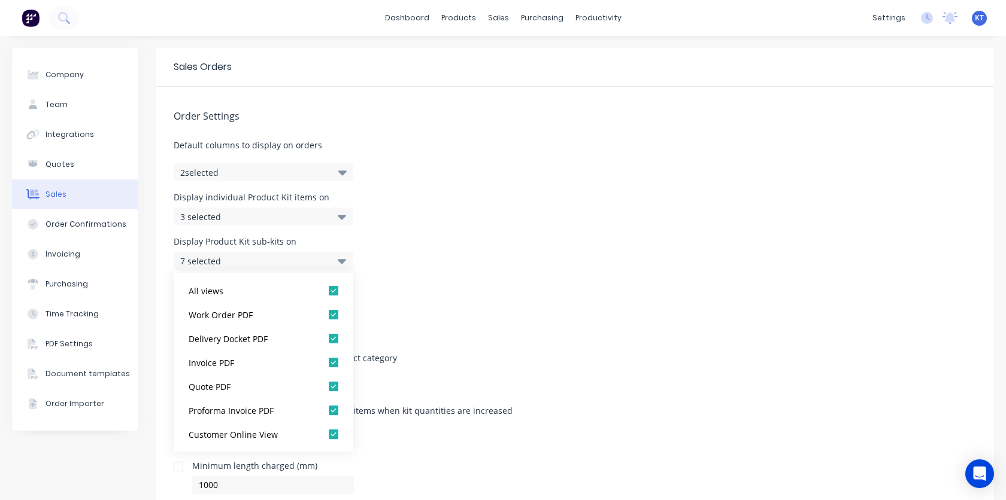
click at [339, 221] on icon at bounding box center [342, 216] width 8 height 13
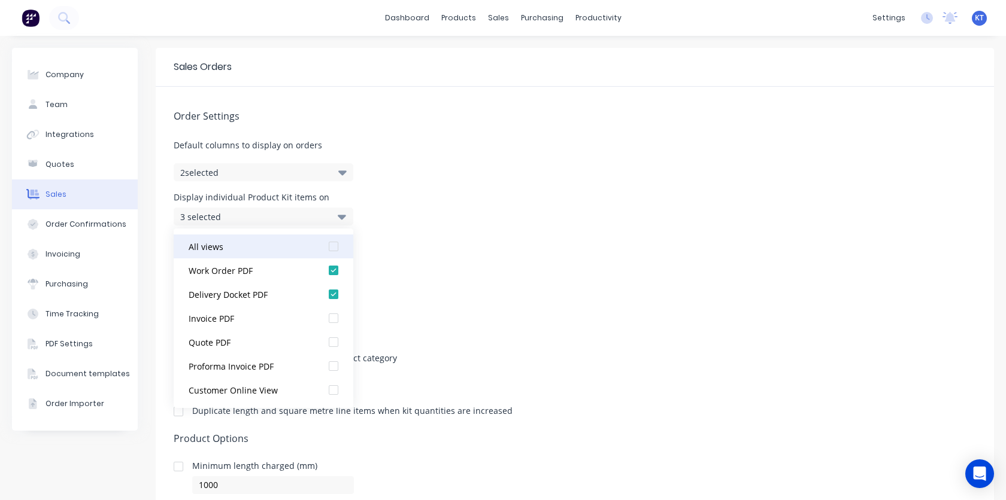
click at [329, 248] on div at bounding box center [333, 247] width 24 height 24
click at [450, 232] on div "Order Settings Default columns to display on orders 2 selected Display individu…" at bounding box center [575, 335] width 838 height 496
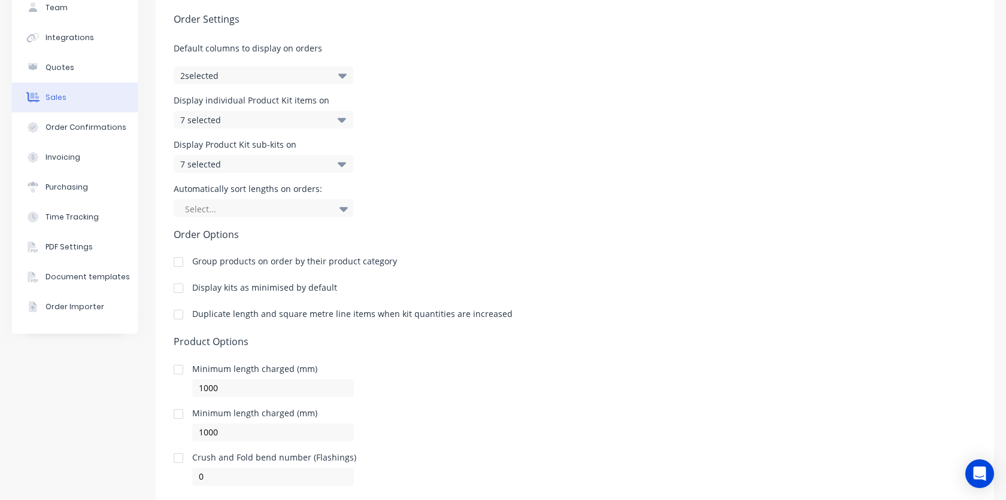
scroll to position [103, 0]
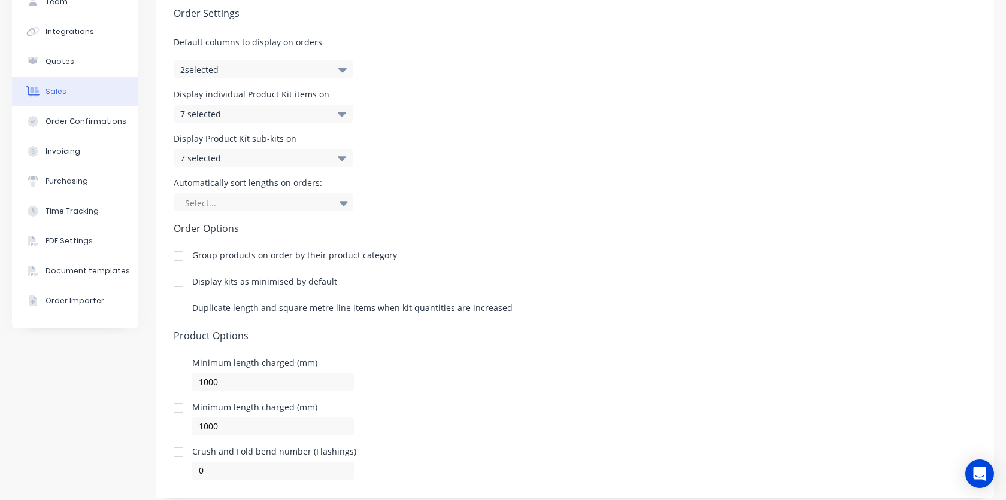
click at [555, 228] on h5 "Order Options" at bounding box center [575, 228] width 802 height 11
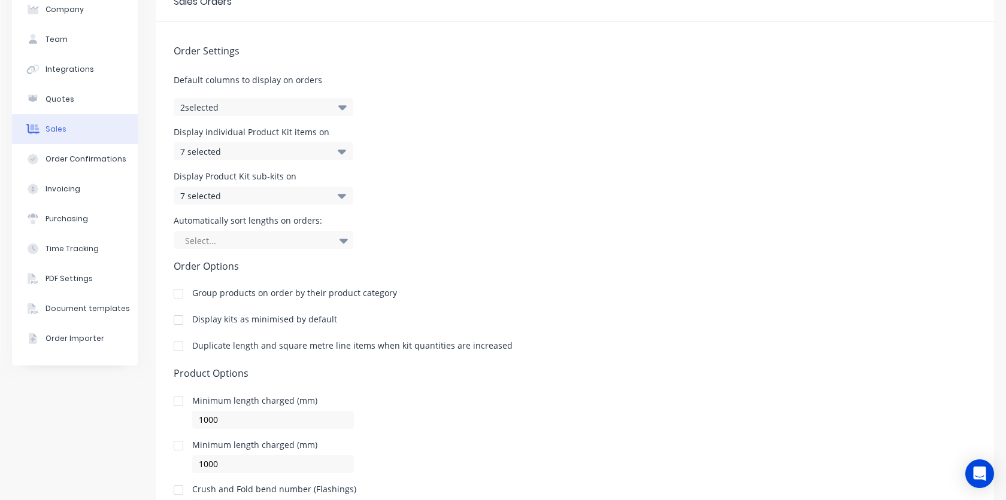
scroll to position [0, 0]
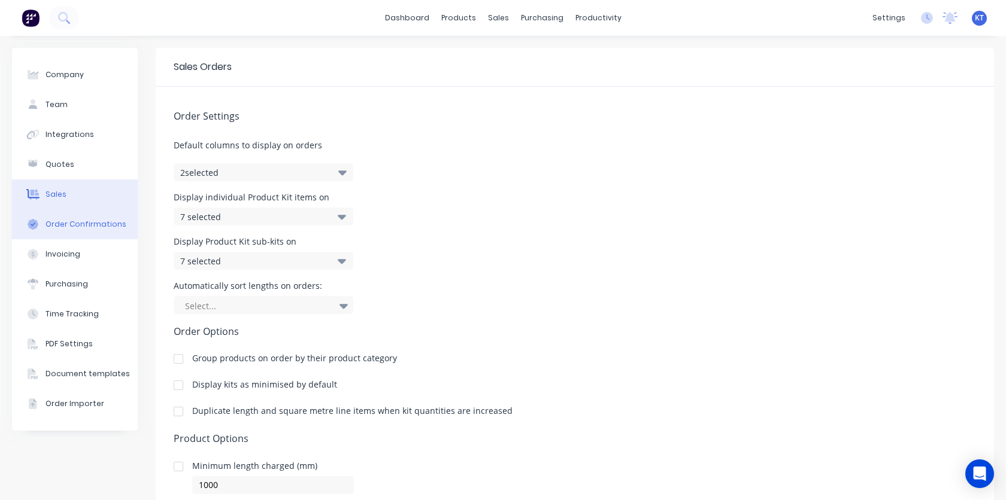
click at [89, 231] on button "Order Confirmations" at bounding box center [75, 224] width 126 height 30
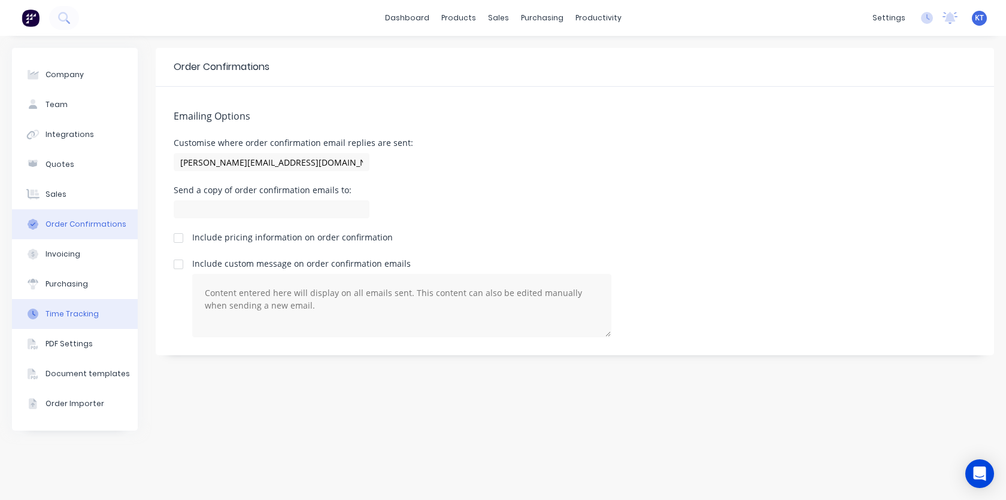
click at [80, 320] on button "Time Tracking" at bounding box center [75, 314] width 126 height 30
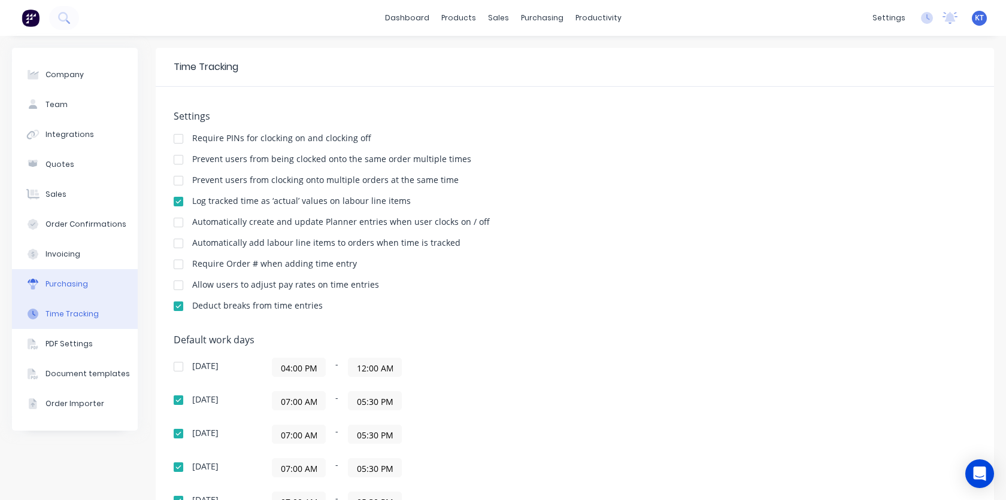
click at [80, 288] on div "Purchasing" at bounding box center [66, 284] width 42 height 11
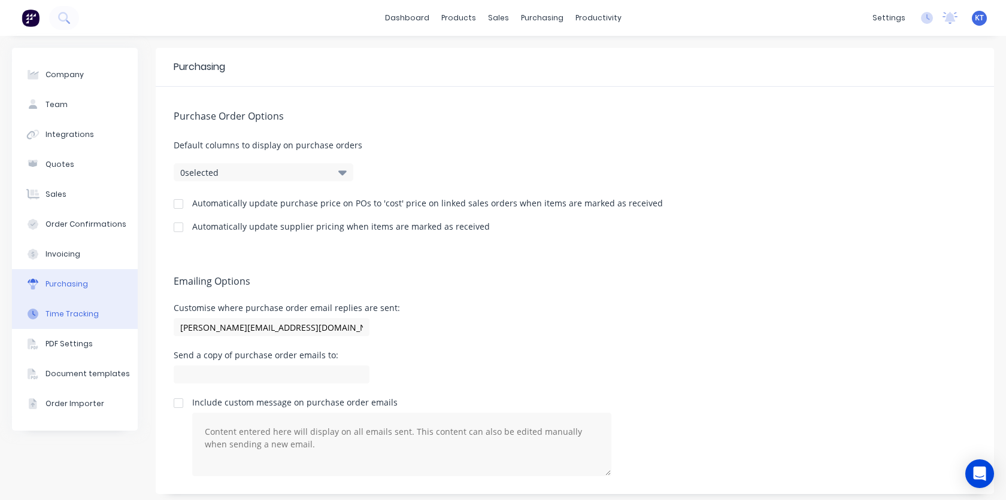
click at [71, 315] on div "Time Tracking" at bounding box center [71, 314] width 53 height 11
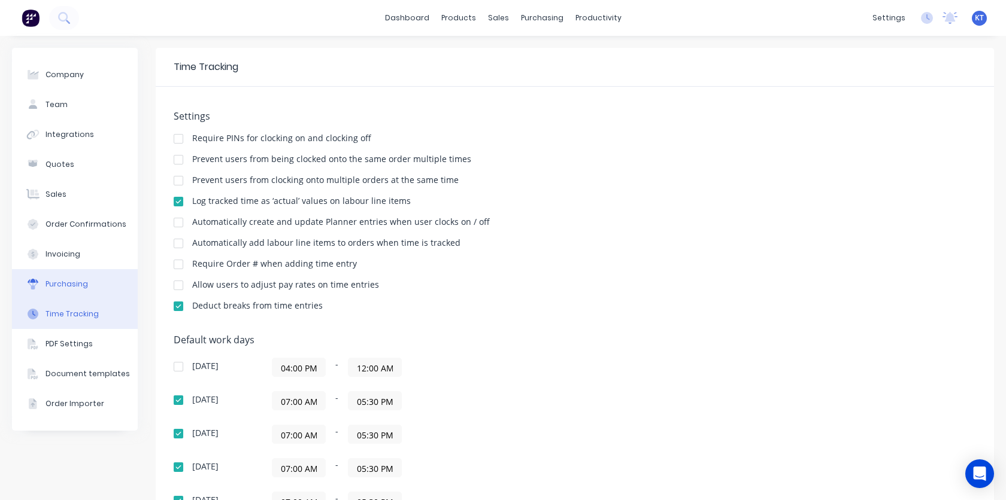
click at [71, 287] on div "Purchasing" at bounding box center [66, 284] width 42 height 11
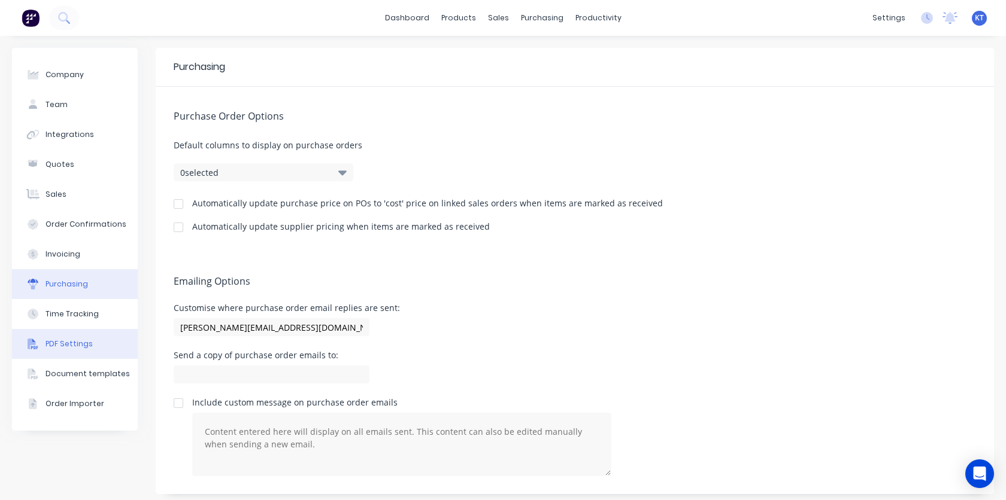
click at [70, 344] on div "PDF Settings" at bounding box center [68, 344] width 47 height 11
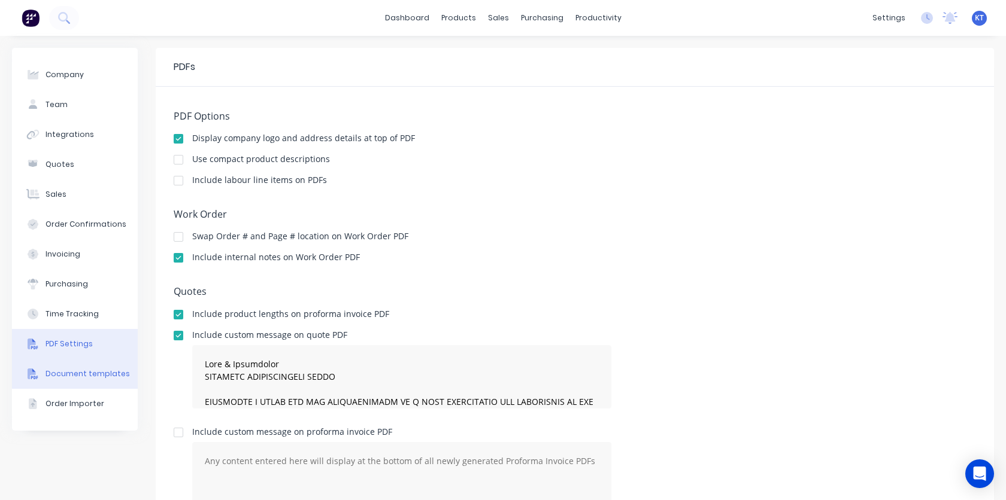
click at [68, 373] on div "Document templates" at bounding box center [87, 374] width 84 height 11
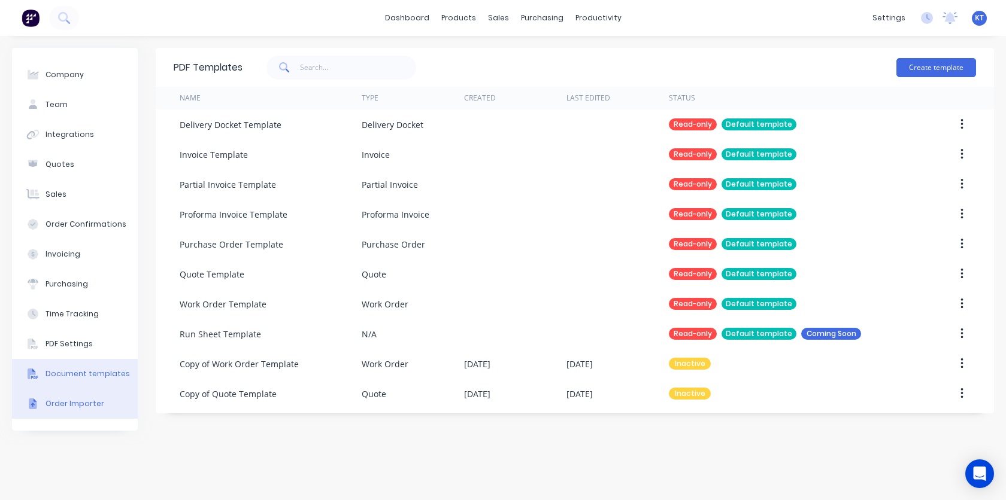
click at [74, 408] on div "Order Importer" at bounding box center [74, 404] width 59 height 11
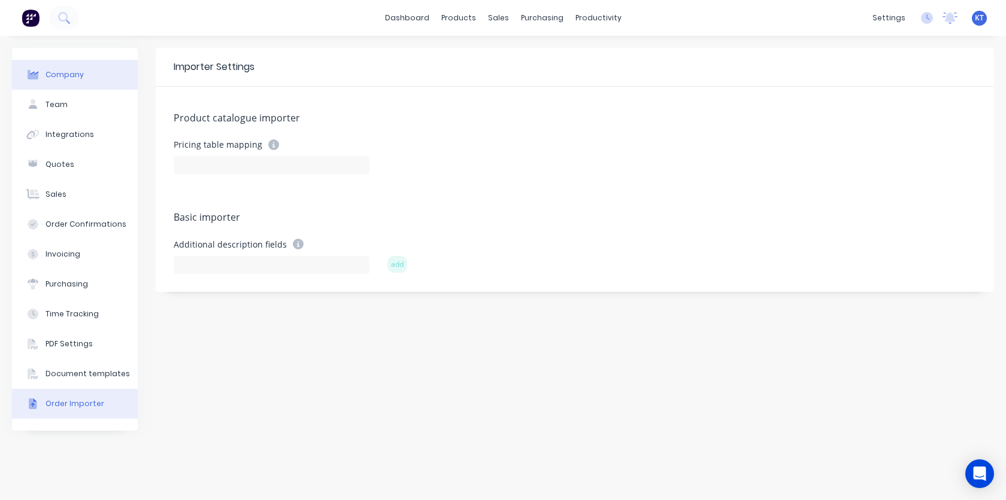
click at [63, 78] on div "Company" at bounding box center [64, 74] width 38 height 11
select select "US"
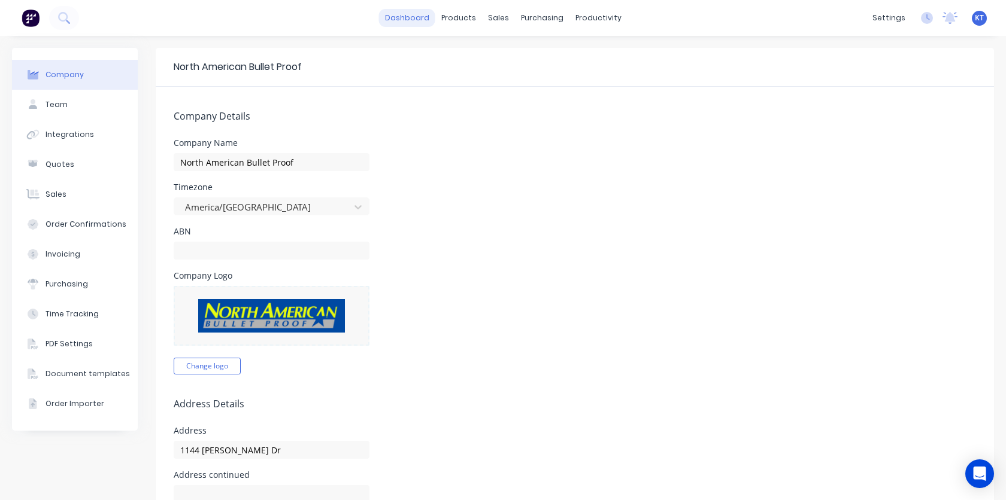
click at [398, 19] on link "dashboard" at bounding box center [407, 18] width 56 height 18
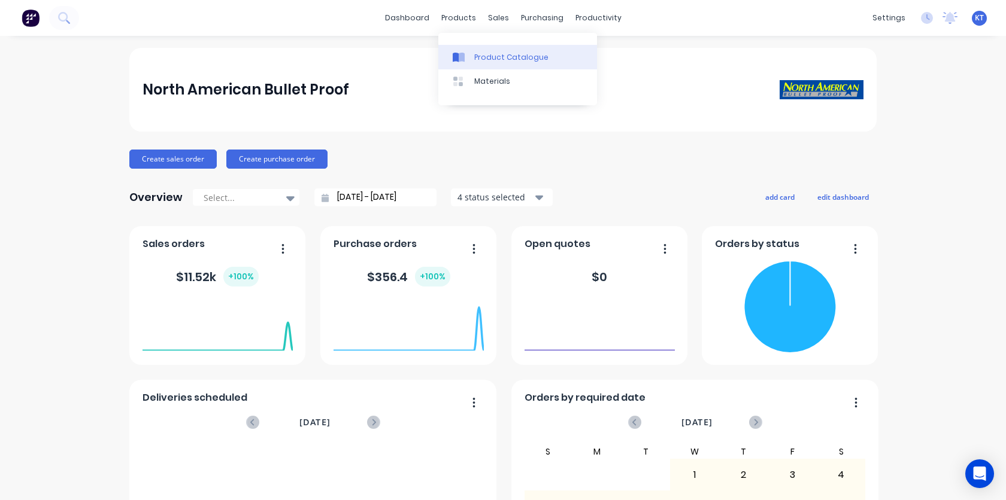
click at [472, 54] on link "Product Catalogue" at bounding box center [517, 57] width 159 height 24
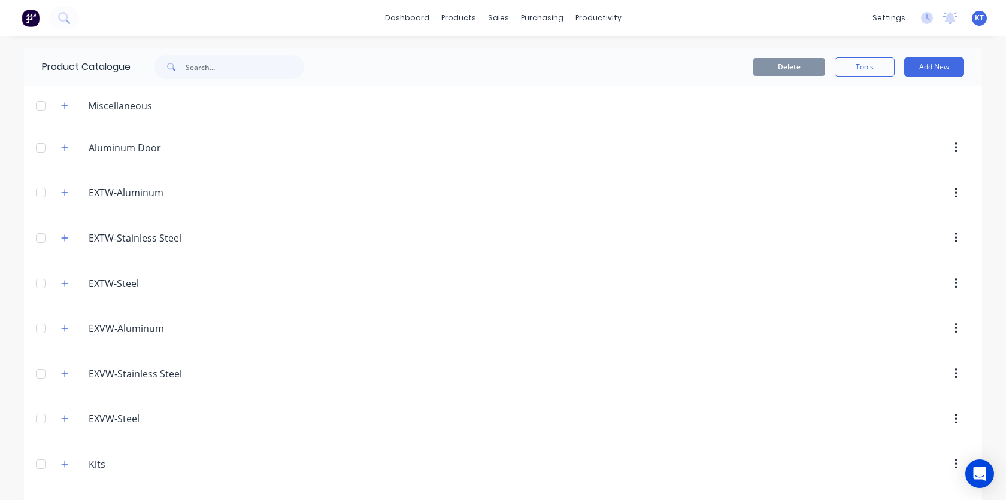
click at [466, 304] on header "EXTW-Steel. EXTW-Steel" at bounding box center [503, 283] width 958 height 45
click at [68, 106] on button "button" at bounding box center [64, 105] width 15 height 15
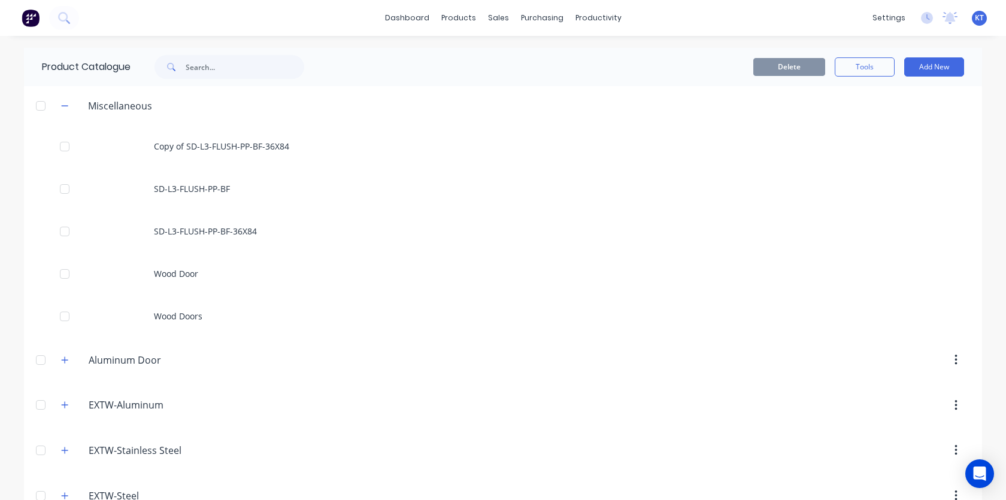
click at [116, 102] on div "Miscellaneous" at bounding box center [119, 106] width 83 height 14
click at [68, 111] on button "button" at bounding box center [64, 105] width 15 height 15
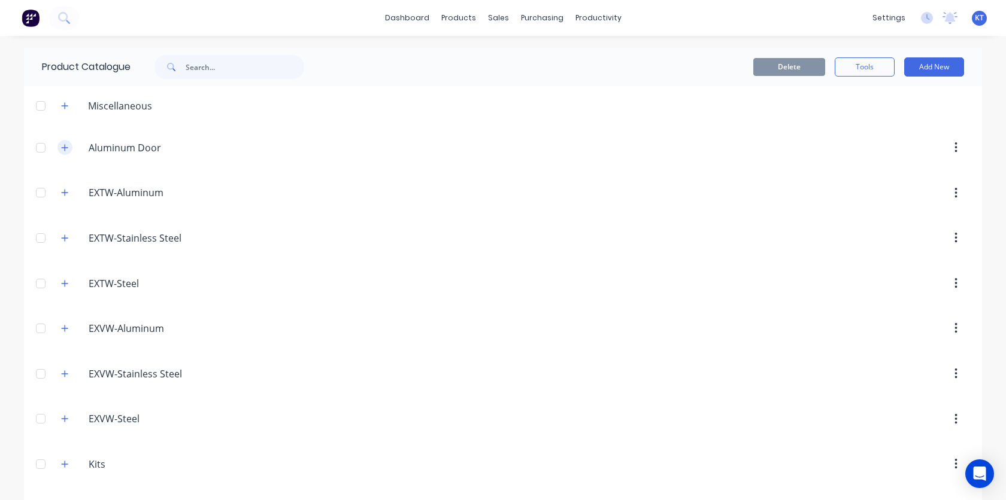
click at [66, 151] on icon "button" at bounding box center [64, 148] width 7 height 8
click at [339, 163] on header "Aluminum.Door. Aluminum Door" at bounding box center [503, 147] width 958 height 45
click at [34, 17] on img at bounding box center [31, 18] width 18 height 18
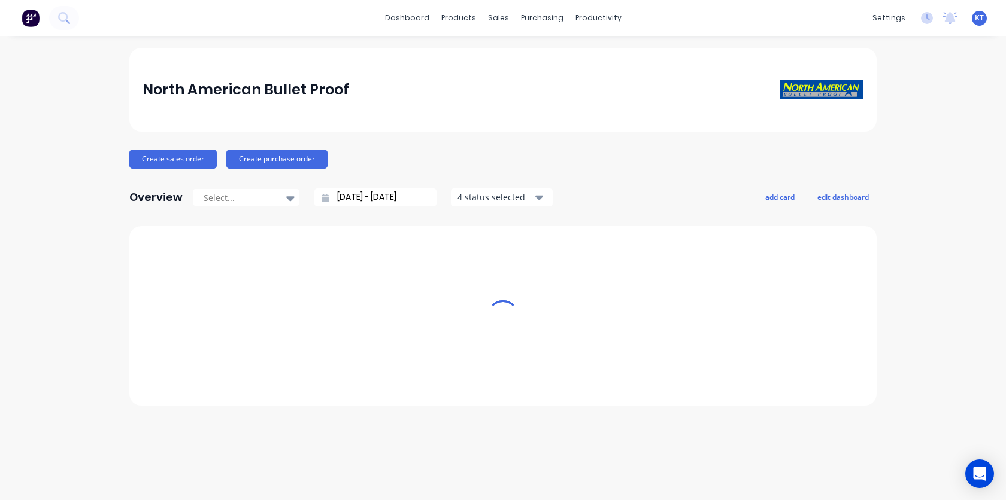
click at [256, 92] on div "North American Bullet Proof" at bounding box center [245, 90] width 206 height 24
click at [540, 21] on div "purchasing" at bounding box center [542, 18] width 54 height 18
click at [588, 23] on div "productivity" at bounding box center [598, 18] width 58 height 18
click at [406, 22] on link "dashboard" at bounding box center [407, 18] width 56 height 18
click at [40, 23] on img at bounding box center [31, 18] width 18 height 18
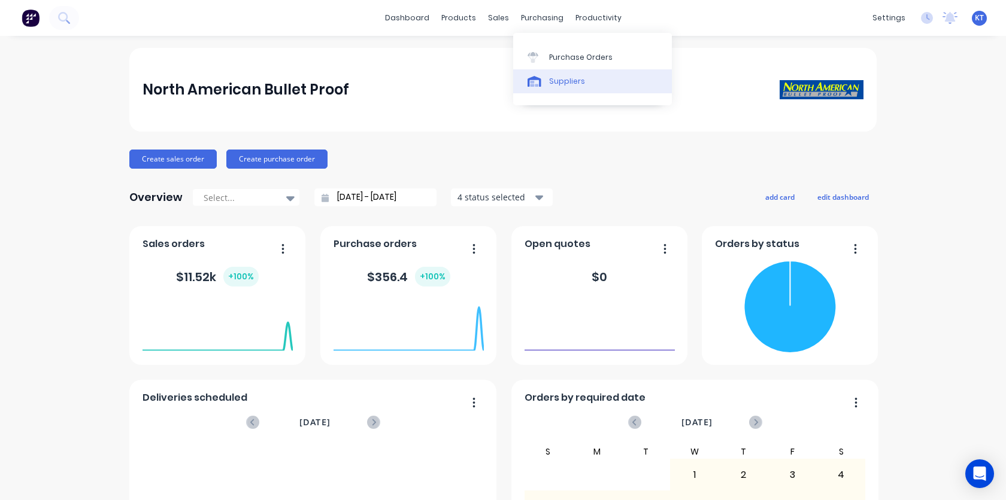
click at [554, 85] on div "Suppliers" at bounding box center [567, 81] width 36 height 11
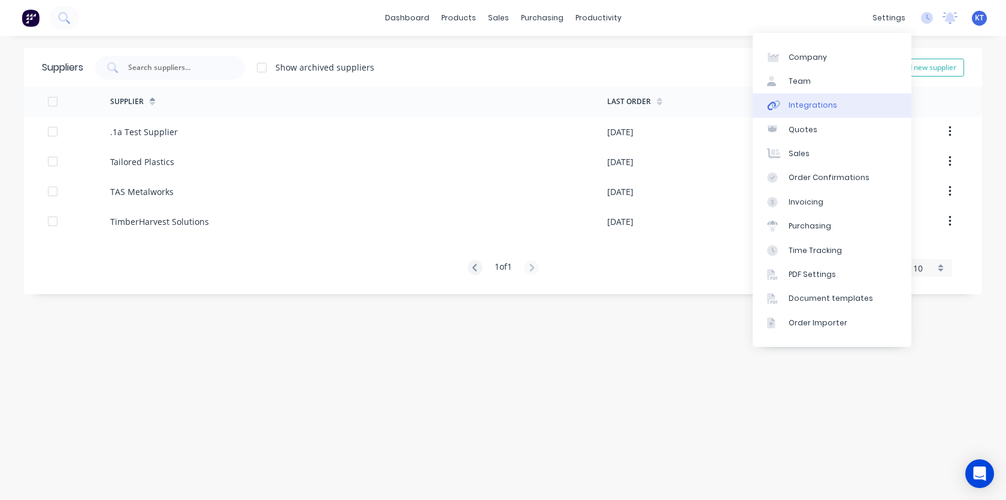
click at [806, 104] on div "Integrations" at bounding box center [812, 105] width 48 height 11
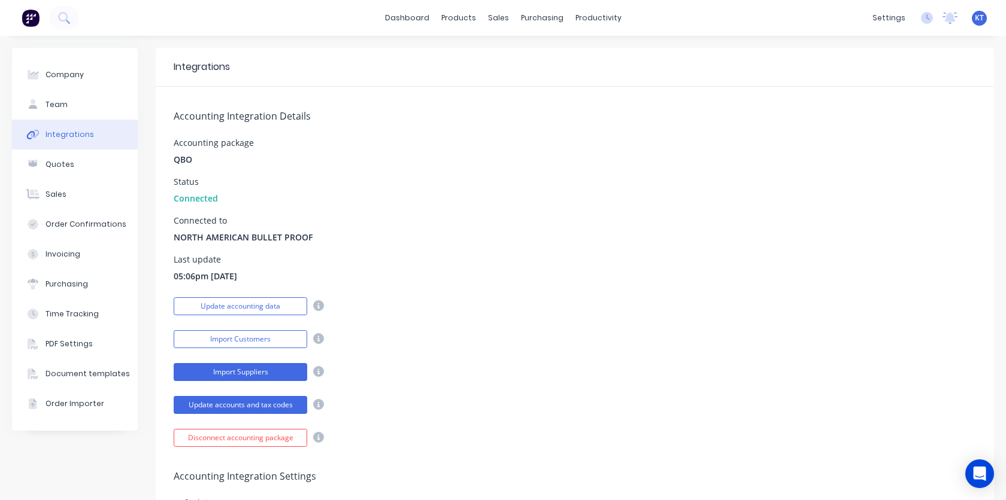
click at [273, 370] on button "Import Suppliers" at bounding box center [240, 372] width 133 height 18
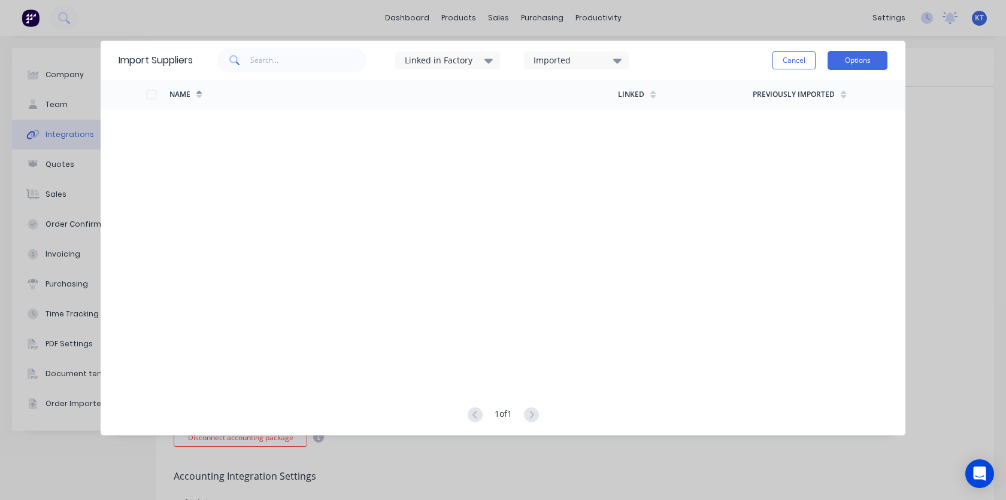
click at [864, 65] on button "Options" at bounding box center [857, 60] width 60 height 19
click at [828, 121] on div "Import all suppliers" at bounding box center [830, 120] width 92 height 17
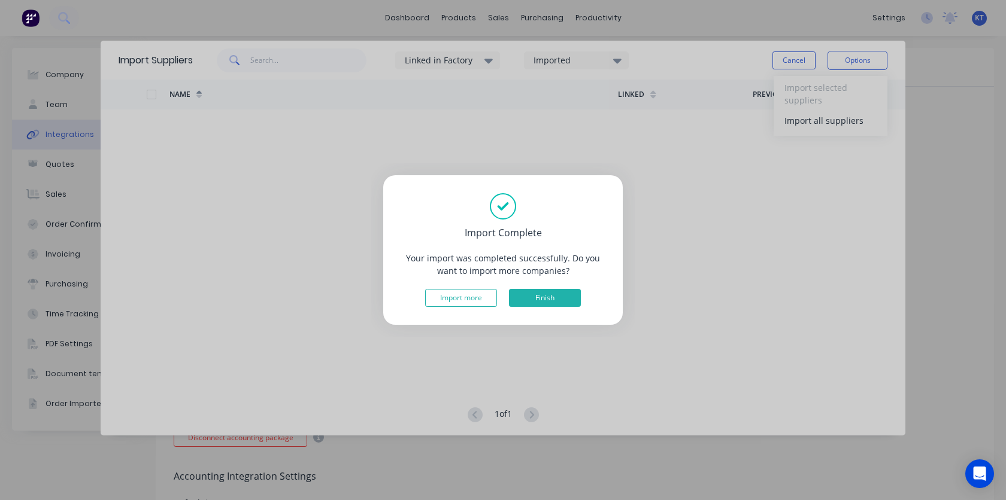
click at [545, 295] on button "Finish" at bounding box center [545, 298] width 72 height 18
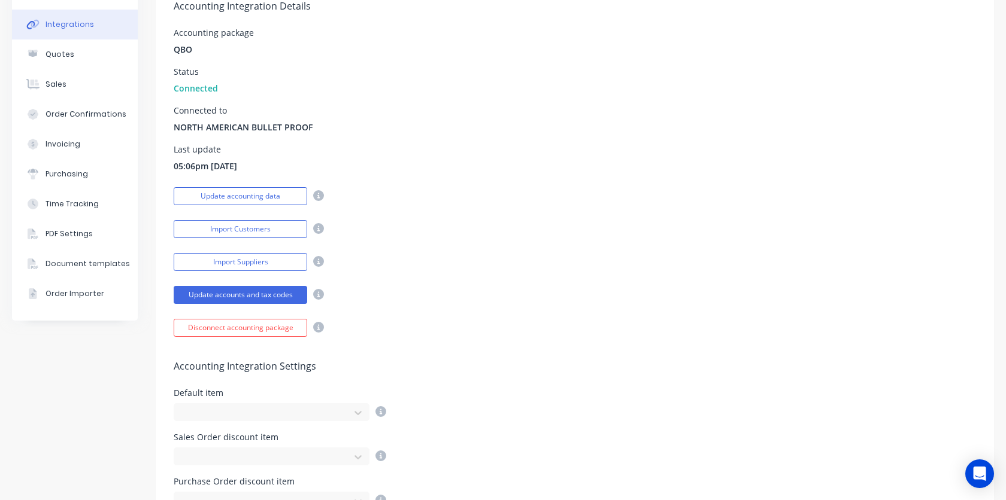
scroll to position [114, 0]
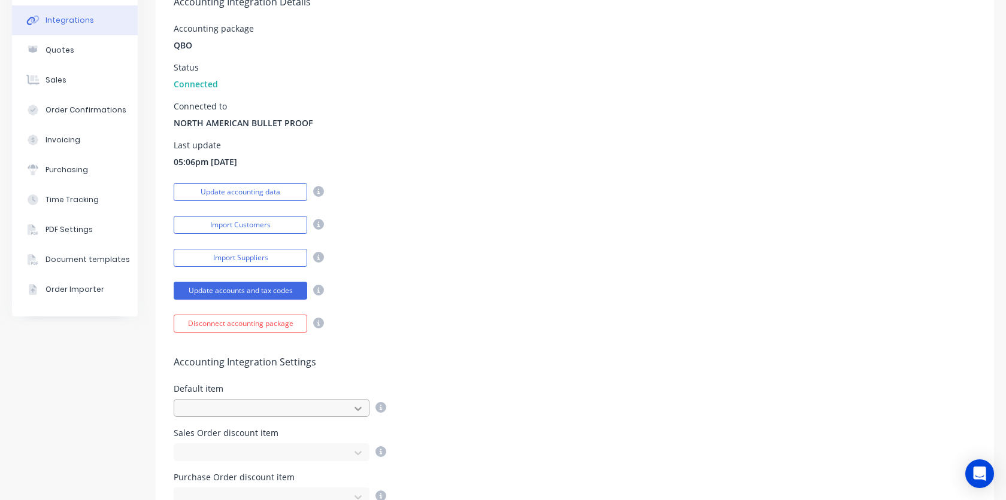
click at [356, 411] on icon at bounding box center [358, 409] width 12 height 12
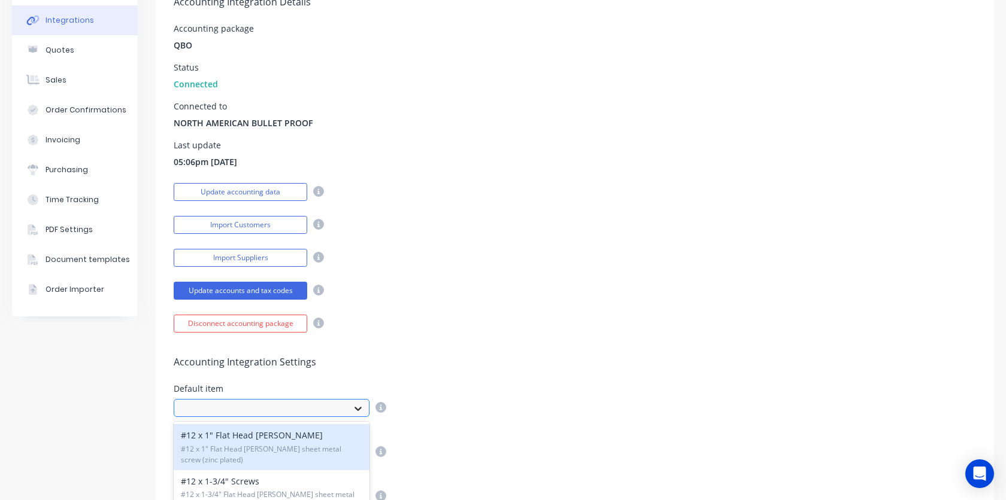
click at [356, 411] on icon at bounding box center [358, 409] width 12 height 12
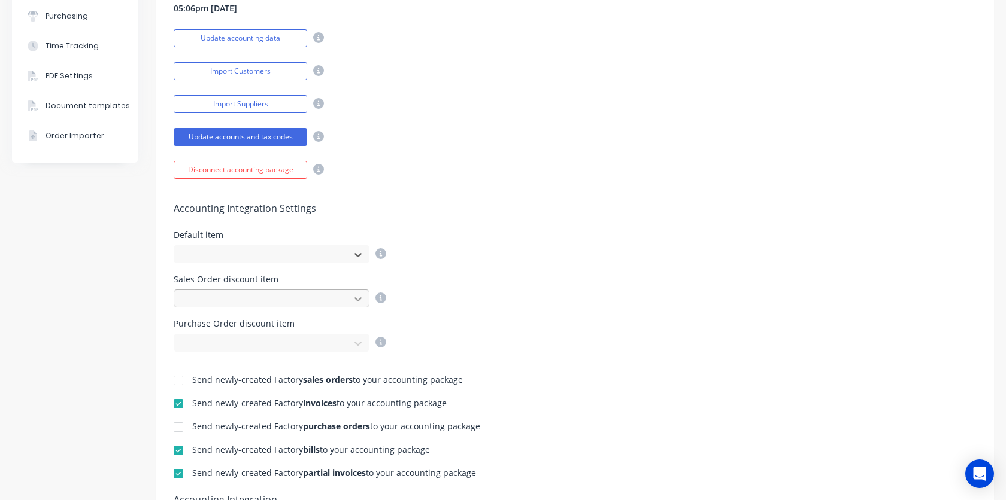
scroll to position [272, 0]
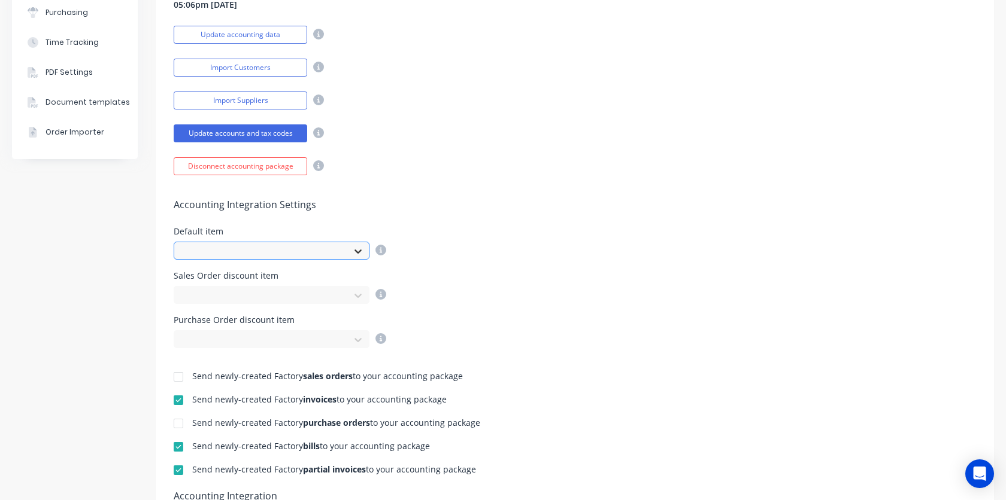
click at [363, 253] on icon at bounding box center [358, 251] width 12 height 12
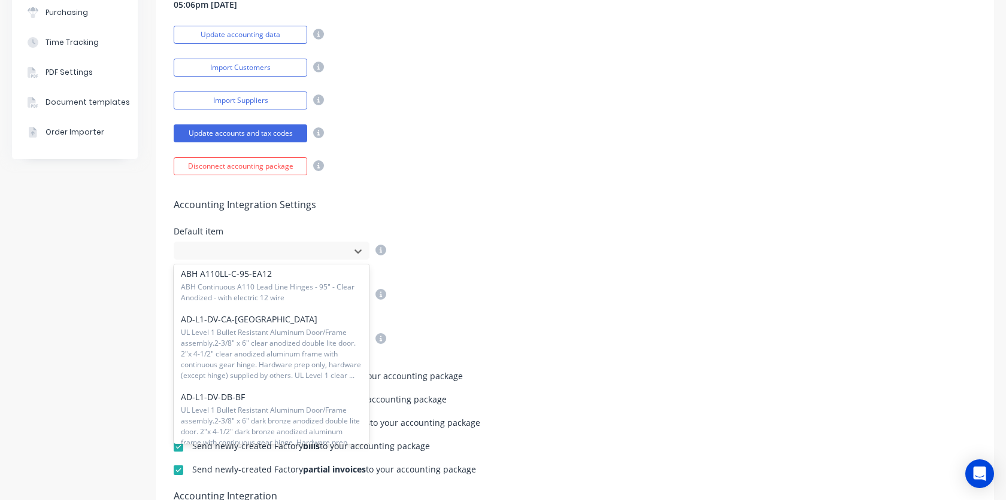
scroll to position [5376, 0]
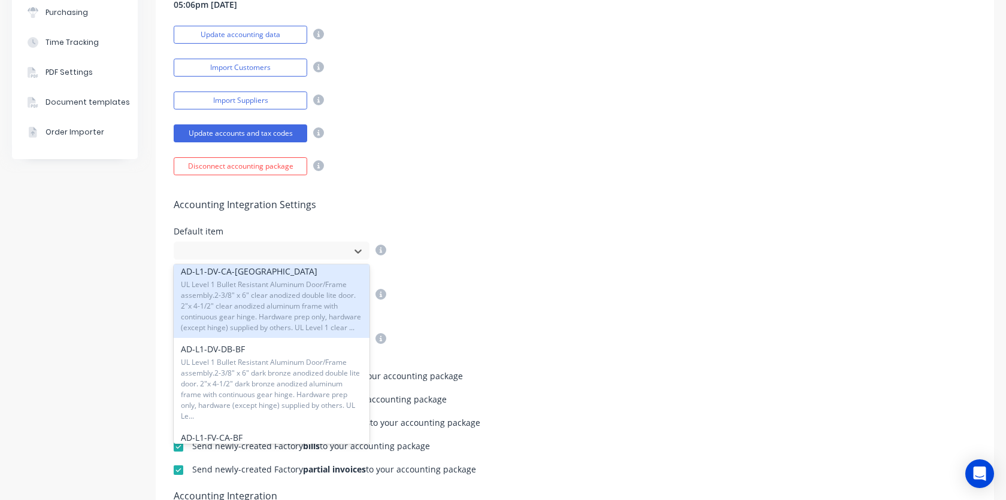
click at [636, 341] on div "Purchase Order discount item" at bounding box center [575, 332] width 802 height 32
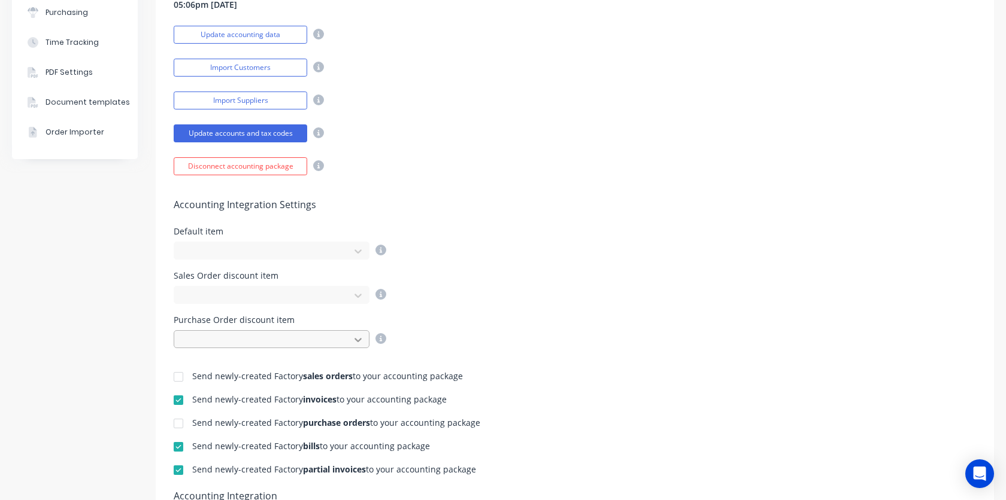
click at [356, 339] on icon at bounding box center [357, 341] width 7 height 4
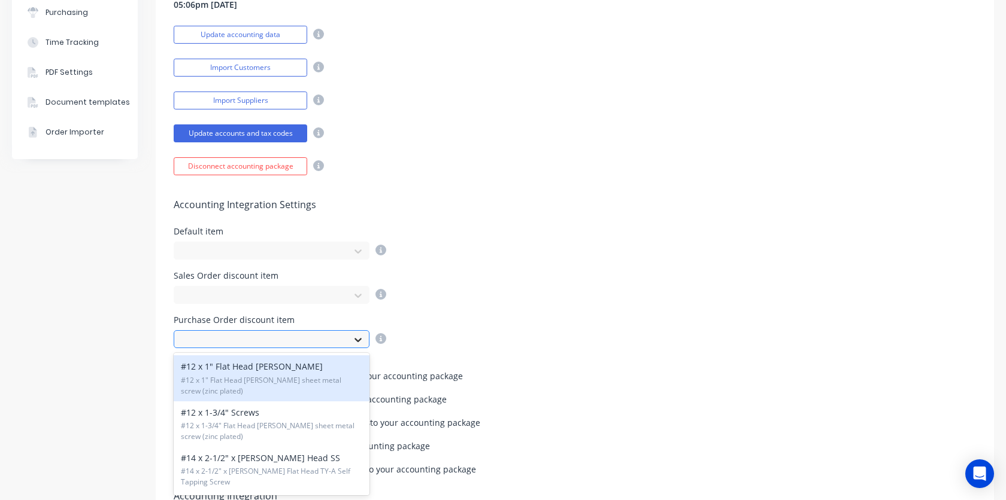
click at [356, 339] on icon at bounding box center [357, 341] width 7 height 4
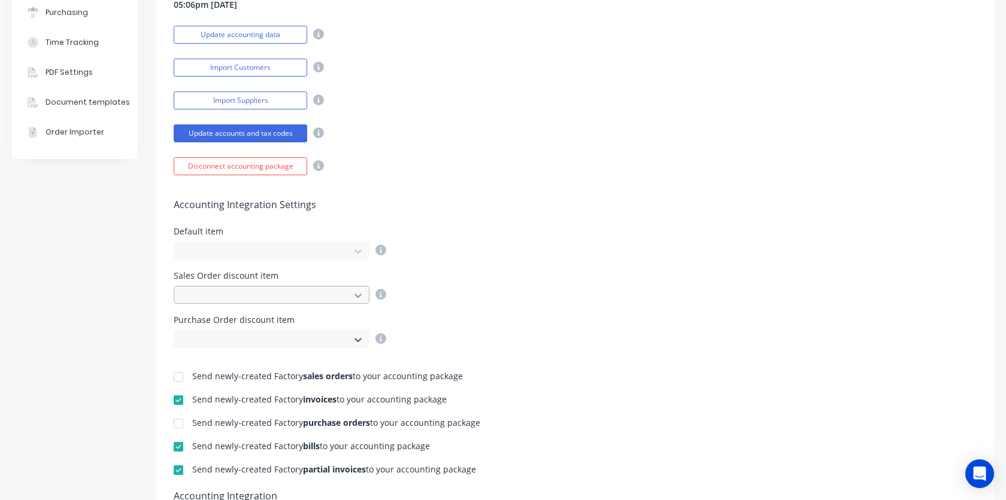
click at [356, 299] on icon at bounding box center [358, 296] width 12 height 12
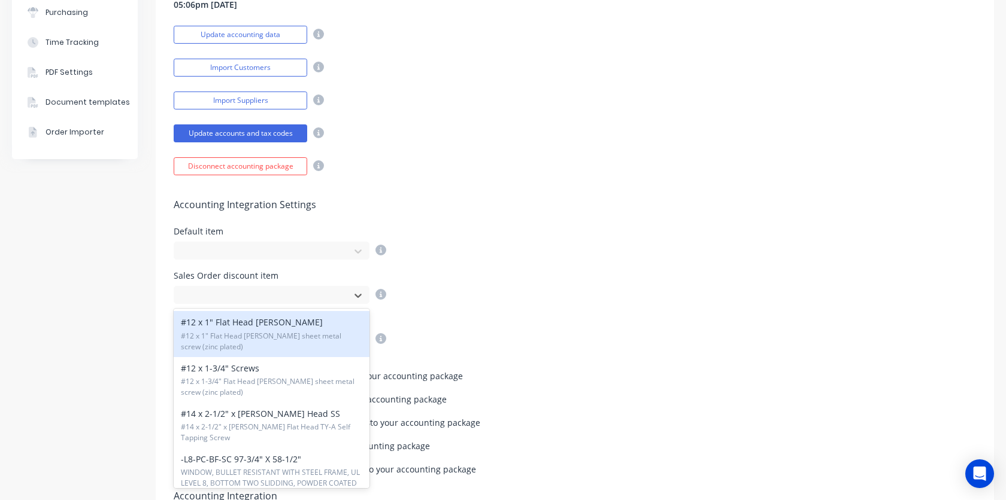
click at [502, 245] on div "Default item" at bounding box center [575, 243] width 802 height 32
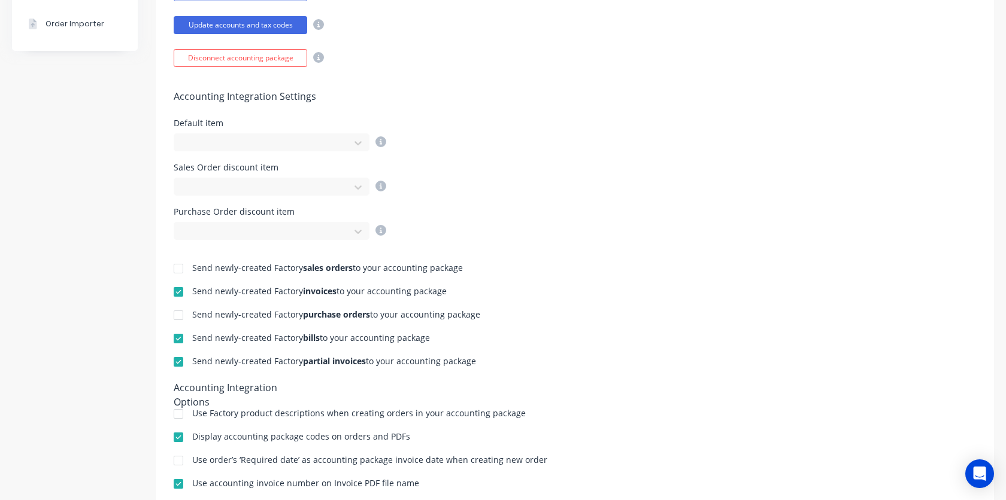
scroll to position [442, 0]
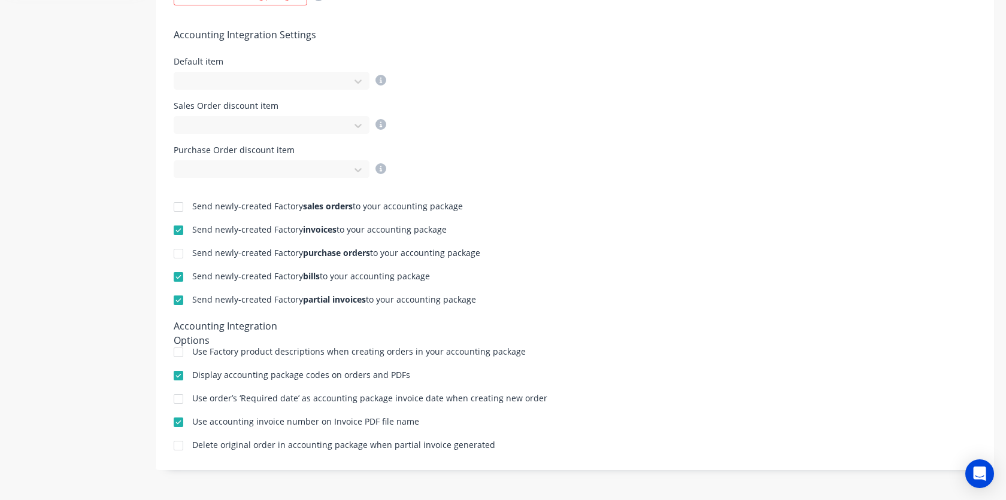
click at [643, 277] on div "Send newly-created Factory bills to your accounting package" at bounding box center [575, 277] width 802 height 11
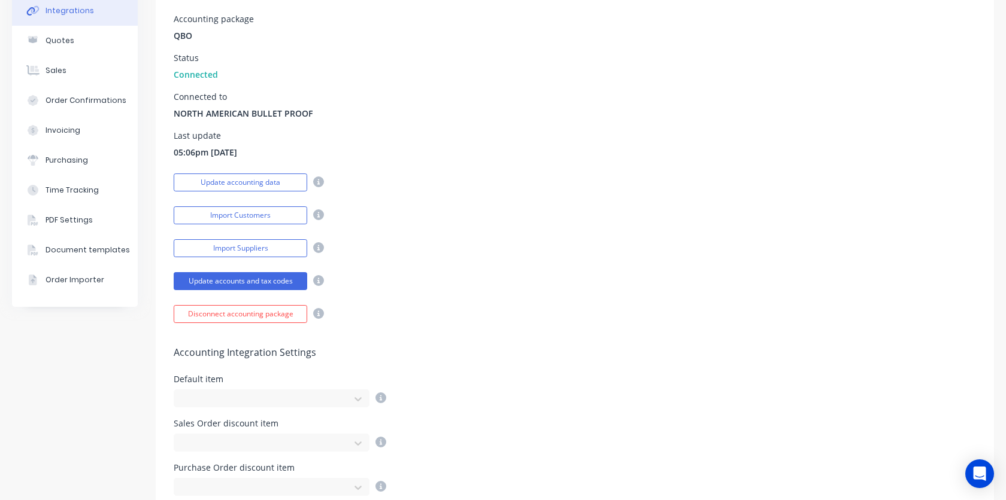
scroll to position [0, 0]
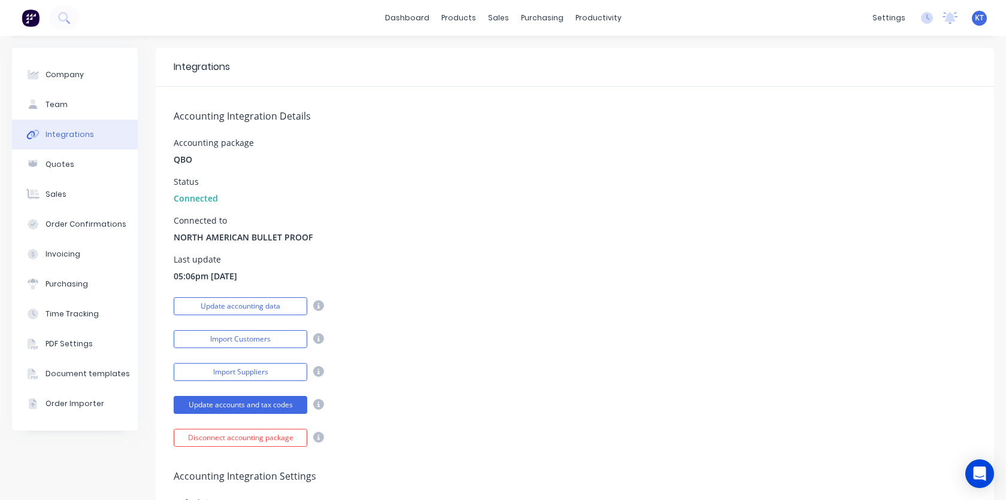
click at [32, 19] on img at bounding box center [31, 18] width 18 height 18
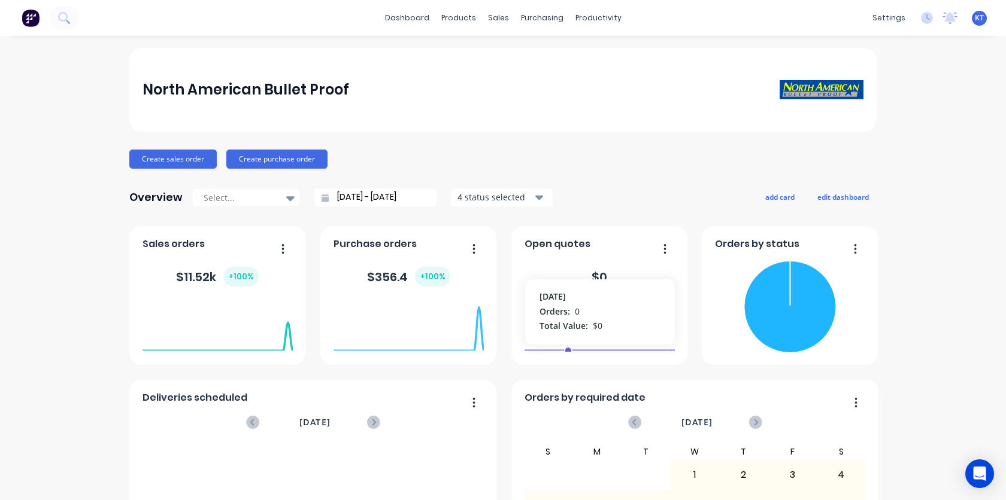
click at [566, 312] on foreignobject at bounding box center [599, 326] width 150 height 51
click at [665, 251] on icon "button" at bounding box center [665, 249] width 2 height 10
click at [614, 253] on div "Open quotes" at bounding box center [599, 247] width 150 height 17
